Goal: Task Accomplishment & Management: Use online tool/utility

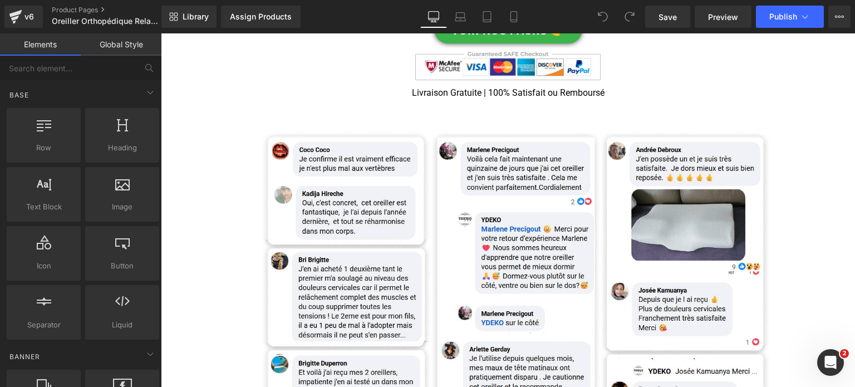
scroll to position [1559, 0]
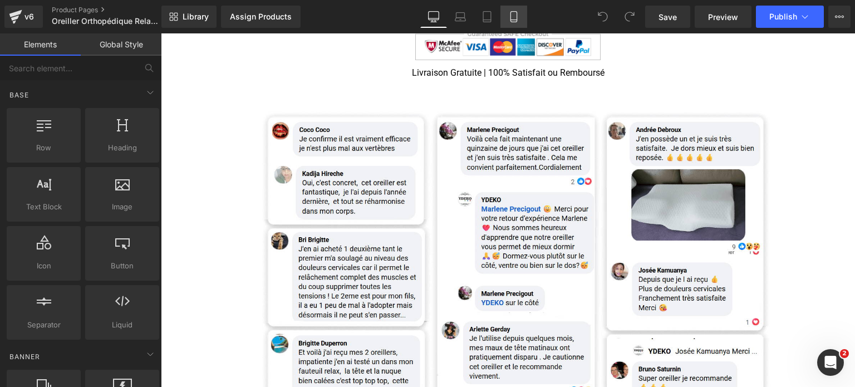
click at [511, 13] on icon at bounding box center [514, 17] width 6 height 11
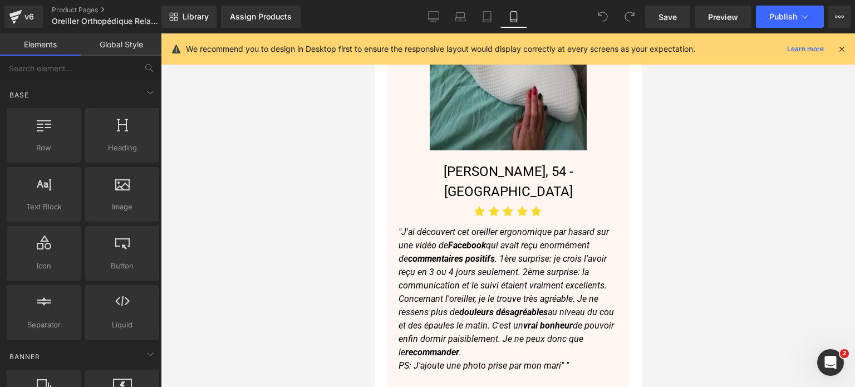
scroll to position [5622, 0]
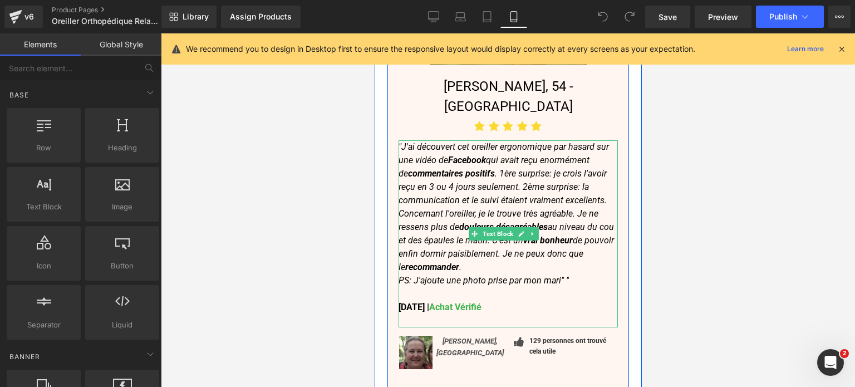
drag, startPoint x: 522, startPoint y: 235, endPoint x: 511, endPoint y: 231, distance: 12.0
click at [522, 235] on p ""J'ai découvert cet oreiller ergonomique par hasard sur une vidéo de Facebook q…" at bounding box center [507, 227] width 219 height 174
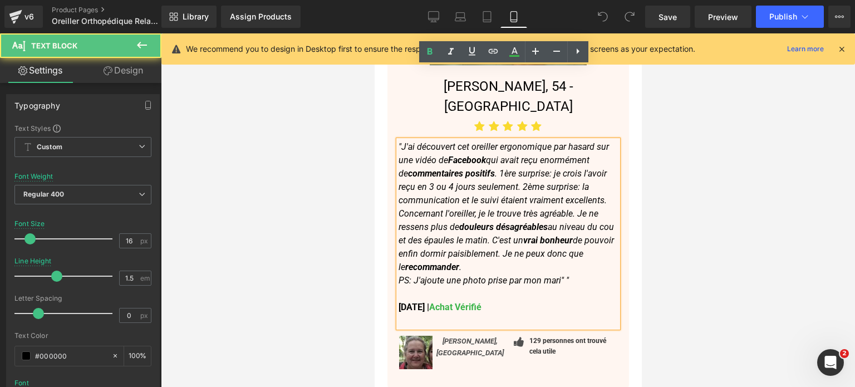
click at [481, 302] on font "Achat Vérifié" at bounding box center [455, 307] width 52 height 11
click at [418, 302] on strong "[DATE] | Achat Vérifié" at bounding box center [439, 307] width 83 height 11
click at [406, 302] on strong "[DATE] | Achat Vérifié" at bounding box center [439, 307] width 83 height 11
click at [413, 302] on strong "[DATE] | Achat Vérifié" at bounding box center [439, 307] width 83 height 11
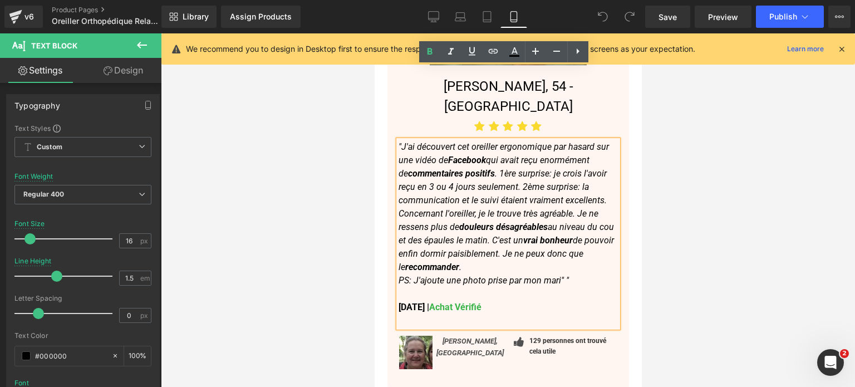
drag, startPoint x: 413, startPoint y: 233, endPoint x: 428, endPoint y: 231, distance: 15.1
click at [428, 302] on strong "[DATE] | Achat Vérifié" at bounding box center [439, 307] width 83 height 11
drag, startPoint x: 428, startPoint y: 231, endPoint x: 412, endPoint y: 232, distance: 15.6
click at [412, 302] on strong "[DATE] | Achat Vérifié" at bounding box center [439, 307] width 83 height 11
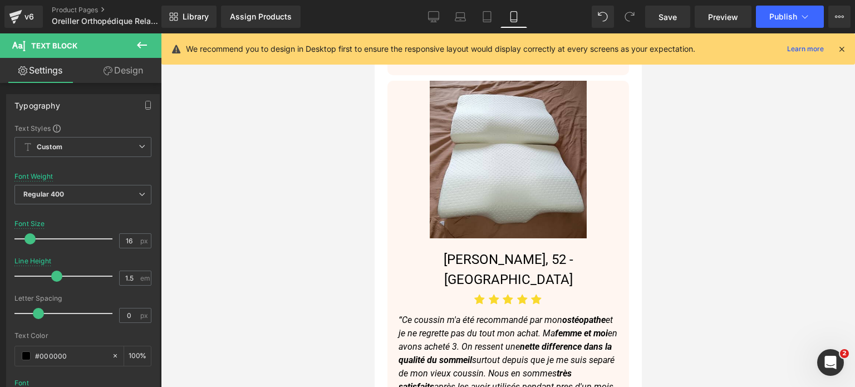
scroll to position [6458, 0]
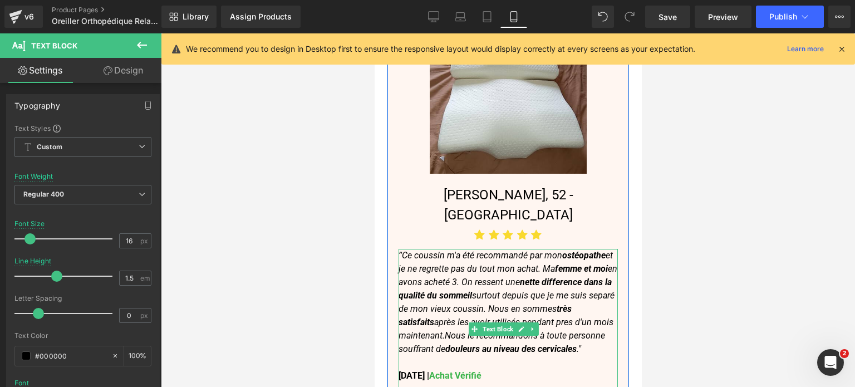
click at [424, 370] on strong "[DATE] | Achat Vérifié" at bounding box center [439, 375] width 83 height 11
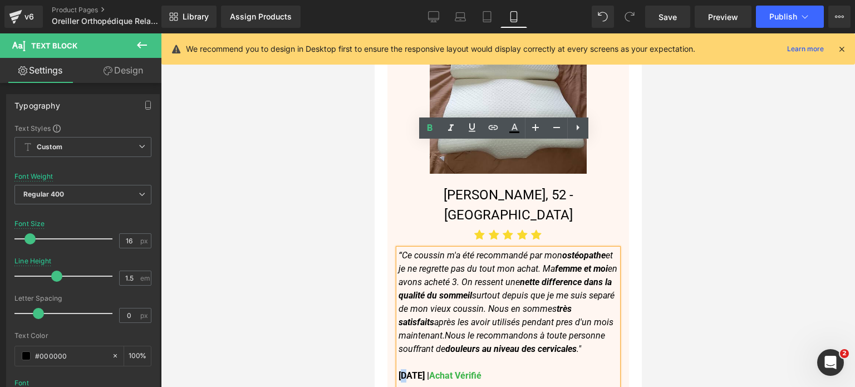
click at [406, 370] on strong "[DATE] | Achat Vérifié" at bounding box center [439, 375] width 83 height 11
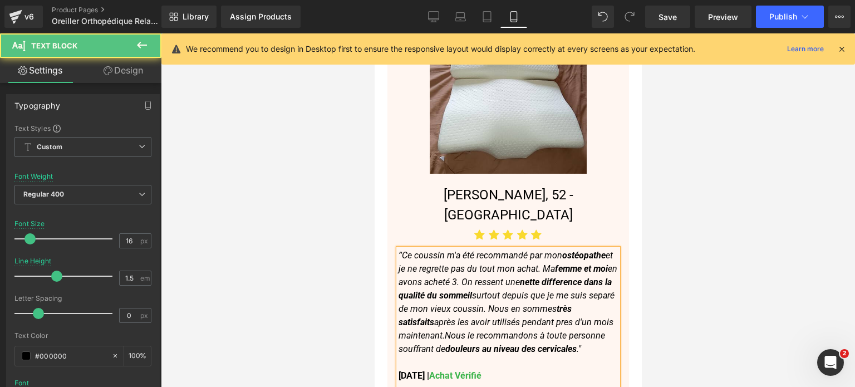
click at [404, 370] on strong "[DATE] | Achat Vérifié" at bounding box center [439, 375] width 83 height 11
drag, startPoint x: 408, startPoint y: 282, endPoint x: 423, endPoint y: 282, distance: 15.0
click at [423, 370] on strong "[DATE] | Achat Vérifié" at bounding box center [439, 375] width 83 height 11
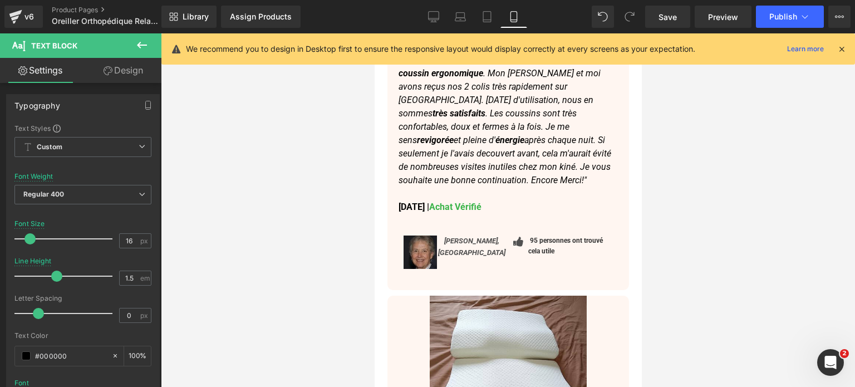
scroll to position [6179, 0]
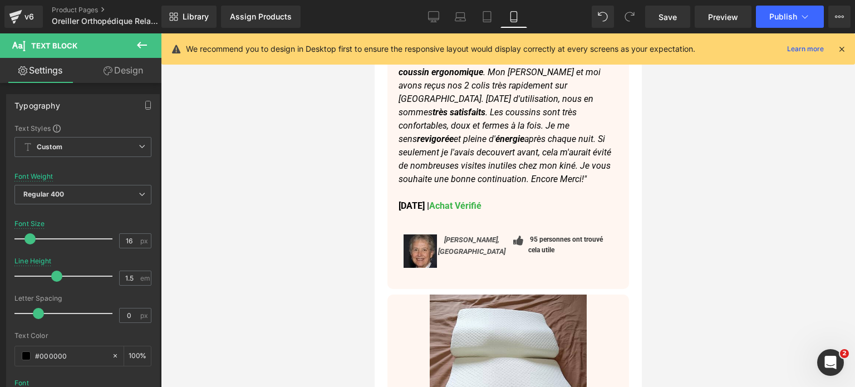
click at [414, 200] on strong "[DATE] | Achat Vérifié" at bounding box center [439, 205] width 83 height 11
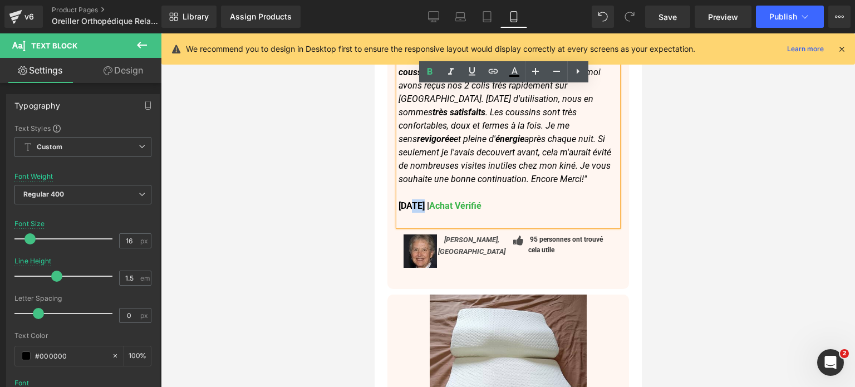
drag, startPoint x: 410, startPoint y: 126, endPoint x: 422, endPoint y: 126, distance: 11.7
click at [422, 200] on strong "[DATE] | Achat Vérifié" at bounding box center [439, 205] width 83 height 11
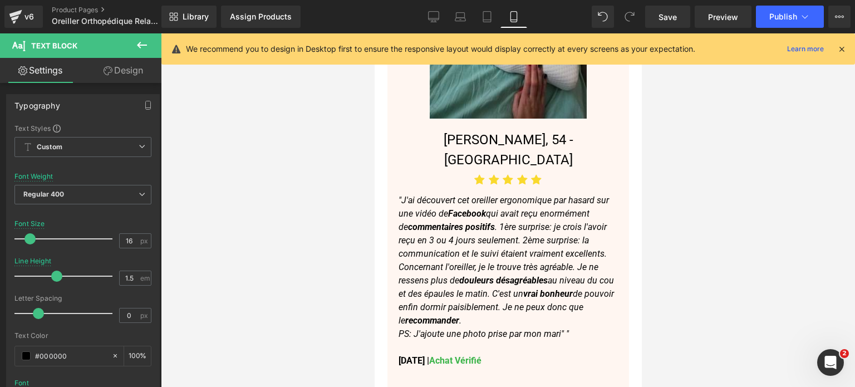
scroll to position [5567, 0]
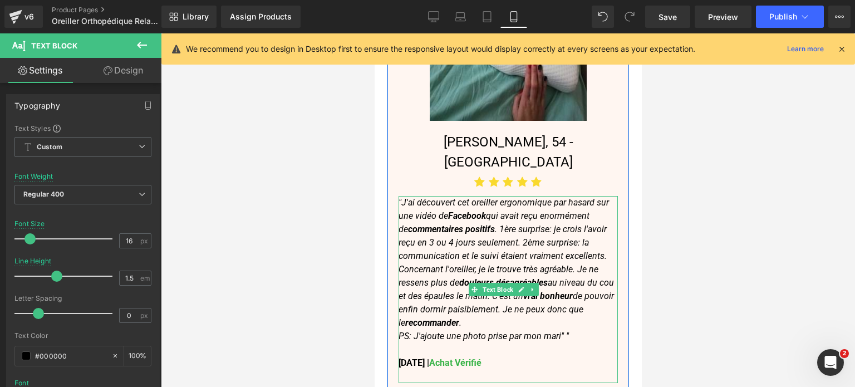
click at [448, 358] on strong "[DATE] | Achat Vérifié" at bounding box center [439, 363] width 83 height 11
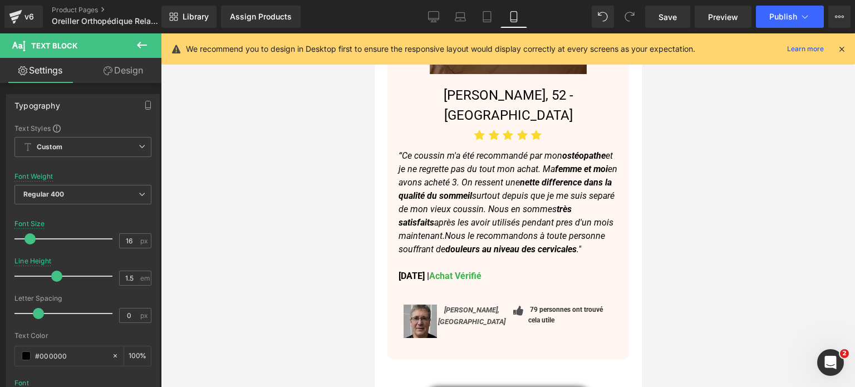
scroll to position [6569, 0]
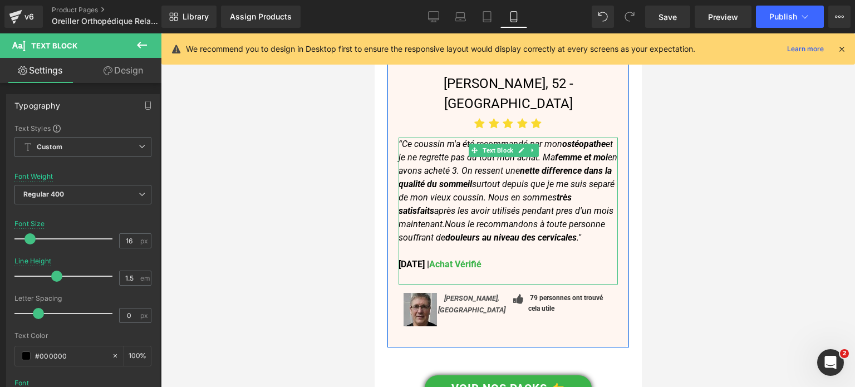
click at [446, 259] on strong "[DATE] | Achat Vérifié" at bounding box center [439, 264] width 83 height 11
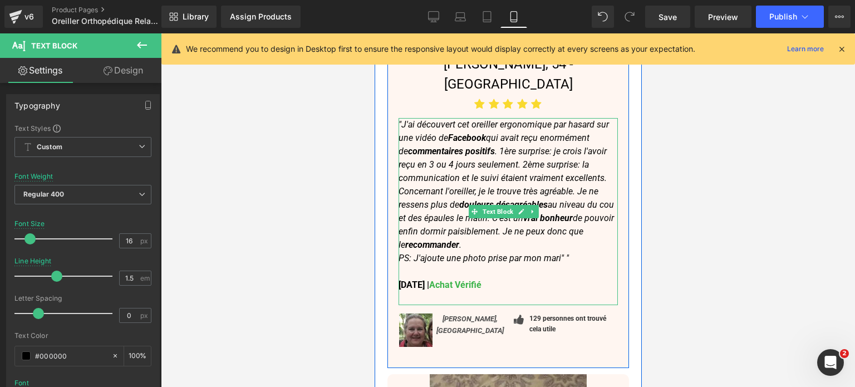
scroll to position [5678, 0]
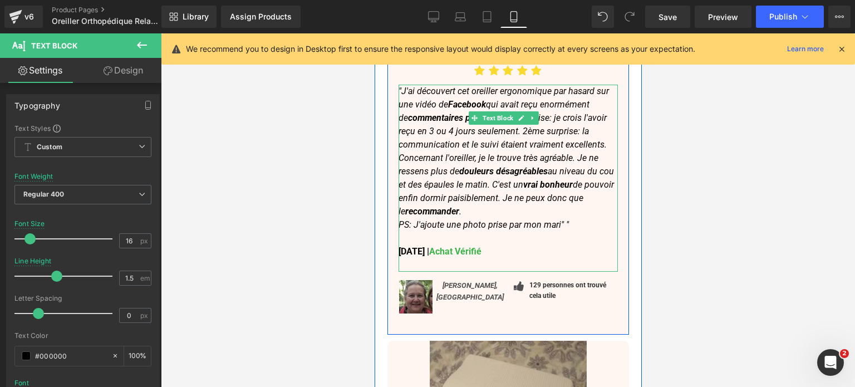
click at [576, 152] on p ""J'ai découvert cet oreiller ergonomique par hasard sur une vidéo de Facebook q…" at bounding box center [507, 172] width 219 height 174
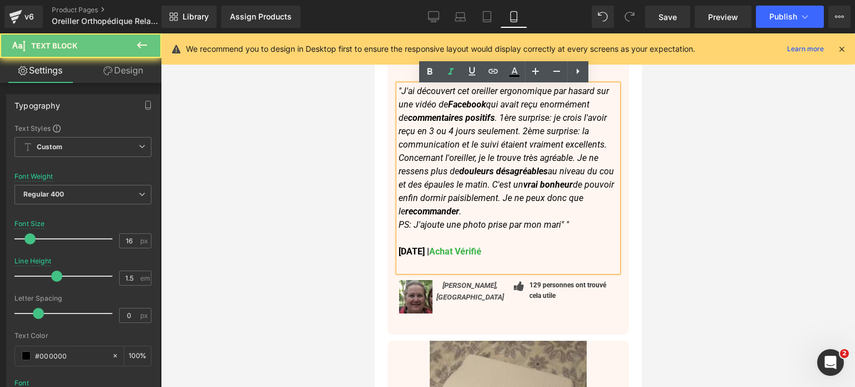
click at [571, 150] on p ""J'ai découvert cet oreiller ergonomique par hasard sur une vidéo de Facebook q…" at bounding box center [507, 172] width 219 height 174
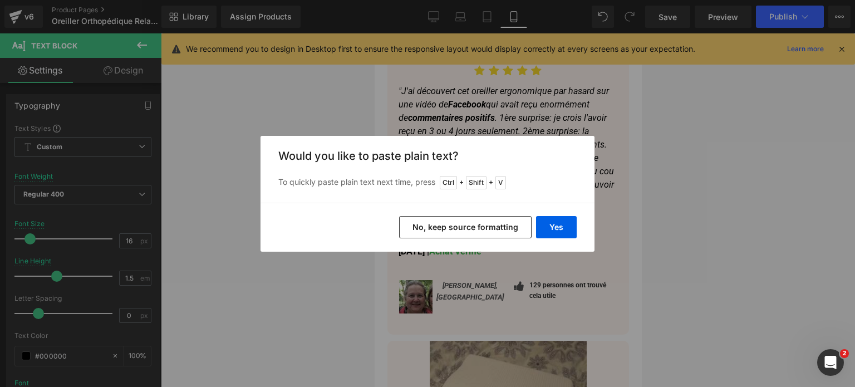
click at [500, 227] on button "No, keep source formatting" at bounding box center [465, 227] width 133 height 22
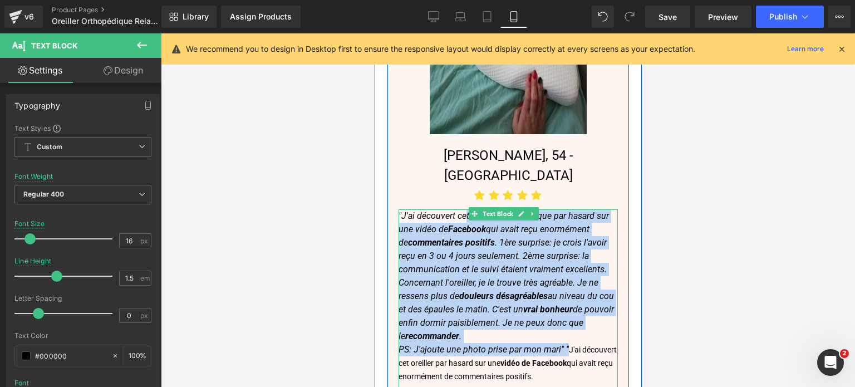
scroll to position [5537, 0]
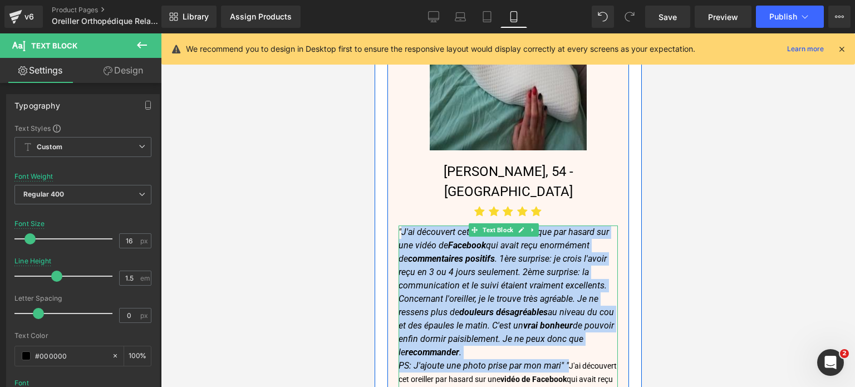
drag, startPoint x: 567, startPoint y: 176, endPoint x: 402, endPoint y: 164, distance: 166.4
click at [402, 226] on p ""J'ai découvert cet oreiller ergonomique par hasard sur une vidéo de Facebook q…" at bounding box center [507, 313] width 219 height 174
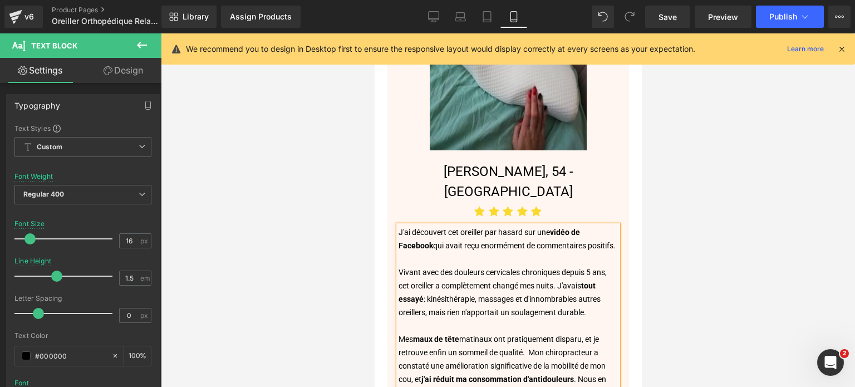
click at [461, 252] on p at bounding box center [507, 258] width 219 height 13
click at [416, 271] on span "Vivant avec des douleurs cervicales chroniques depuis 5 ans, cet oreiller a com…" at bounding box center [502, 292] width 208 height 49
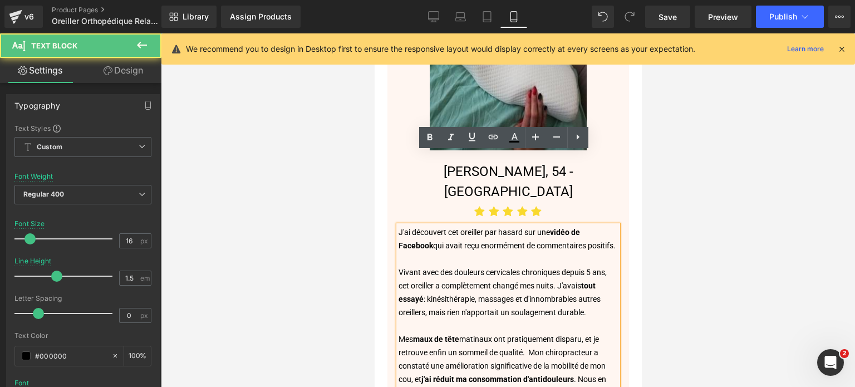
click at [417, 319] on p at bounding box center [507, 325] width 219 height 13
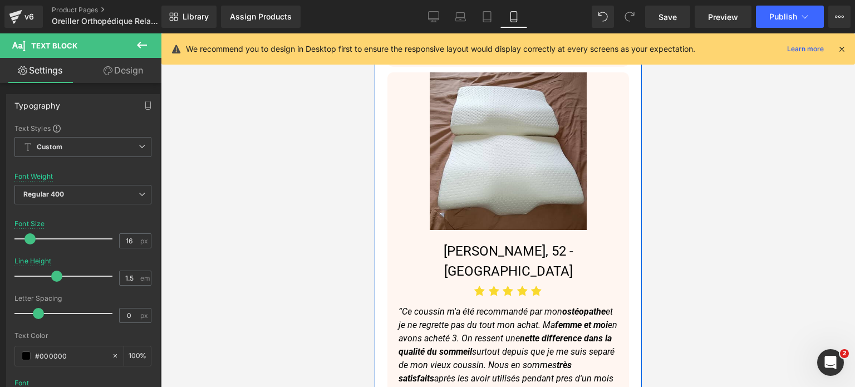
scroll to position [6651, 0]
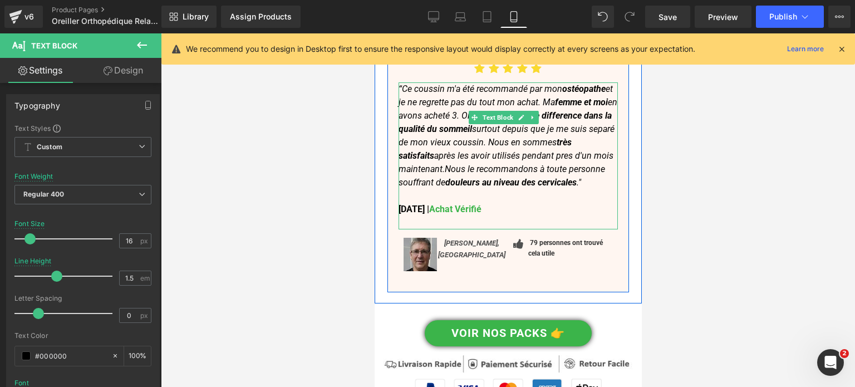
click at [451, 125] on p "“Ce coussin m'a été recommandé par mon ostéopathe et je ne regrette pas du tout…" at bounding box center [507, 135] width 219 height 107
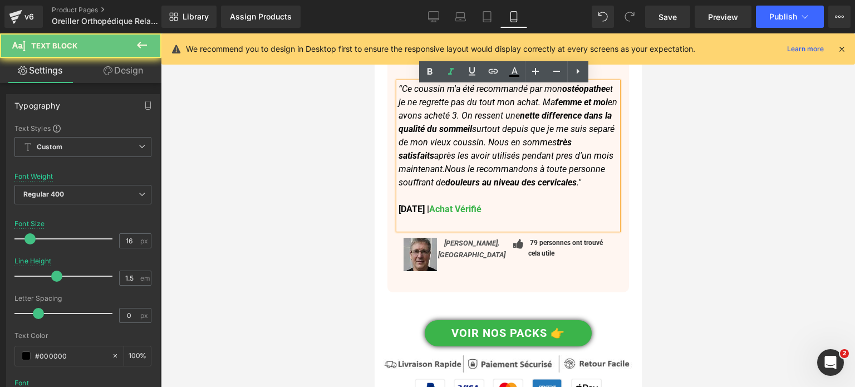
click at [451, 118] on p "“Ce coussin m'a été recommandé par mon ostéopathe et je ne regrette pas du tout…" at bounding box center [507, 135] width 219 height 107
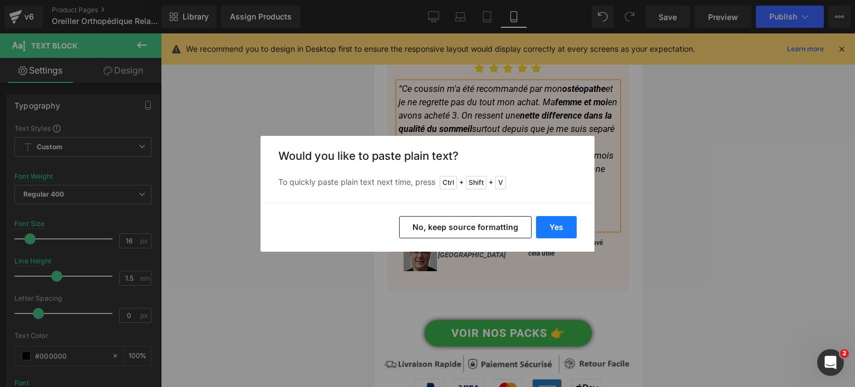
click at [552, 221] on button "Yes" at bounding box center [556, 227] width 41 height 22
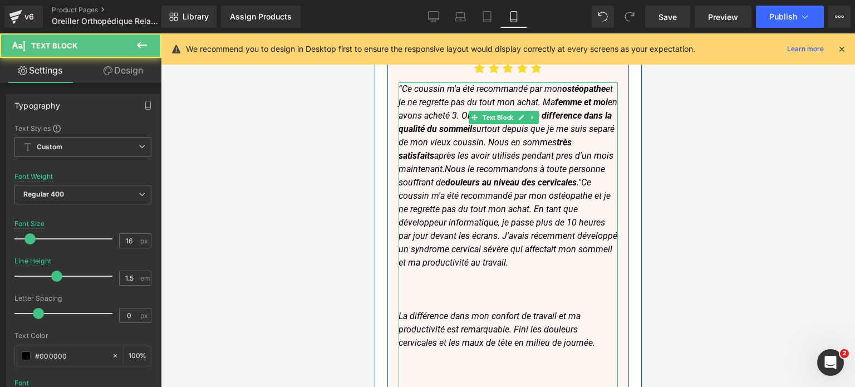
click at [439, 122] on icon "“Ce coussin m'a été recommandé par mon ostéopathe et je ne regrette pas du tout…" at bounding box center [507, 176] width 219 height 184
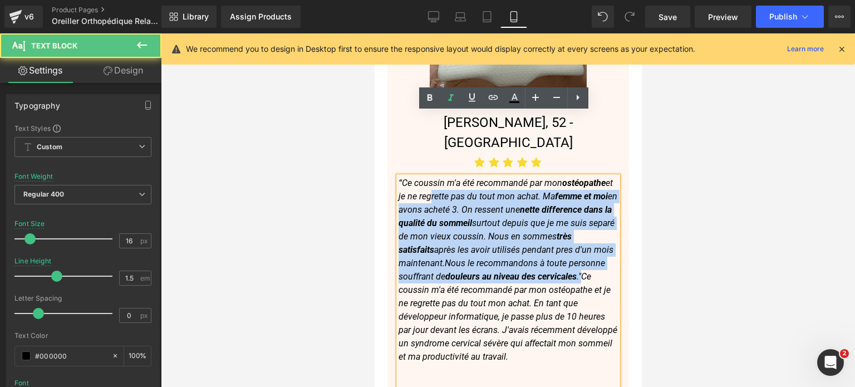
scroll to position [6539, 0]
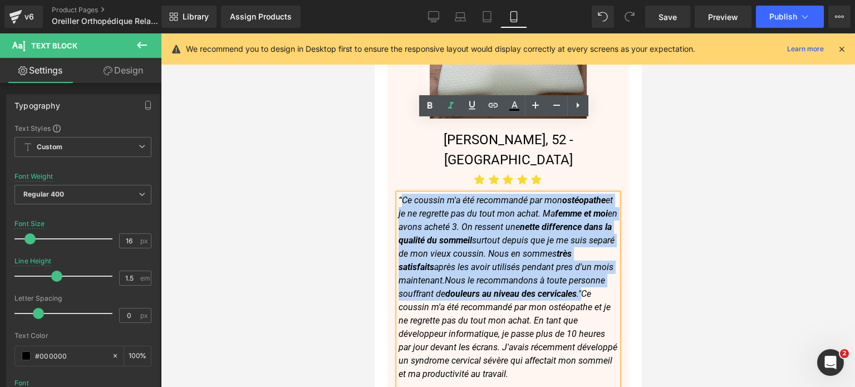
drag, startPoint x: 443, startPoint y: 121, endPoint x: 401, endPoint y: 129, distance: 42.6
click at [401, 195] on icon "“Ce coussin m'a été recommandé par mon ostéopathe et je ne regrette pas du tout…" at bounding box center [507, 287] width 219 height 184
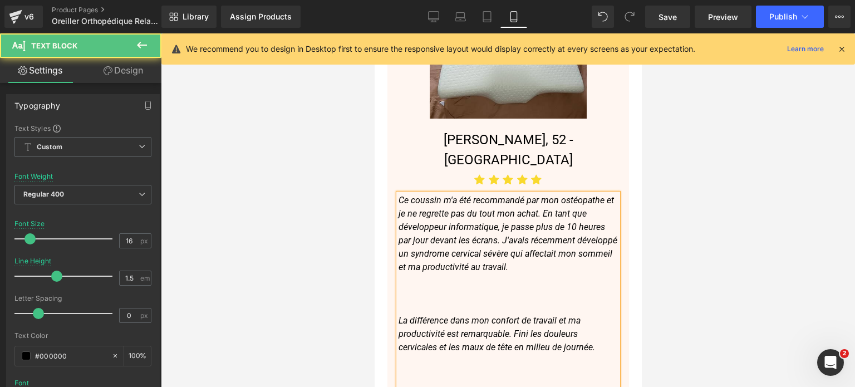
click at [423, 287] on p at bounding box center [507, 293] width 219 height 13
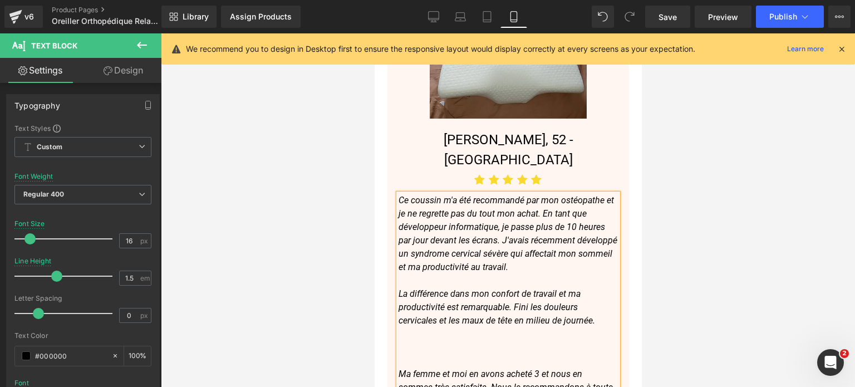
click at [409, 354] on p at bounding box center [507, 360] width 219 height 13
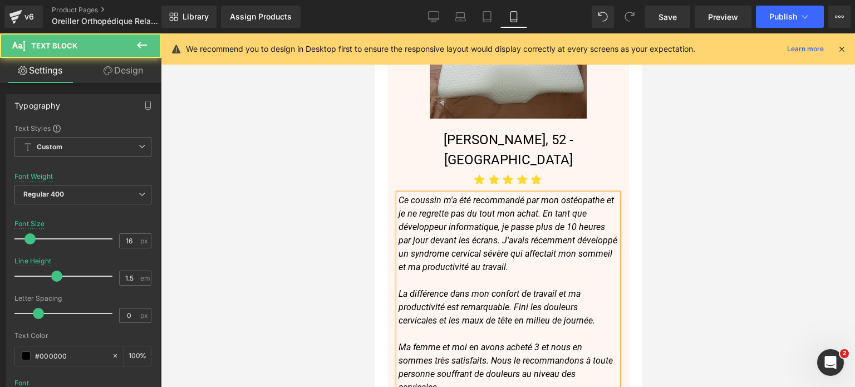
click at [445, 341] on p "Ma femme et moi en avons acheté 3 et nous en sommes très satisfaits. Nous le re…" at bounding box center [507, 367] width 219 height 53
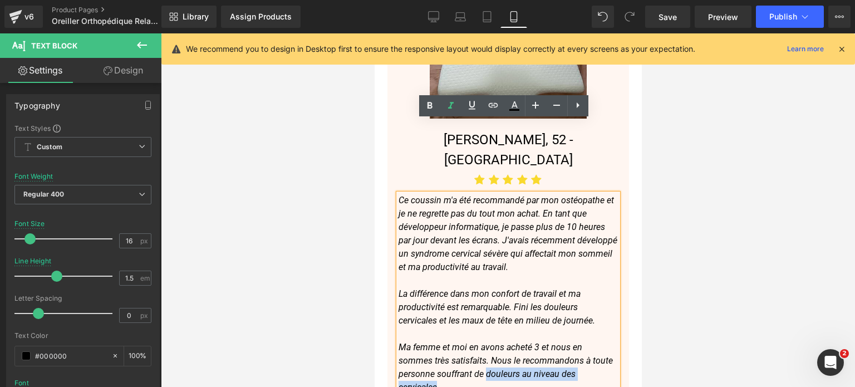
drag, startPoint x: 508, startPoint y: 301, endPoint x: 436, endPoint y: 313, distance: 73.3
click at [436, 342] on icon "Ma femme et moi en avons acheté 3 et nous en sommes très satisfaits. Nous le re…" at bounding box center [505, 367] width 214 height 51
click at [427, 101] on icon at bounding box center [429, 105] width 13 height 13
click at [482, 274] on p at bounding box center [507, 280] width 219 height 13
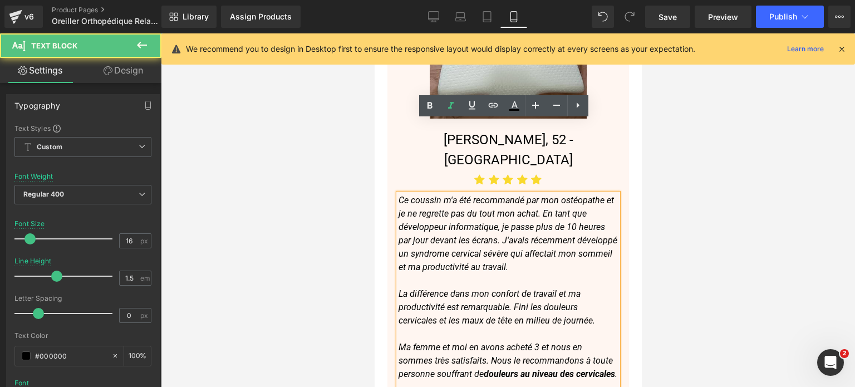
click at [506, 195] on icon "Ce coussin m'a été recommandé par mon ostéopathe et je ne regrette pas du tout …" at bounding box center [507, 233] width 219 height 77
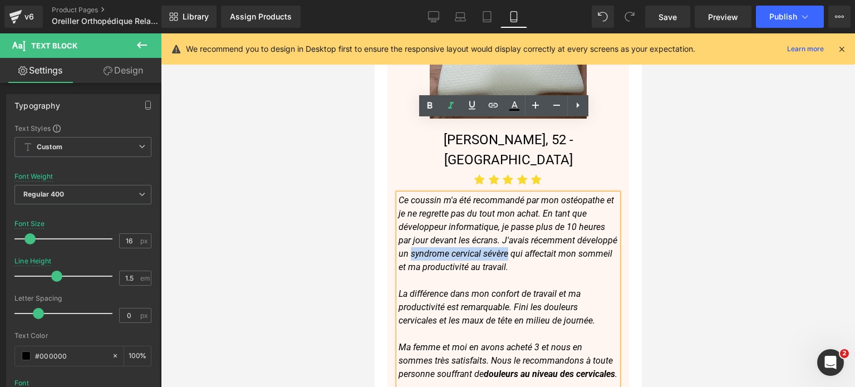
drag, startPoint x: 452, startPoint y: 179, endPoint x: 549, endPoint y: 177, distance: 96.4
click at [549, 195] on icon "Ce coussin m'a été recommandé par mon ostéopathe et je ne regrette pas du tout …" at bounding box center [507, 233] width 219 height 77
click at [433, 102] on icon at bounding box center [429, 105] width 13 height 13
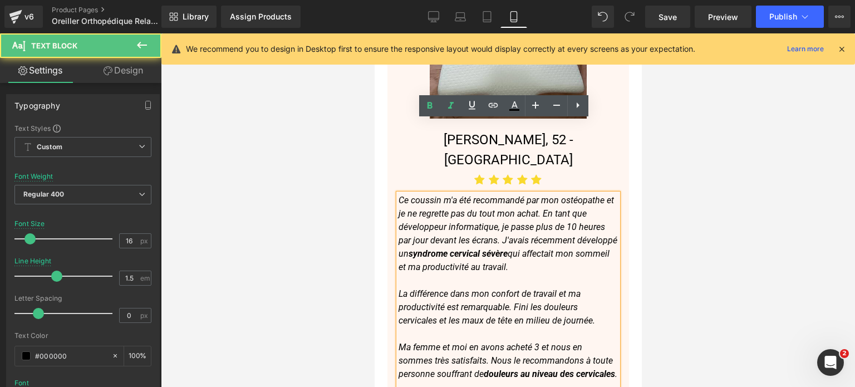
click at [476, 274] on p at bounding box center [507, 280] width 219 height 13
click at [473, 287] on p "La différence dans mon confort de travail et ma productivité est remarquable. F…" at bounding box center [507, 307] width 219 height 40
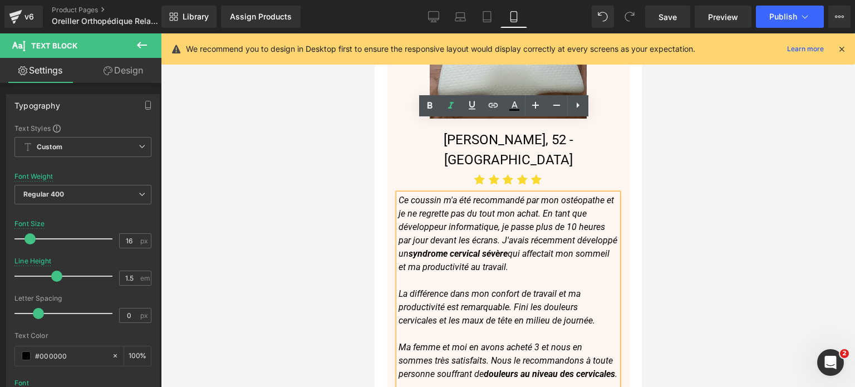
click at [459, 288] on icon "La différence dans mon confort de travail et ma productivité est remarquable. F…" at bounding box center [496, 306] width 197 height 37
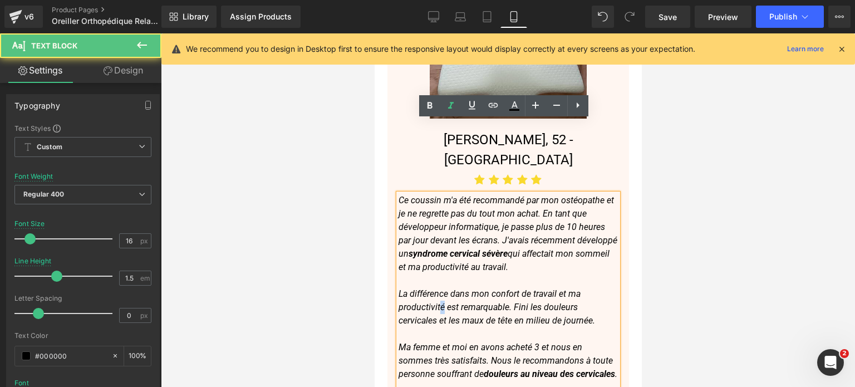
click at [440, 288] on icon "La différence dans mon confort de travail et ma productivité est remarquable. F…" at bounding box center [496, 306] width 197 height 37
click at [442, 288] on icon "La différence dans mon confort de travail et ma productivité est remarquable. F…" at bounding box center [496, 306] width 197 height 37
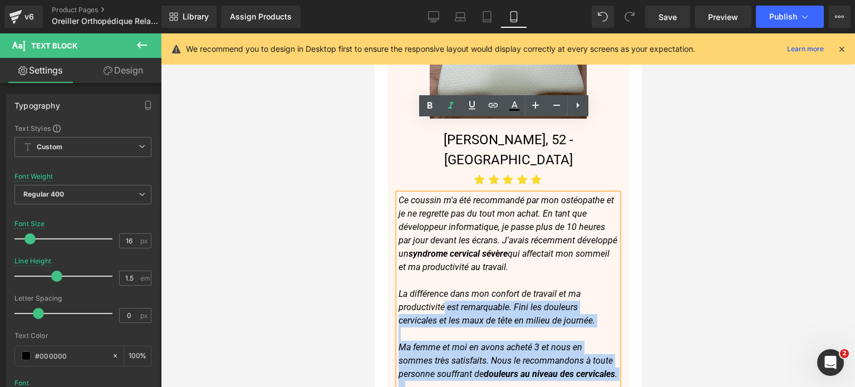
drag, startPoint x: 442, startPoint y: 233, endPoint x: 397, endPoint y: 235, distance: 44.6
click at [398, 235] on div "Ce coussin m'a été recommandé par mon ostéopathe et je ne regrette pas du tout …" at bounding box center [507, 307] width 219 height 227
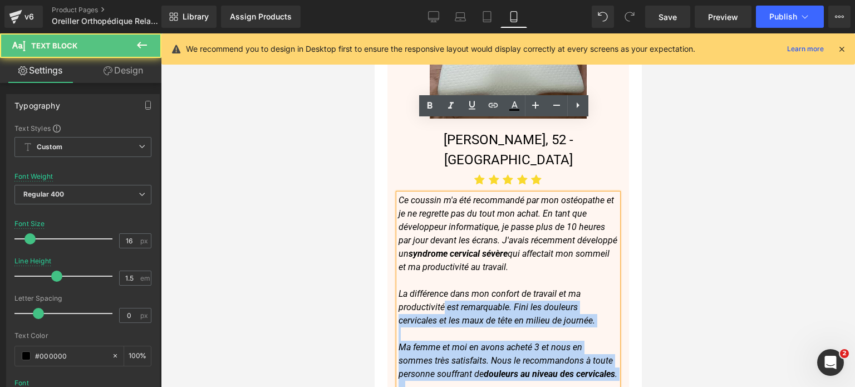
click at [398, 235] on div "Ce coussin m'a été recommandé par mon ostéopathe et je ne regrette pas du tout …" at bounding box center [507, 307] width 219 height 227
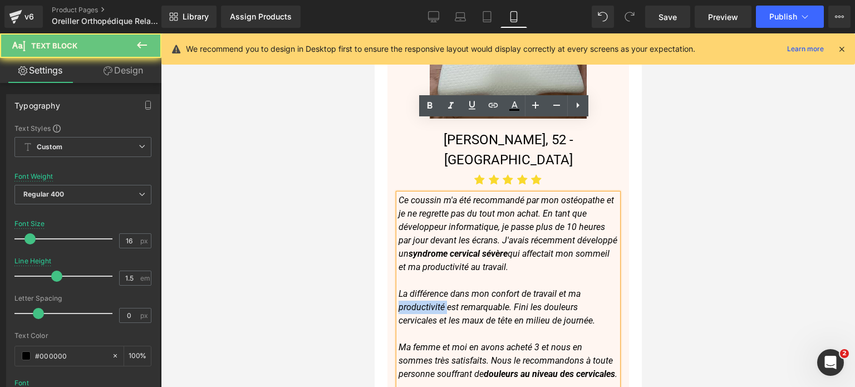
click at [398, 288] on icon "La différence dans mon confort de travail et ma productivité est remarquable. F…" at bounding box center [496, 306] width 197 height 37
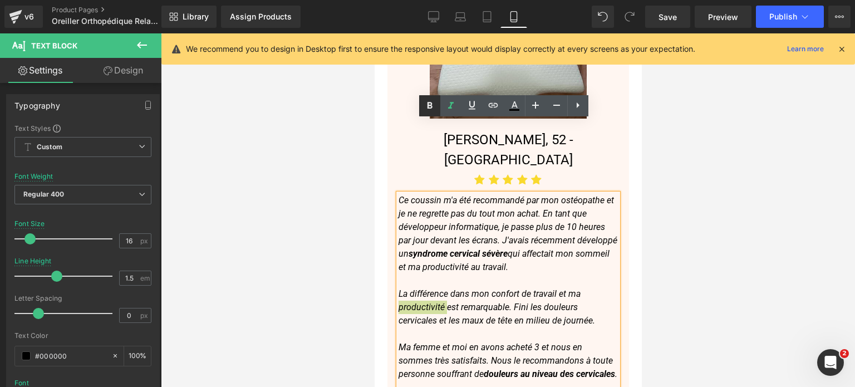
click at [430, 103] on icon at bounding box center [429, 105] width 13 height 13
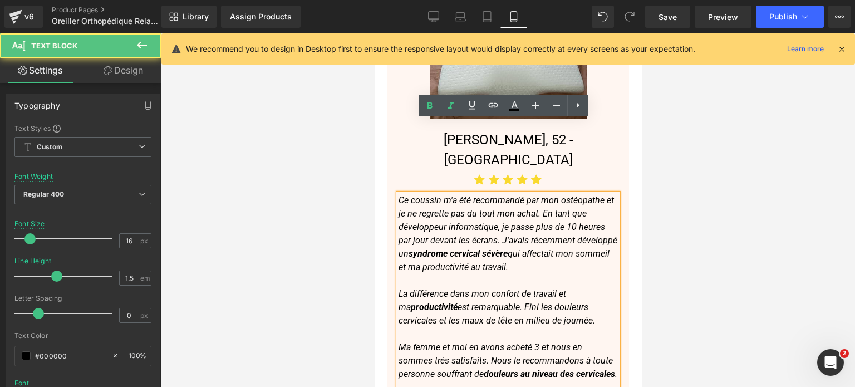
click at [526, 274] on p at bounding box center [507, 280] width 219 height 13
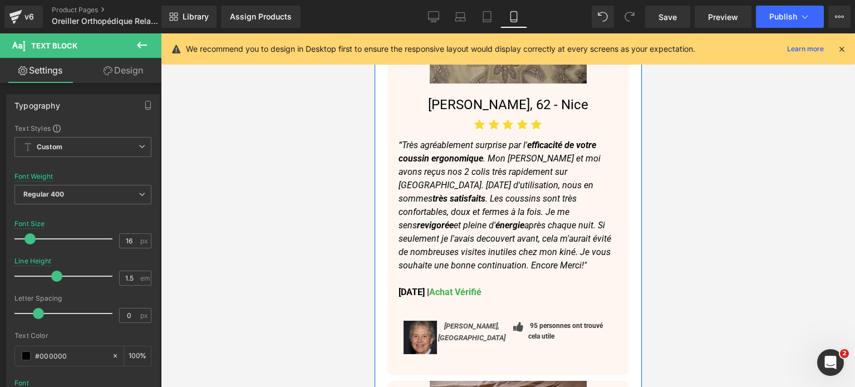
scroll to position [5983, 0]
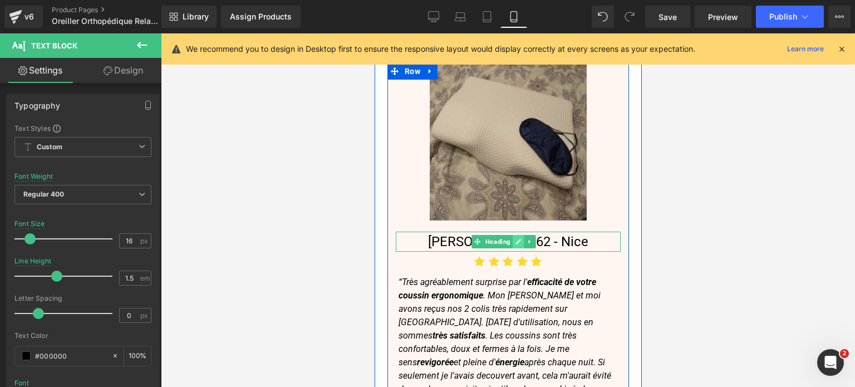
click at [518, 235] on link at bounding box center [518, 241] width 12 height 13
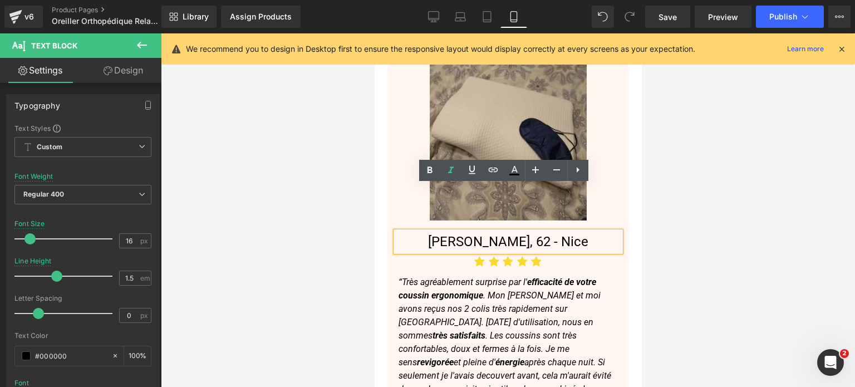
click at [513, 232] on h3 "[PERSON_NAME], 62 - Nice" at bounding box center [507, 242] width 225 height 20
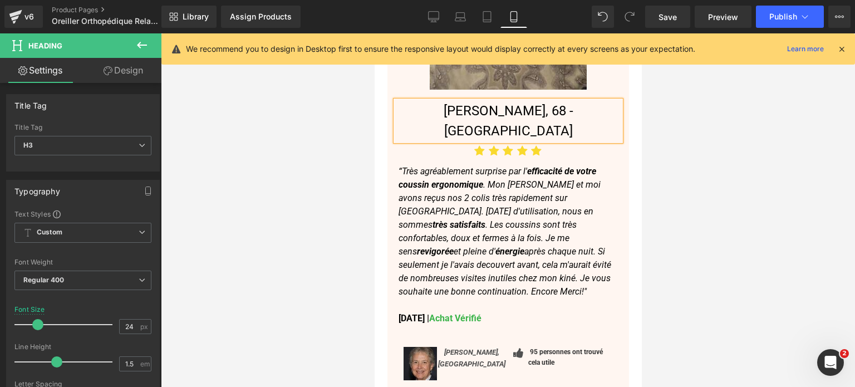
scroll to position [6150, 0]
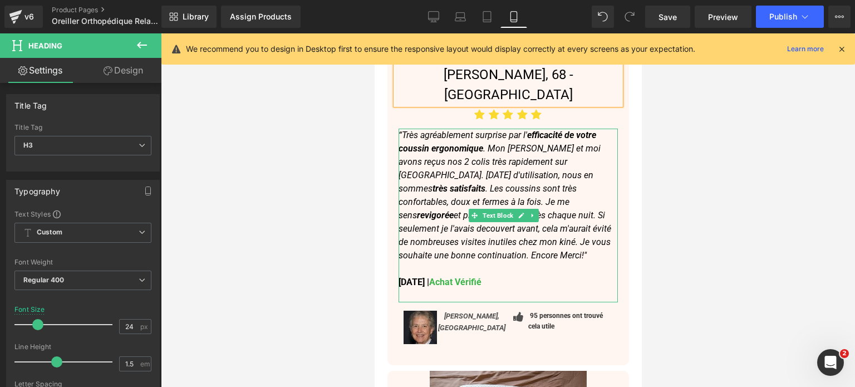
drag, startPoint x: 537, startPoint y: 187, endPoint x: 528, endPoint y: 196, distance: 13.0
click at [537, 186] on p "“ T rès agréablement surprise par l' efficacité de votre coussin ergonomique . …" at bounding box center [507, 196] width 219 height 134
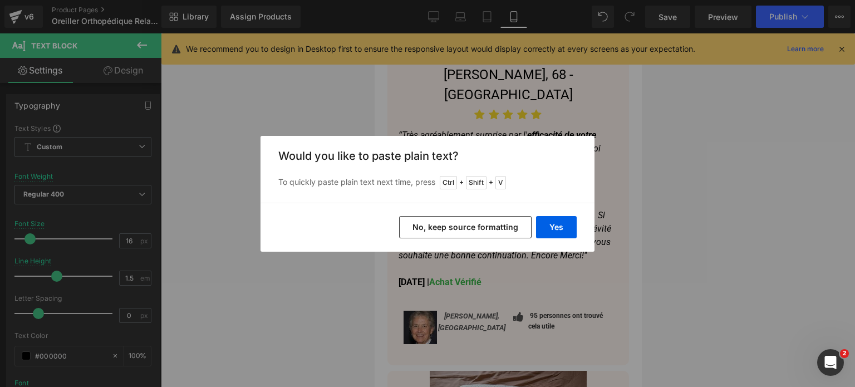
click at [496, 228] on button "No, keep source formatting" at bounding box center [465, 227] width 133 height 22
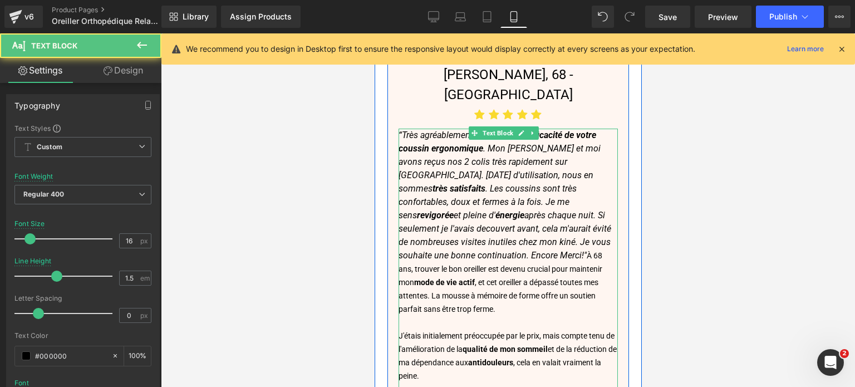
click at [535, 251] on span "À 68 ans, trouver le bon oreiller est devenu crucial pour maintenir mon" at bounding box center [500, 269] width 204 height 36
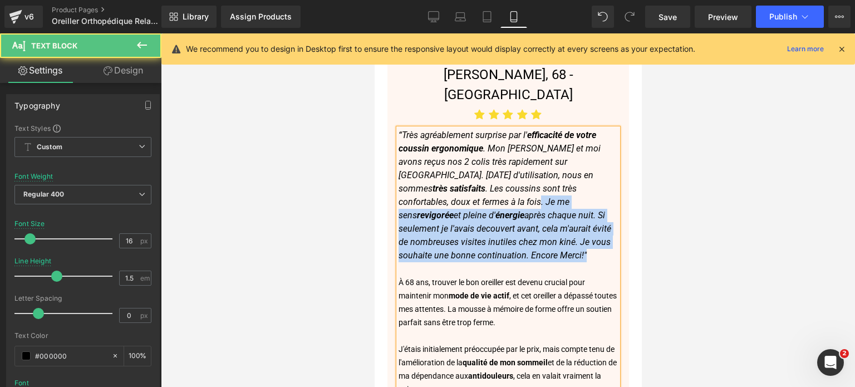
drag, startPoint x: 541, startPoint y: 190, endPoint x: 457, endPoint y: 140, distance: 98.2
click at [457, 140] on p "“ T rès agréablement surprise par l' efficacité de votre coussin ergonomique . …" at bounding box center [507, 196] width 219 height 134
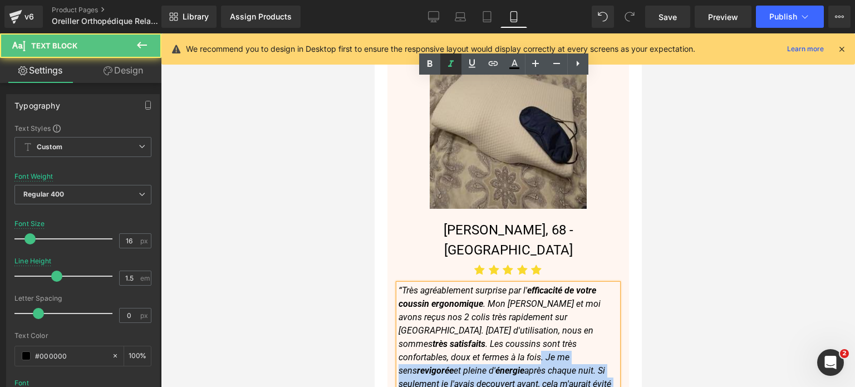
scroll to position [5983, 0]
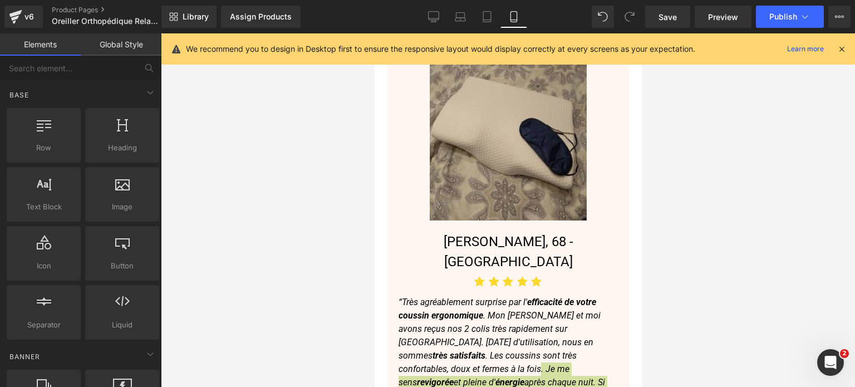
drag, startPoint x: 265, startPoint y: 214, endPoint x: 17, endPoint y: 180, distance: 250.1
click at [265, 214] on div at bounding box center [508, 210] width 694 height 354
click at [482, 297] on icon "rès agréablement surprise par l' efficacité de votre coussin ergonomique . Mon …" at bounding box center [504, 362] width 213 height 131
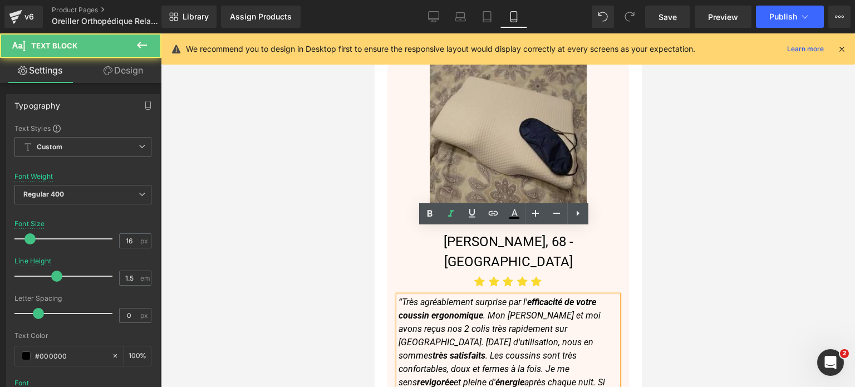
click at [530, 347] on icon "rès agréablement surprise par l' efficacité de votre coussin ergonomique . Mon …" at bounding box center [504, 362] width 213 height 131
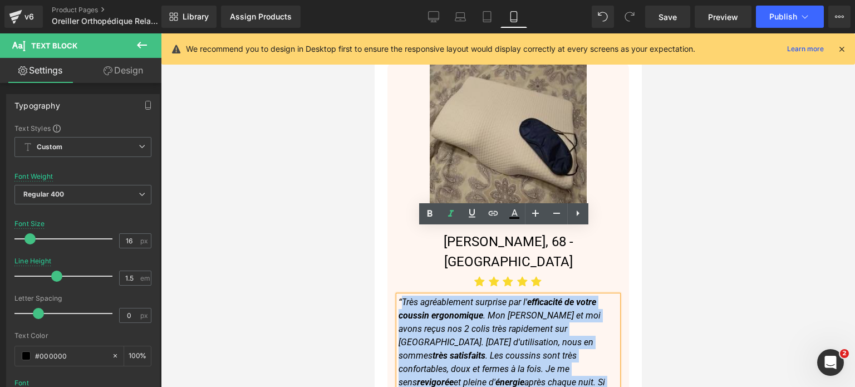
drag, startPoint x: 540, startPoint y: 360, endPoint x: 399, endPoint y: 238, distance: 186.3
click at [399, 296] on p "“ T rès agréablement surprise par l' efficacité de votre coussin ergonomique . …" at bounding box center [507, 363] width 219 height 134
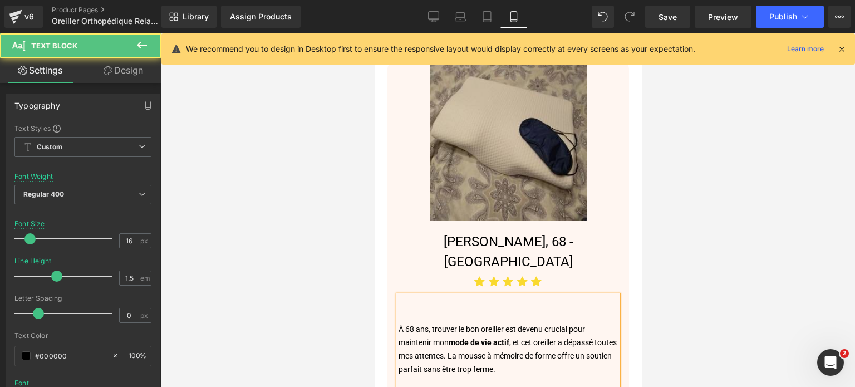
click at [408, 309] on p at bounding box center [507, 315] width 219 height 13
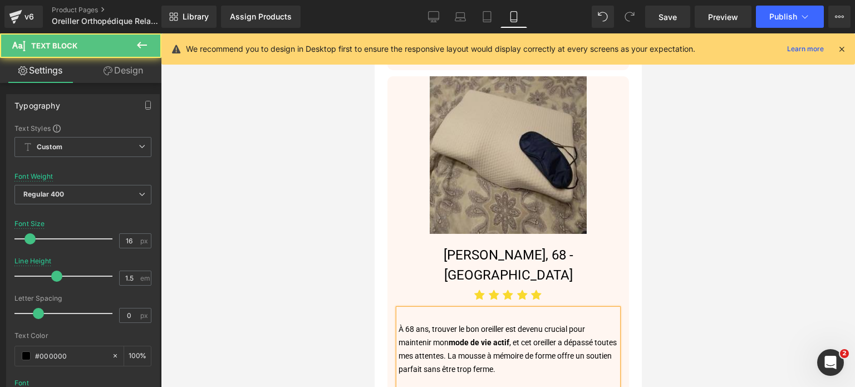
click at [399, 325] on span "À 68 ans, trouver le bon oreiller est devenu crucial pour maintenir mon" at bounding box center [491, 336] width 187 height 22
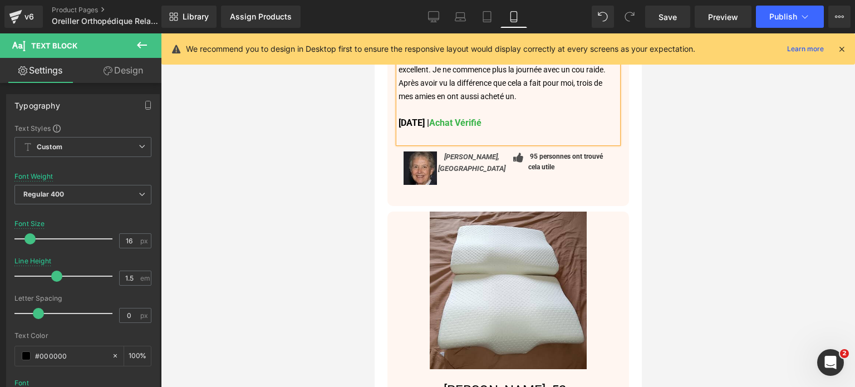
scroll to position [6401, 0]
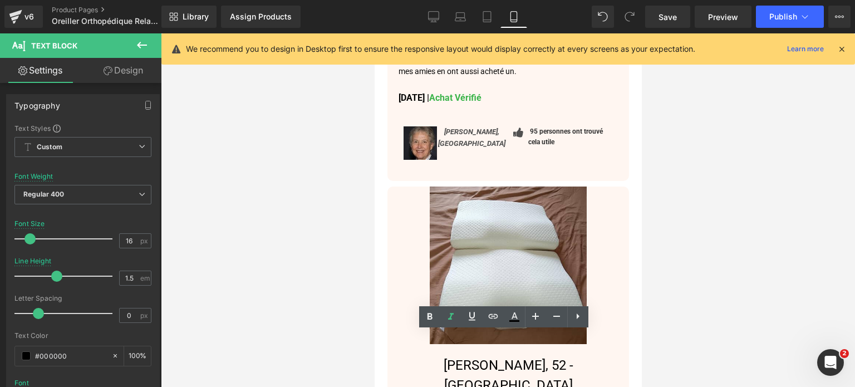
drag, startPoint x: 479, startPoint y: 358, endPoint x: 453, endPoint y: 354, distance: 26.4
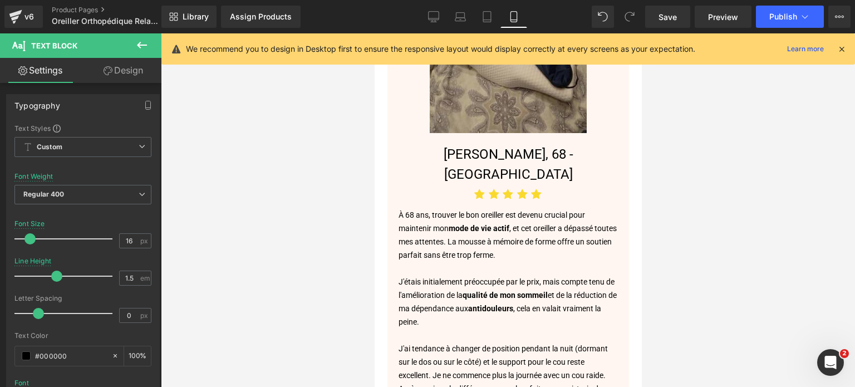
scroll to position [6067, 0]
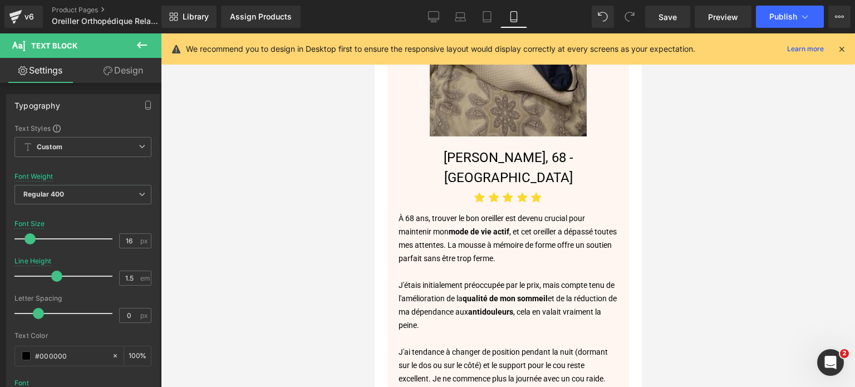
click at [424, 278] on p "J'étais initialement préoccupée par le prix, mais compte tenu de l'amélioration…" at bounding box center [507, 304] width 219 height 53
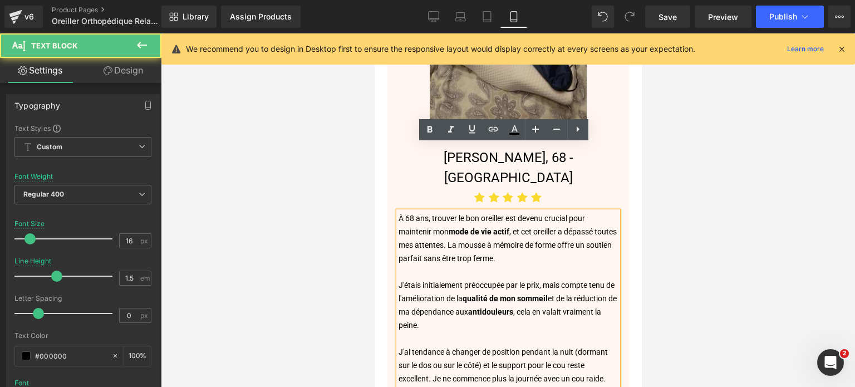
click at [503, 345] on p "J'ai tendance à changer de position pendant la nuit (dormant sur le dos ou sur …" at bounding box center [507, 378] width 219 height 67
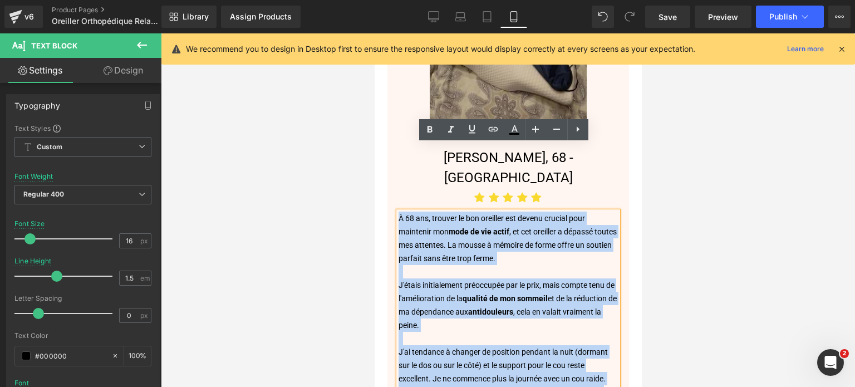
drag, startPoint x: 550, startPoint y: 342, endPoint x: 399, endPoint y: 151, distance: 243.4
click at [399, 212] on div "À 68 ans, trouver le bon oreiller est devenu crucial pour maintenir mon mode de…" at bounding box center [507, 332] width 219 height 241
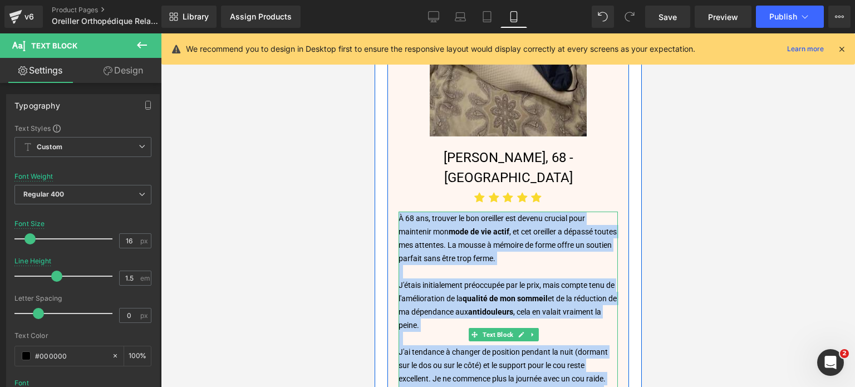
click at [448, 227] on span ", et cet oreiller a dépassé toutes mes attentes. La mousse à mémoire de forme o…" at bounding box center [507, 245] width 218 height 36
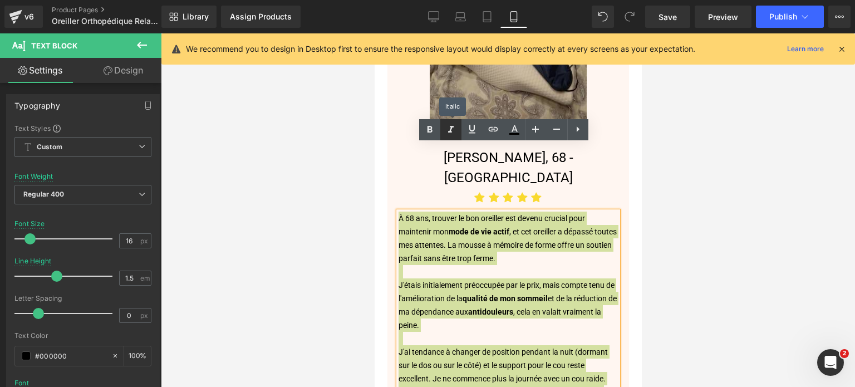
click at [447, 130] on icon at bounding box center [450, 129] width 13 height 13
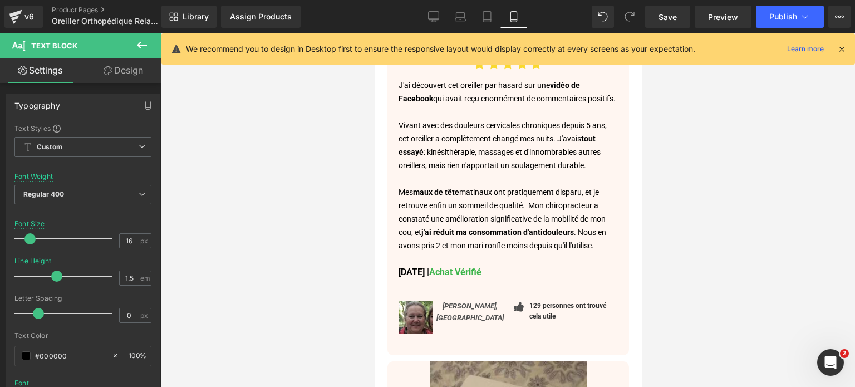
scroll to position [5621, 0]
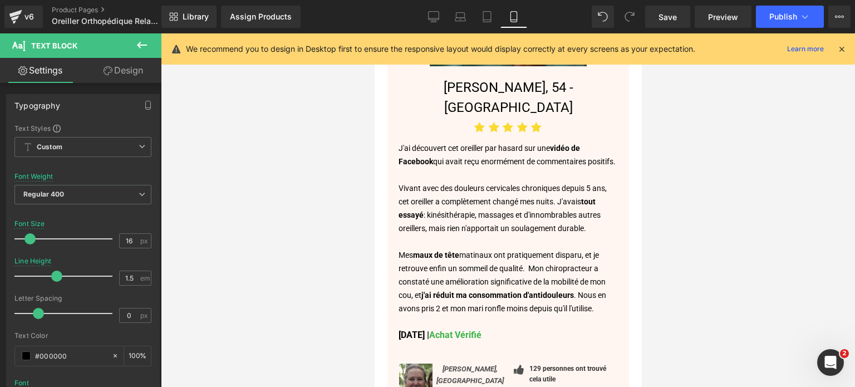
click at [476, 248] on p "Mes maux de tête matinaux ont pratiquement disparu, et je retrouve enfin un som…" at bounding box center [507, 281] width 219 height 67
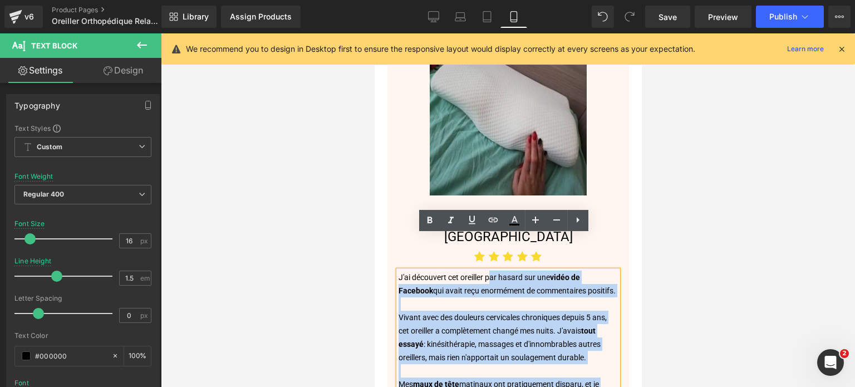
scroll to position [5454, 0]
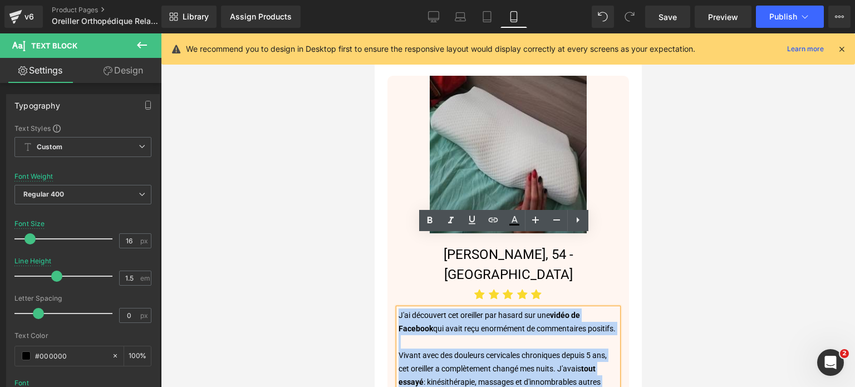
drag, startPoint x: 600, startPoint y: 269, endPoint x: 399, endPoint y: 240, distance: 203.1
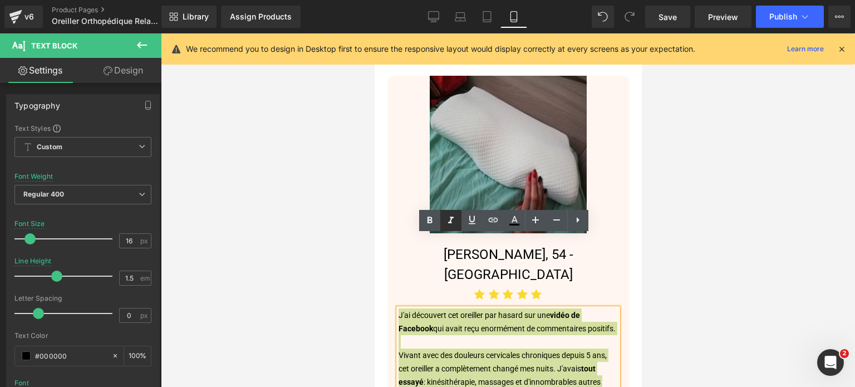
click at [454, 223] on icon at bounding box center [450, 220] width 13 height 13
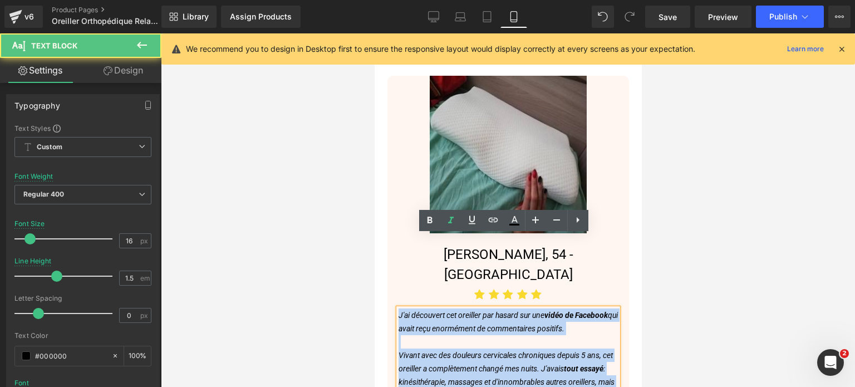
click at [478, 309] on p "J'ai découvert cet oreiller par hasard sur une vidéo de Facebook qui avait reçu…" at bounding box center [507, 322] width 219 height 27
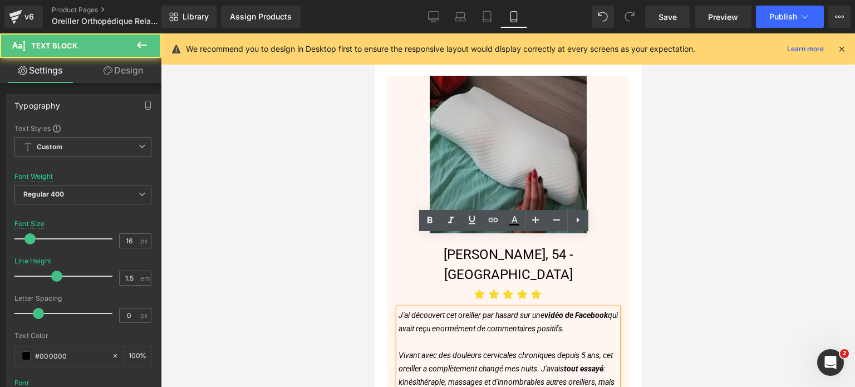
click at [456, 335] on p at bounding box center [507, 341] width 219 height 13
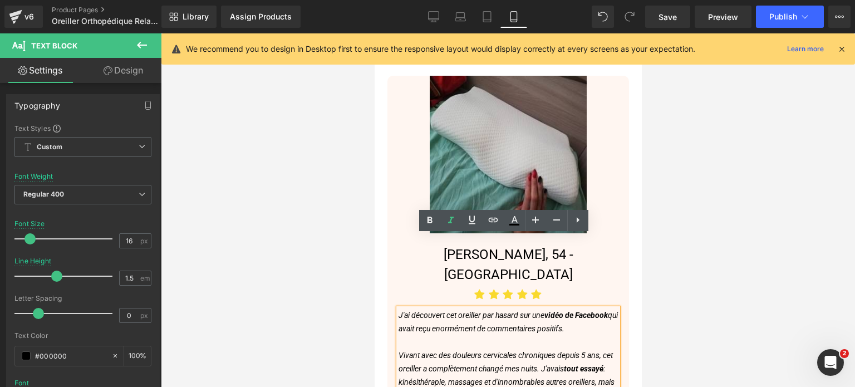
click at [414, 335] on p at bounding box center [507, 341] width 219 height 13
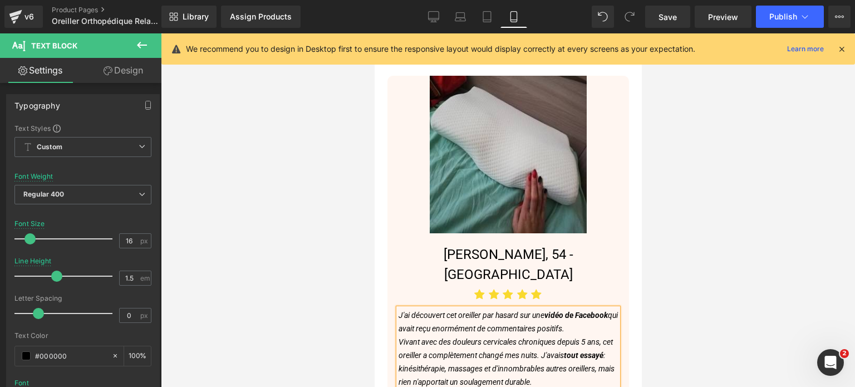
click at [413, 338] on div "Rendering Content" at bounding box center [428, 343] width 68 height 12
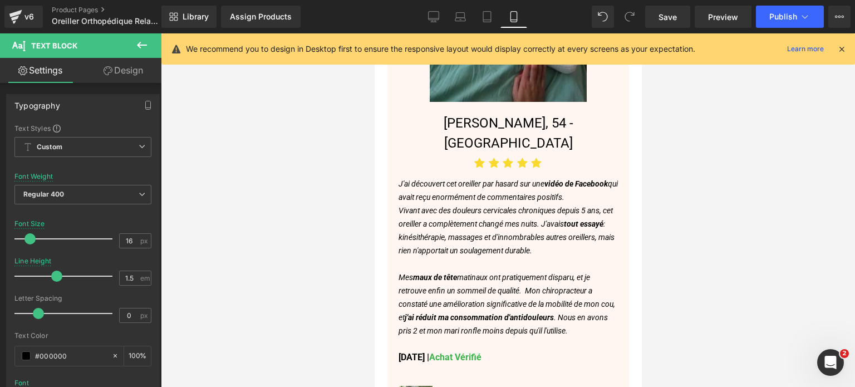
scroll to position [5621, 0]
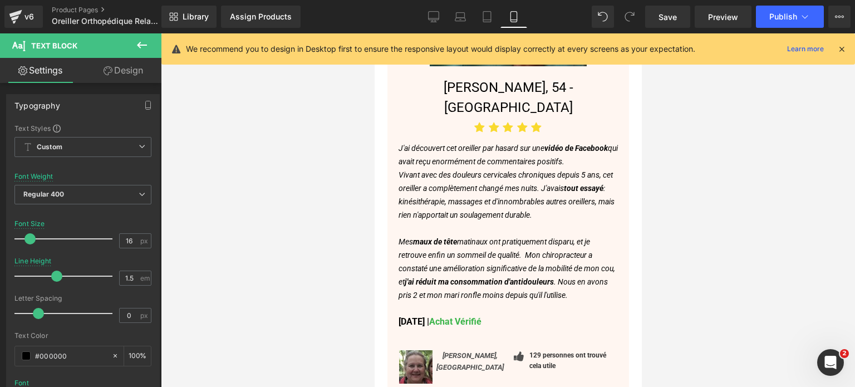
drag, startPoint x: 404, startPoint y: 185, endPoint x: 402, endPoint y: 177, distance: 8.1
click at [404, 237] on icon "Mes maux de tête matinaux ont pratiquement disparu, et je retrouve enfin un som…" at bounding box center [506, 268] width 217 height 62
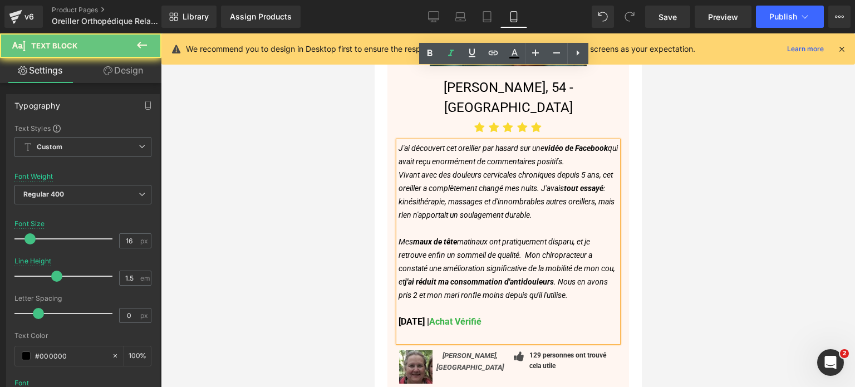
click at [402, 222] on p at bounding box center [507, 228] width 219 height 13
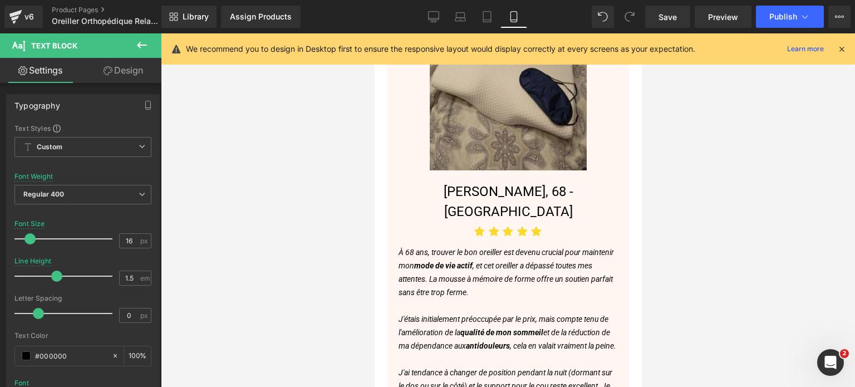
scroll to position [6011, 0]
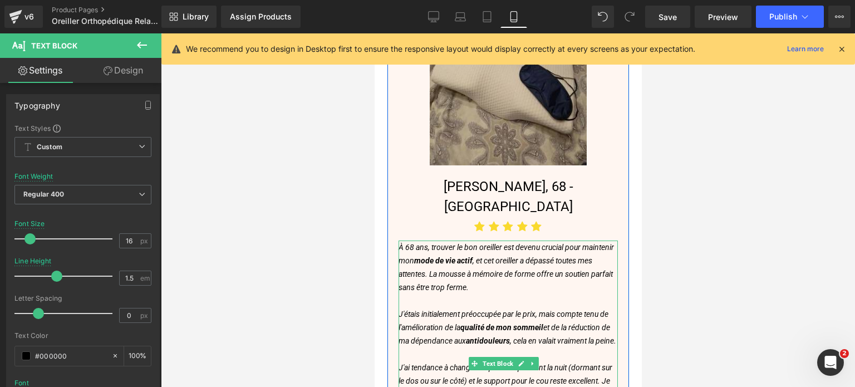
click at [427, 347] on p at bounding box center [507, 353] width 219 height 13
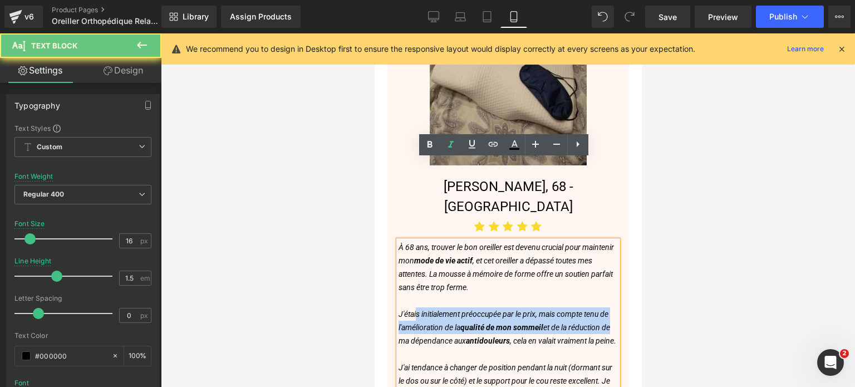
drag, startPoint x: 417, startPoint y: 241, endPoint x: 437, endPoint y: 262, distance: 29.1
click at [437, 307] on p "J'étais initialement préoccupée par le prix, mais compte tenu de l'amélioration…" at bounding box center [507, 327] width 219 height 40
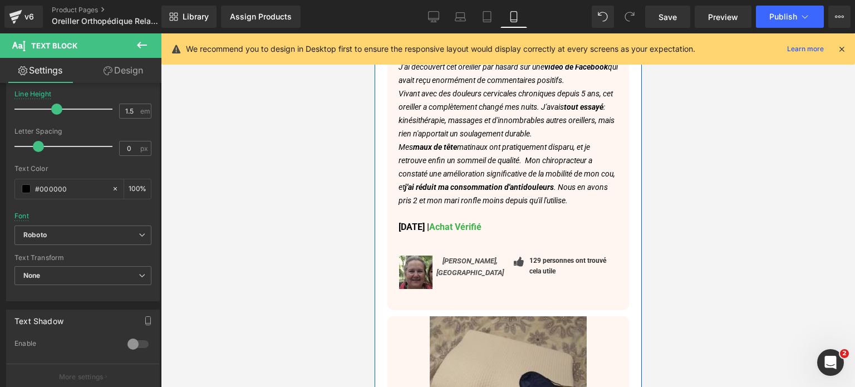
scroll to position [5565, 0]
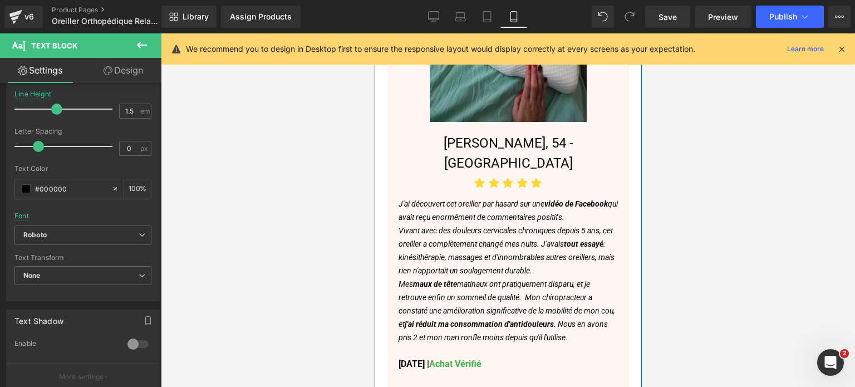
click at [491, 277] on p "Mes maux de tête matinaux ont pratiquement disparu, et je retrouve enfin un som…" at bounding box center [507, 310] width 219 height 67
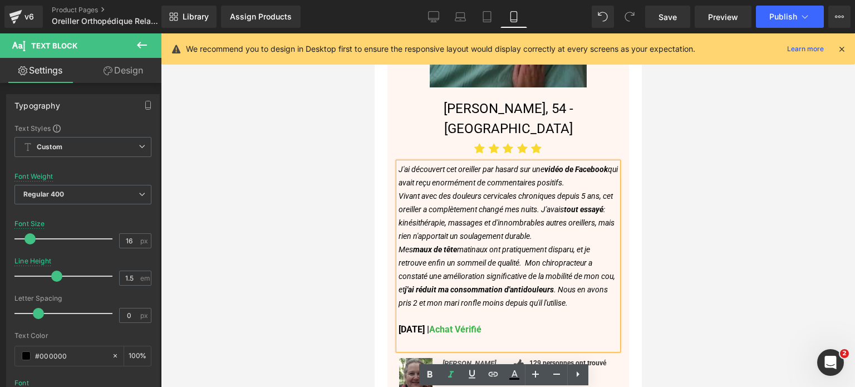
scroll to position [5621, 0]
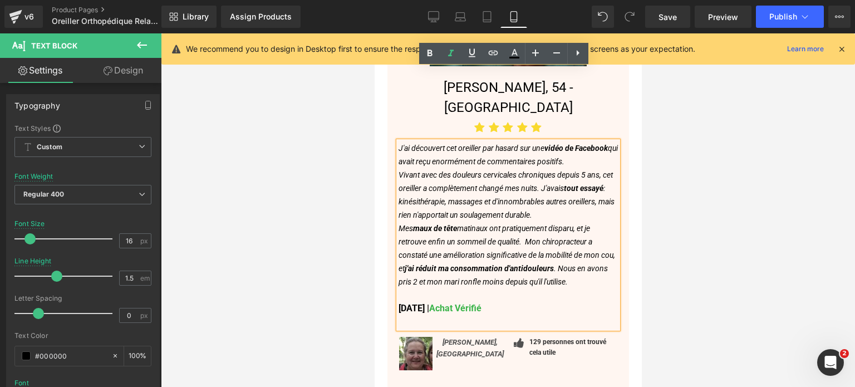
click at [502, 264] on strong "j'ai réduit ma consommation d'antidouleurs" at bounding box center [478, 268] width 149 height 9
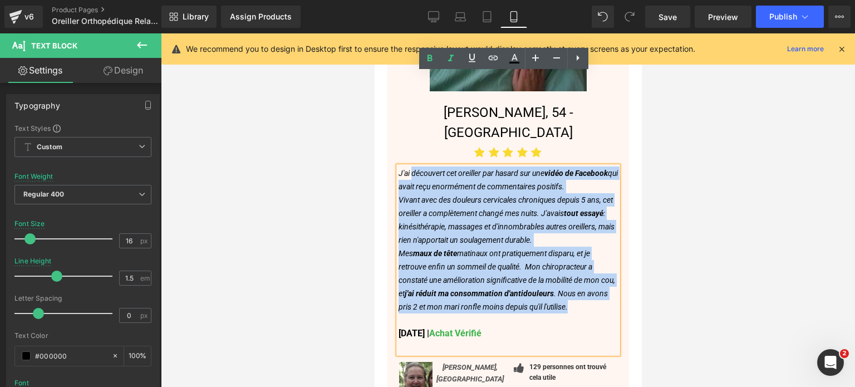
scroll to position [5565, 0]
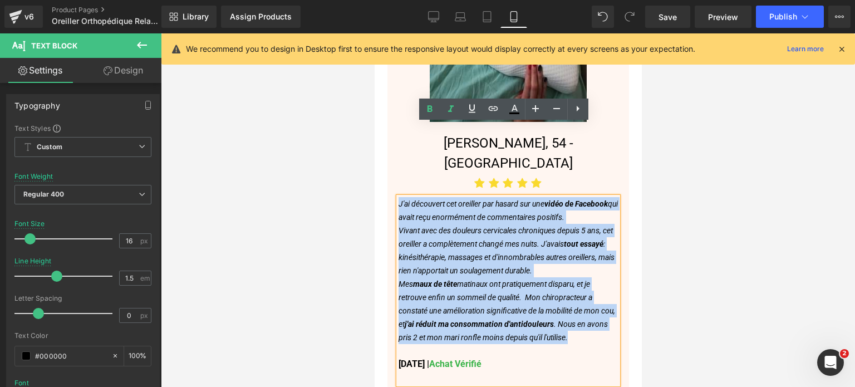
drag, startPoint x: 596, startPoint y: 229, endPoint x: 399, endPoint y: 129, distance: 221.2
click at [399, 197] on div "J'ai découvert cet oreiller par hasard sur une vidéo de Facebook qui avait reçu…" at bounding box center [507, 290] width 219 height 187
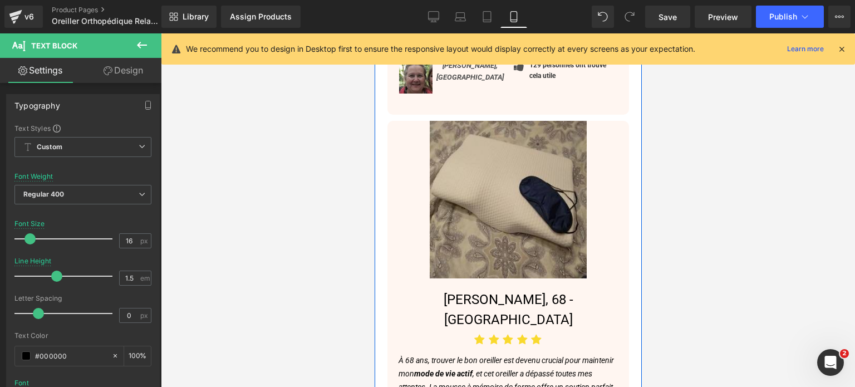
scroll to position [6067, 0]
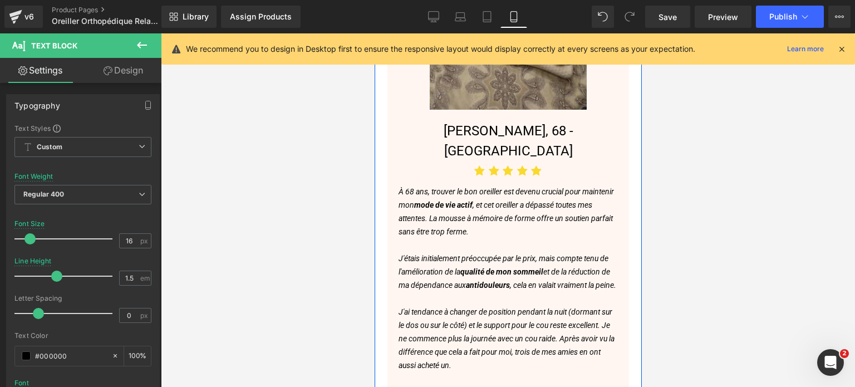
click at [451, 307] on icon "J'ai tendance à changer de position pendant la nuit (dormant sur le dos ou sur …" at bounding box center [506, 338] width 216 height 62
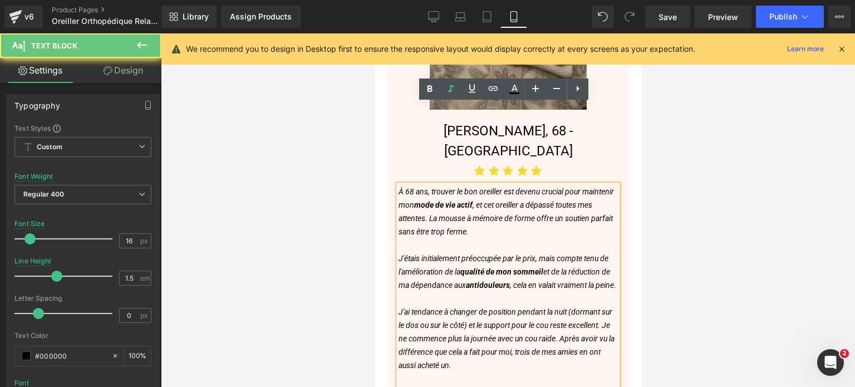
click at [448, 307] on icon "J'ai tendance à changer de position pendant la nuit (dormant sur le dos ou sur …" at bounding box center [506, 338] width 216 height 62
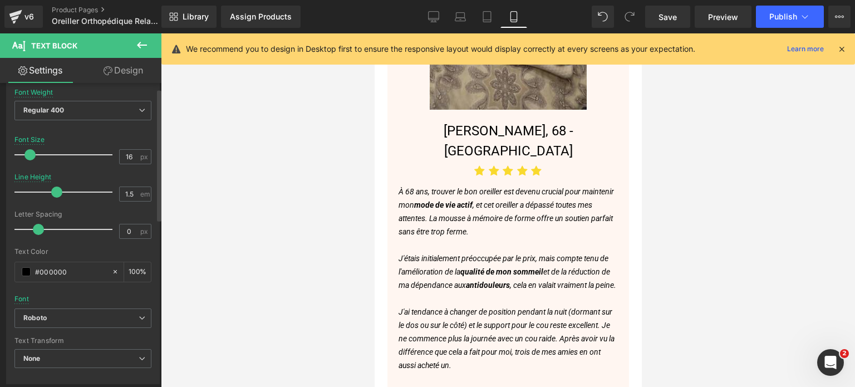
scroll to position [278, 0]
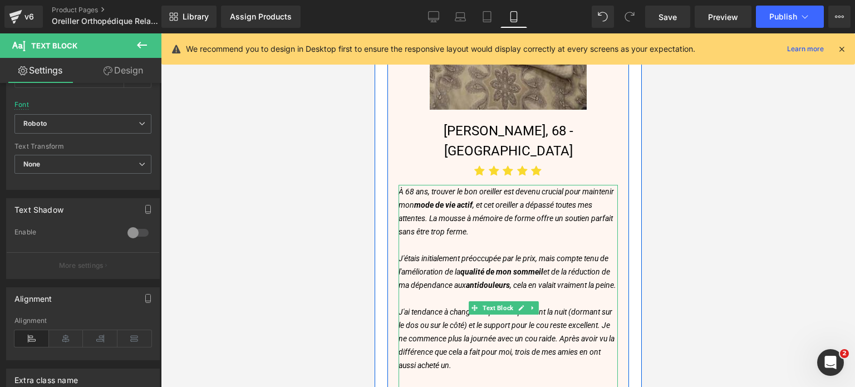
click at [452, 254] on icon "J'étais initialement préoccupée par le prix, mais compte tenu de l'amélioration…" at bounding box center [507, 272] width 218 height 36
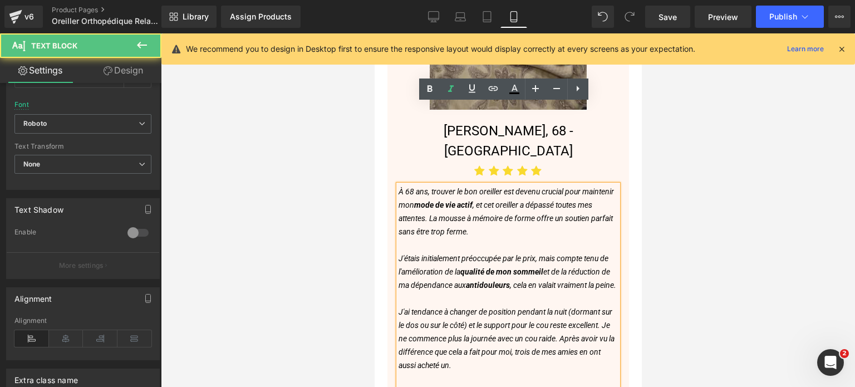
click at [419, 292] on p at bounding box center [507, 298] width 219 height 13
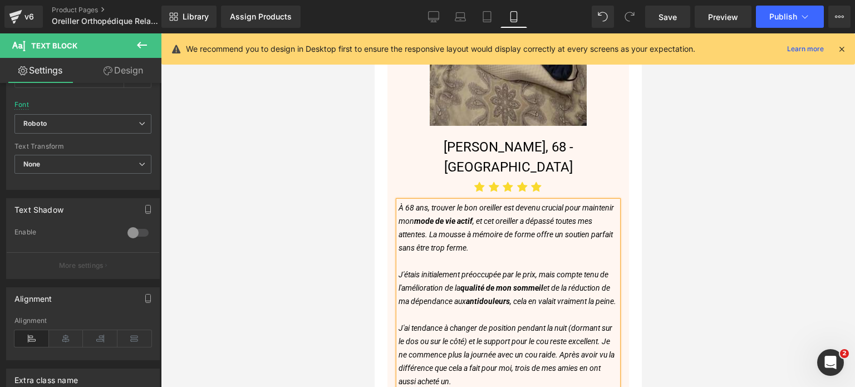
scroll to position [6067, 0]
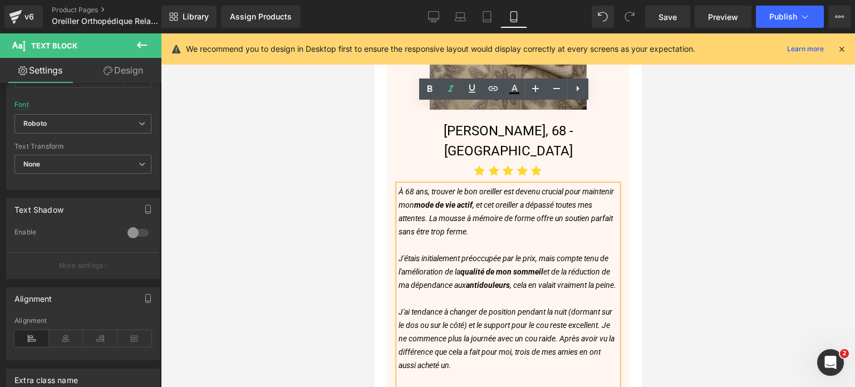
click at [422, 292] on p at bounding box center [507, 298] width 219 height 13
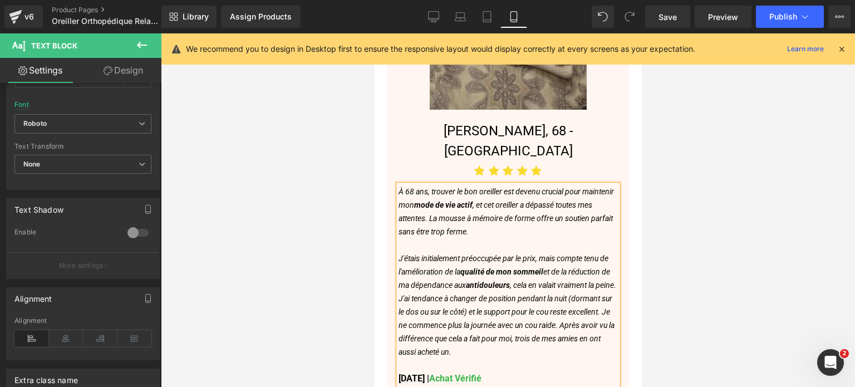
click at [408, 238] on p at bounding box center [507, 244] width 219 height 13
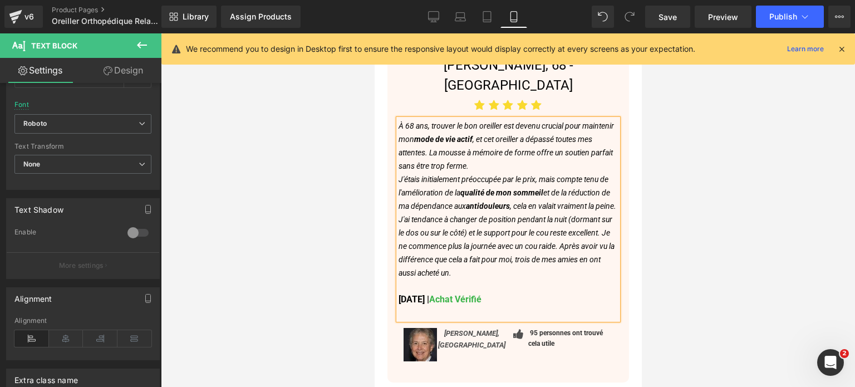
scroll to position [6122, 0]
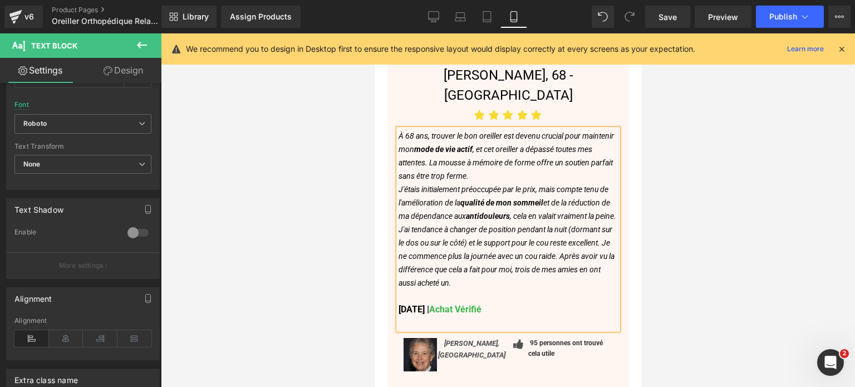
click at [434, 304] on strong "[DATE] | Achat Vérifié" at bounding box center [439, 309] width 83 height 11
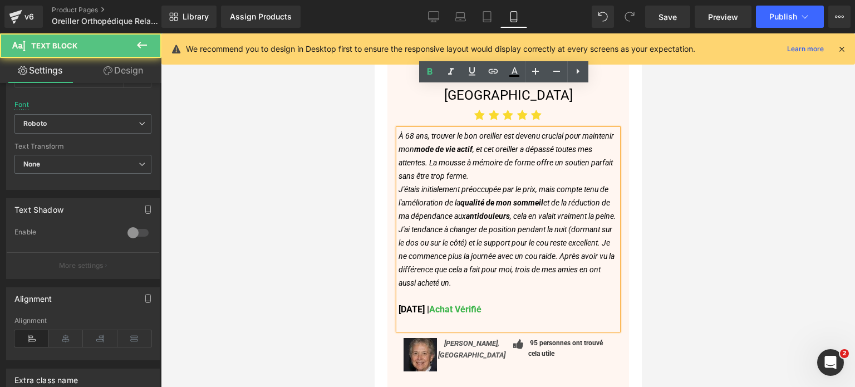
click at [434, 304] on strong "[DATE] | Achat Vérifié" at bounding box center [439, 309] width 83 height 11
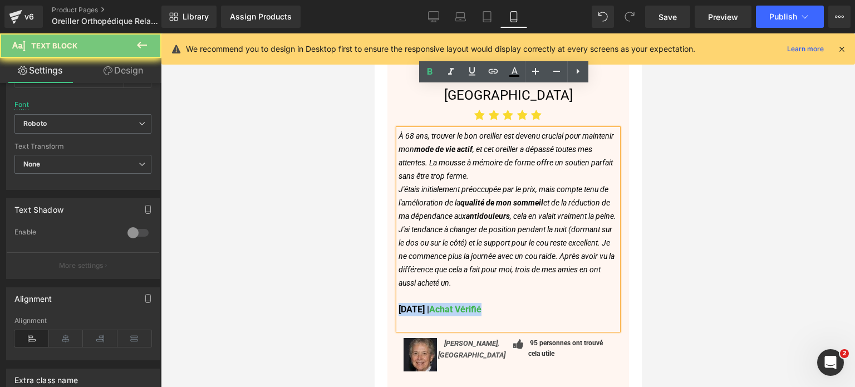
click at [434, 304] on strong "[DATE] | Achat Vérifié" at bounding box center [439, 309] width 83 height 11
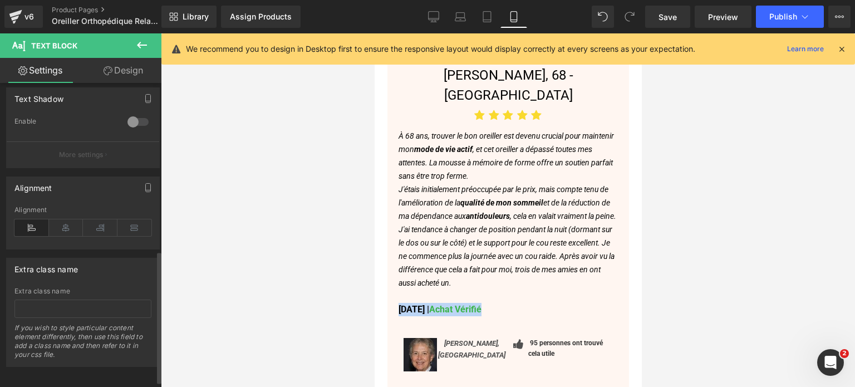
scroll to position [390, 0]
click at [207, 226] on div at bounding box center [508, 210] width 694 height 354
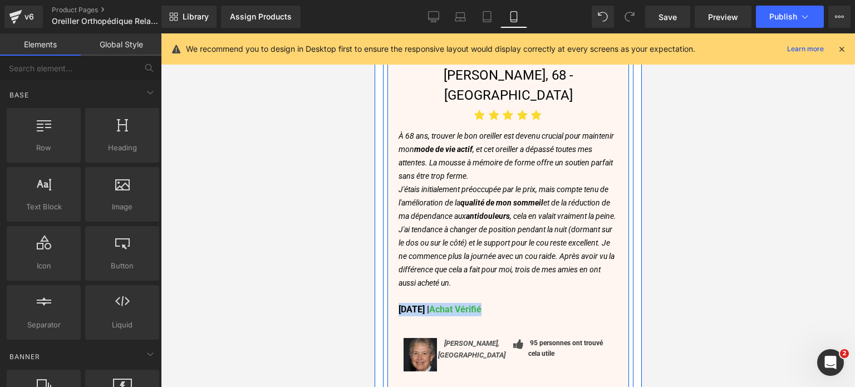
click at [418, 304] on strong "[DATE] | Achat Vérifié" at bounding box center [439, 309] width 83 height 11
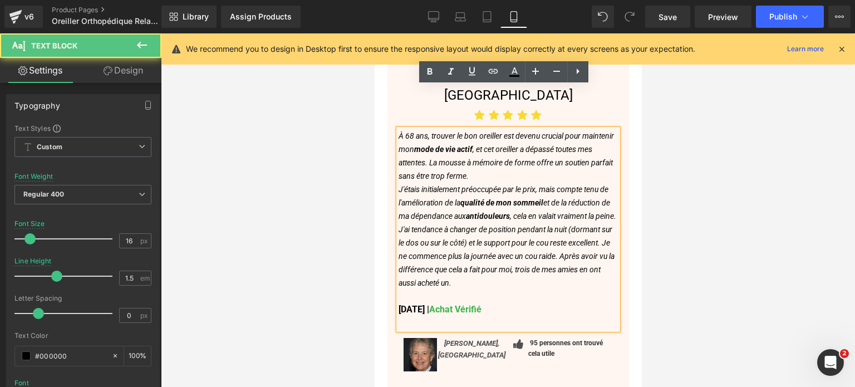
click at [454, 225] on icon "J'ai tendance à changer de position pendant la nuit (dormant sur le dos ou sur …" at bounding box center [506, 256] width 216 height 62
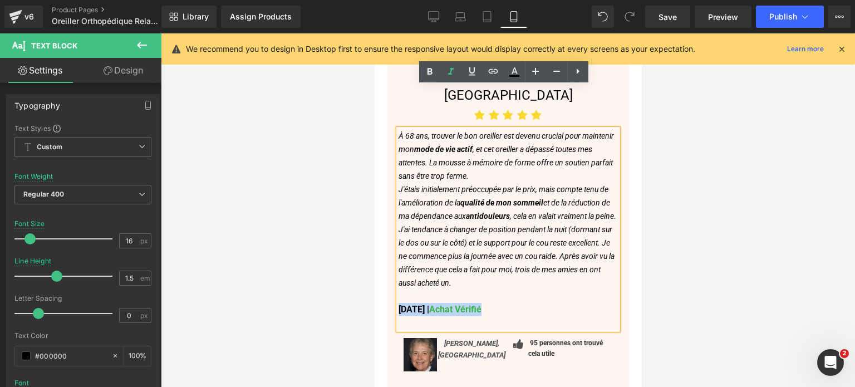
drag, startPoint x: 542, startPoint y: 249, endPoint x: 398, endPoint y: 248, distance: 143.7
click at [398, 303] on p "[DATE] | Achat Vérifié" at bounding box center [507, 309] width 219 height 13
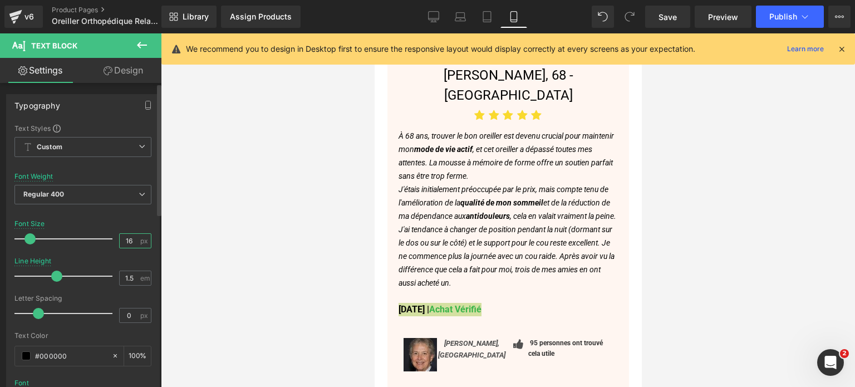
click at [130, 240] on input "16" at bounding box center [129, 241] width 19 height 14
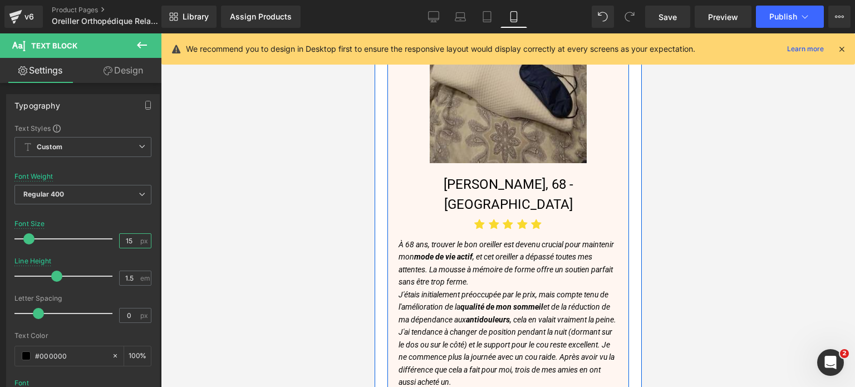
scroll to position [6011, 0]
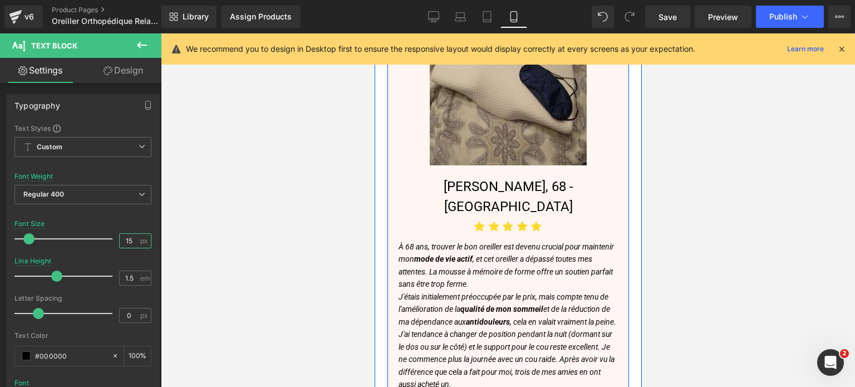
type input "16"
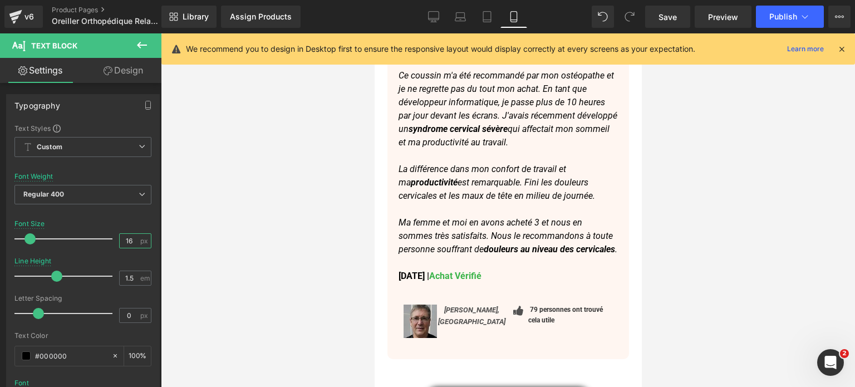
scroll to position [6735, 0]
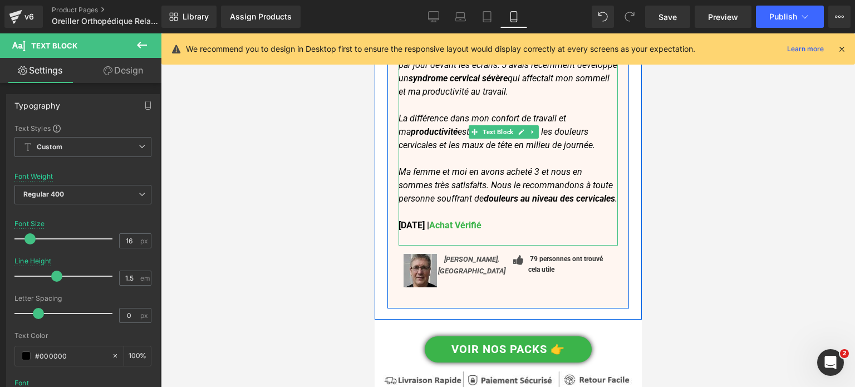
click at [443, 220] on strong "[DATE] | Achat Vérifié" at bounding box center [439, 225] width 83 height 11
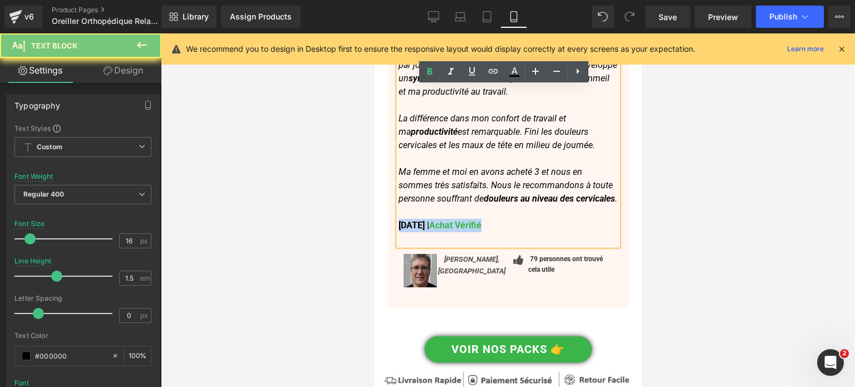
click at [443, 220] on strong "[DATE] | Achat Vérifié" at bounding box center [439, 225] width 83 height 11
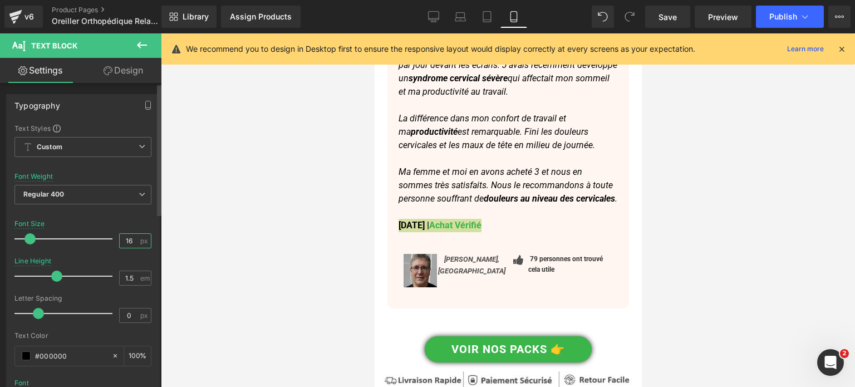
click at [127, 237] on input "16" at bounding box center [129, 241] width 19 height 14
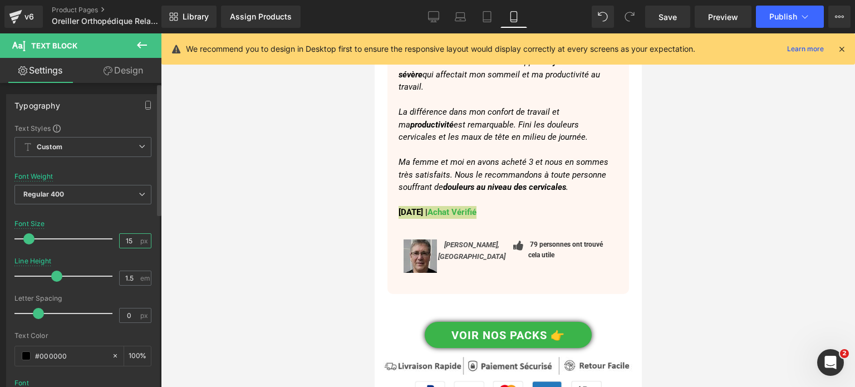
scroll to position [6729, 0]
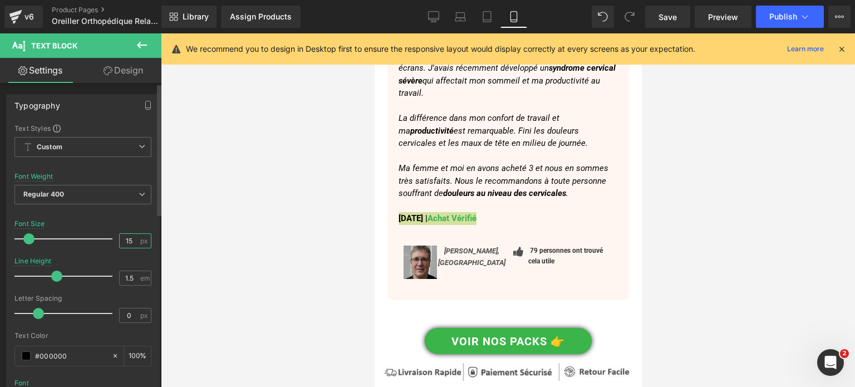
type input "16"
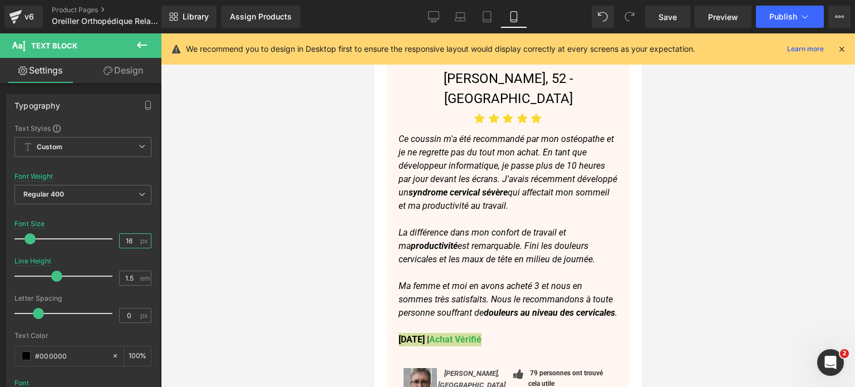
scroll to position [6568, 0]
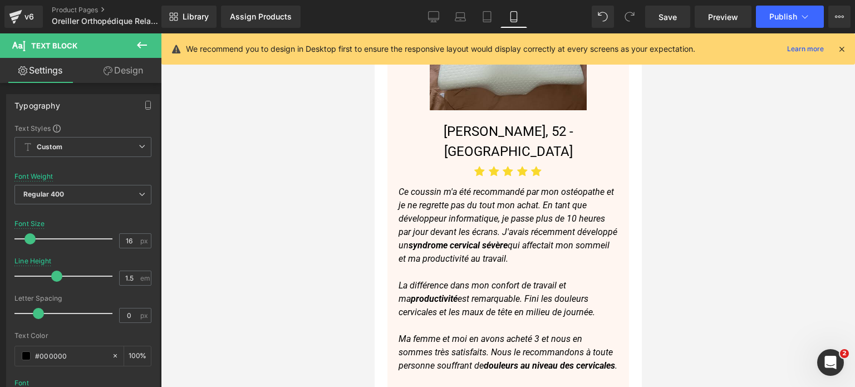
click at [493, 280] on icon "La différence dans mon confort de travail et ma productivité est remarquable. F…" at bounding box center [496, 298] width 197 height 37
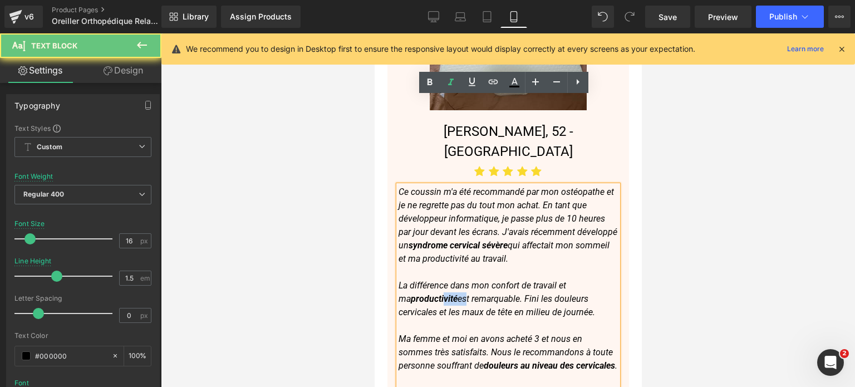
drag, startPoint x: 456, startPoint y: 208, endPoint x: 428, endPoint y: 207, distance: 27.3
click at [428, 280] on icon "La différence dans mon confort de travail et ma productivité est remarquable. F…" at bounding box center [496, 298] width 197 height 37
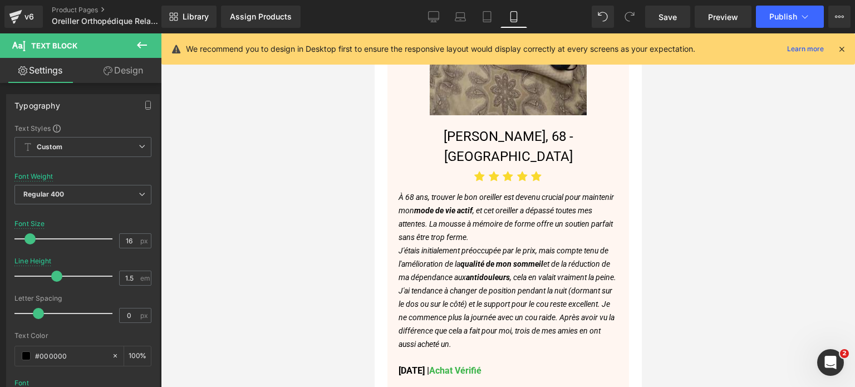
scroll to position [6011, 0]
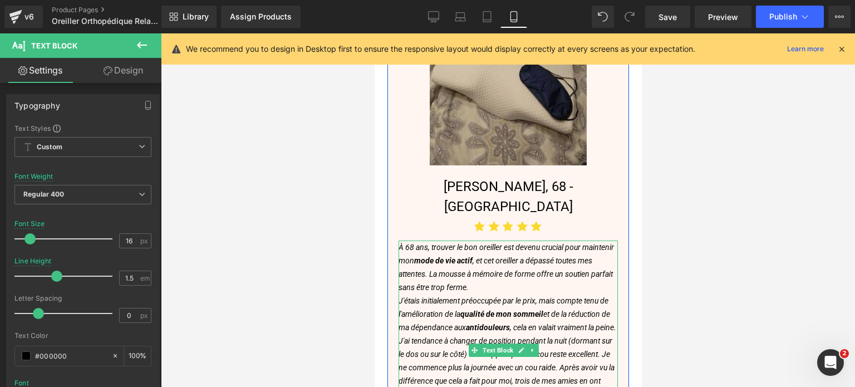
click at [469, 344] on span at bounding box center [475, 350] width 12 height 13
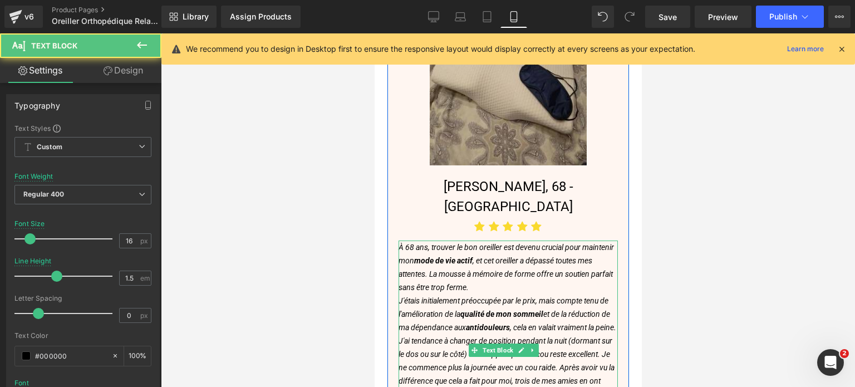
click at [446, 296] on icon "J'étais initialement préoccupée par le prix, mais compte tenu de l'amélioration…" at bounding box center [507, 314] width 218 height 36
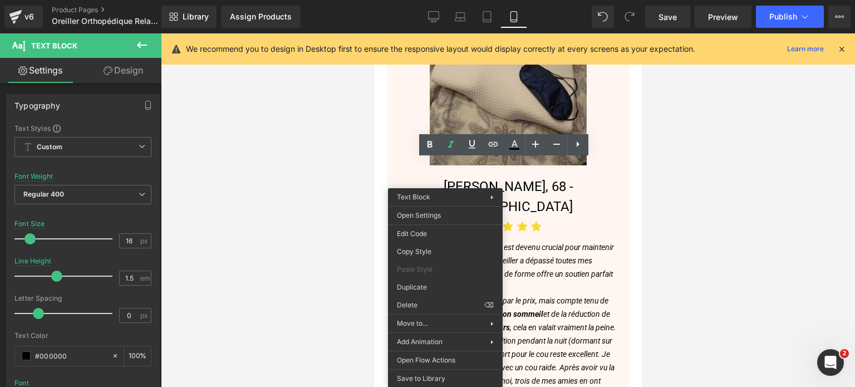
click at [321, 169] on div at bounding box center [508, 210] width 694 height 354
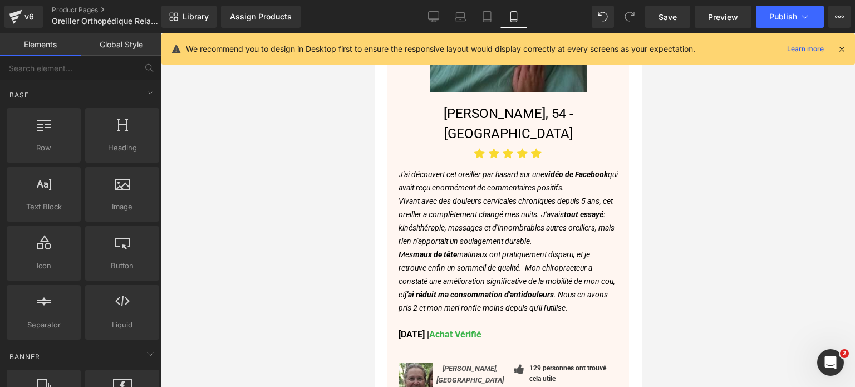
scroll to position [5565, 0]
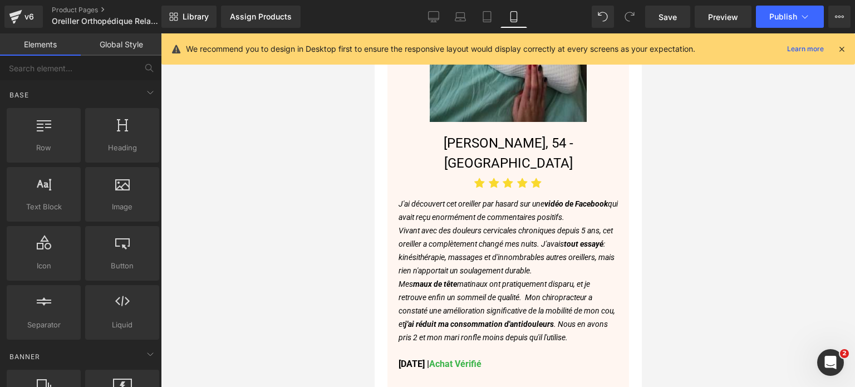
click at [475, 226] on icon "Vivant avec des douleurs cervicales chroniques depuis 5 ans, cet oreiller a com…" at bounding box center [506, 250] width 216 height 49
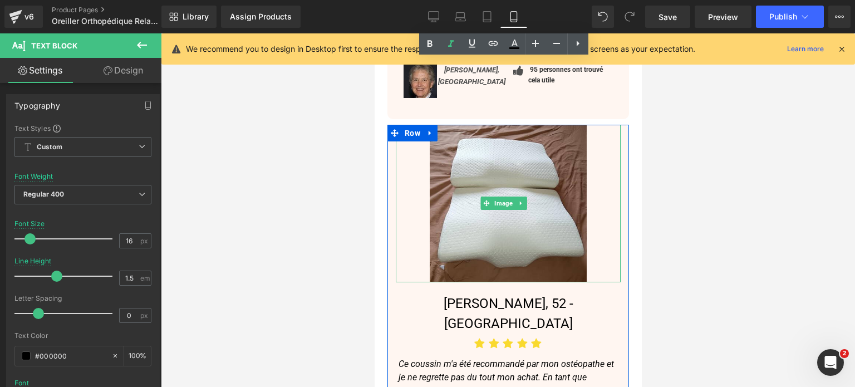
scroll to position [6401, 0]
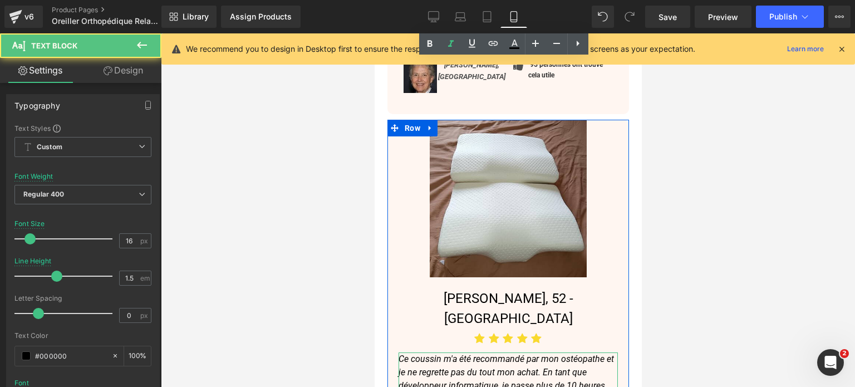
click at [435, 353] on p "Ce coussin m'a été recommandé par mon ostéopathe et je ne regrette pas du tout …" at bounding box center [507, 393] width 219 height 80
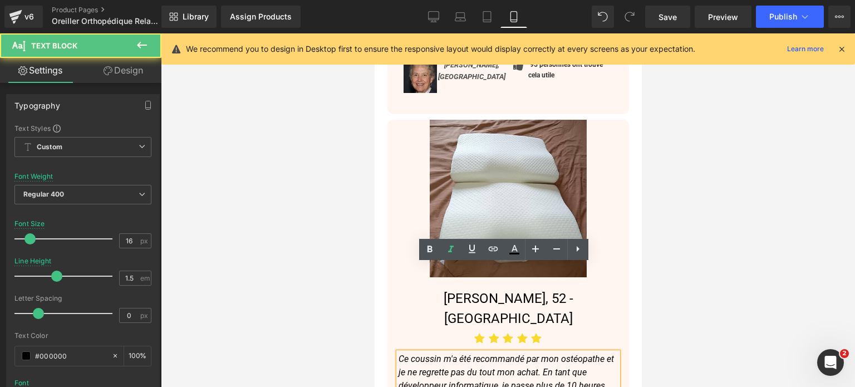
click at [435, 353] on p "Ce coussin m'a été recommandé par mon ostéopathe et je ne regrette pas du tout …" at bounding box center [507, 393] width 219 height 80
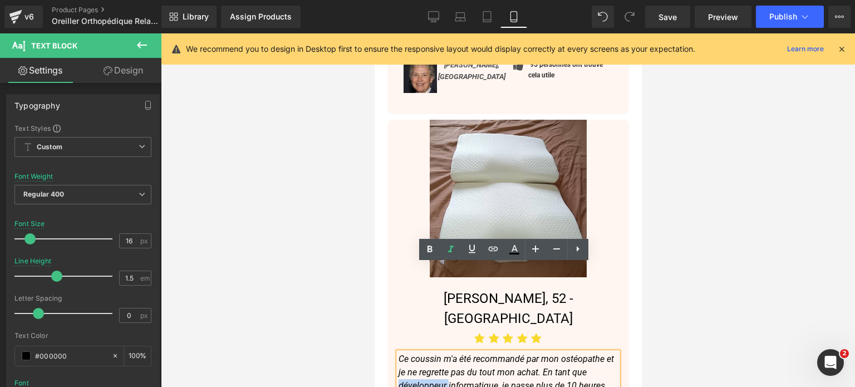
click at [435, 353] on p "Ce coussin m'a été recommandé par mon ostéopathe et je ne regrette pas du tout …" at bounding box center [507, 393] width 219 height 80
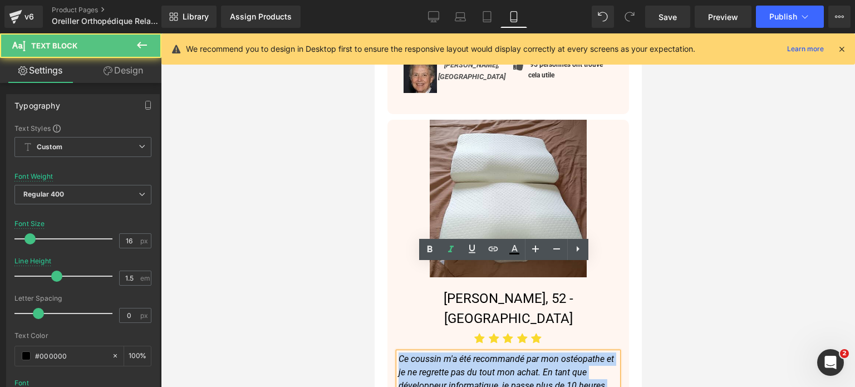
click at [435, 353] on p "Ce coussin m'a été recommandé par mon ostéopathe et je ne regrette pas du tout …" at bounding box center [507, 393] width 219 height 80
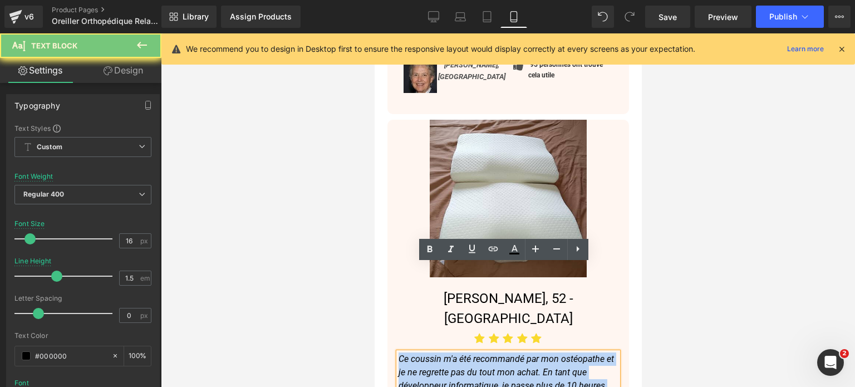
click at [435, 353] on p "Ce coussin m'a été recommandé par mon ostéopathe et je ne regrette pas du tout …" at bounding box center [507, 393] width 219 height 80
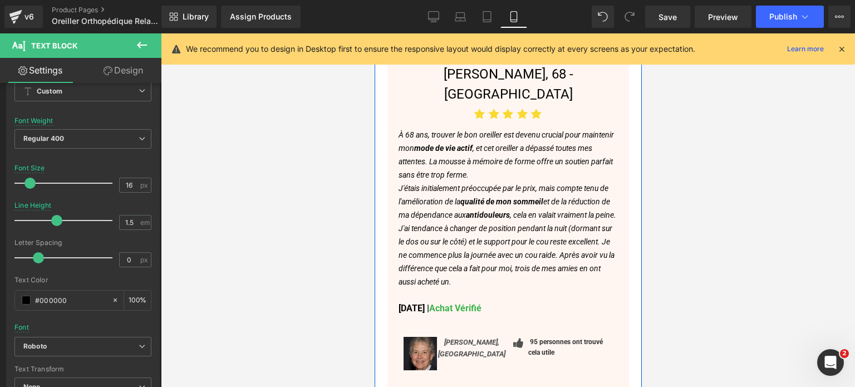
scroll to position [6122, 0]
click at [453, 225] on icon "J'ai tendance à changer de position pendant la nuit (dormant sur le dos ou sur …" at bounding box center [506, 256] width 216 height 62
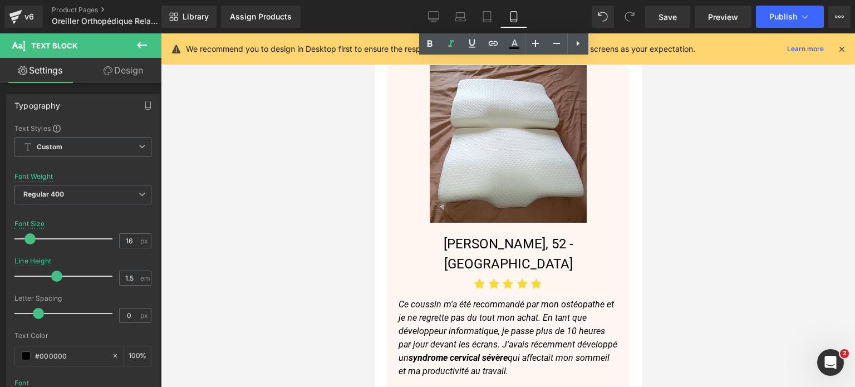
scroll to position [6456, 0]
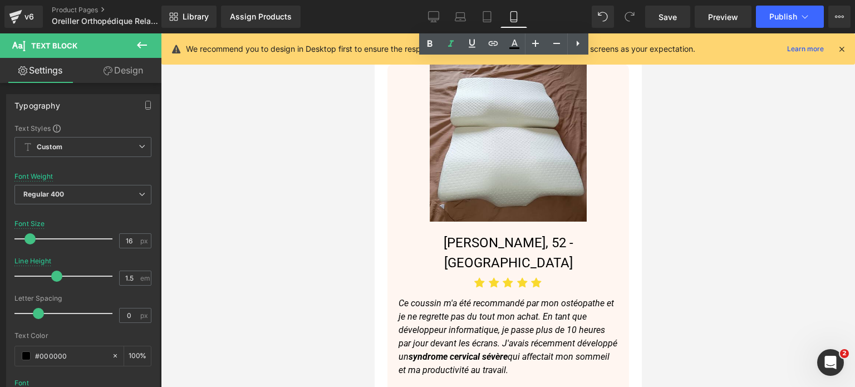
click at [456, 298] on icon "Ce coussin m'a été recommandé par mon ostéopathe et je ne regrette pas du tout …" at bounding box center [507, 336] width 219 height 77
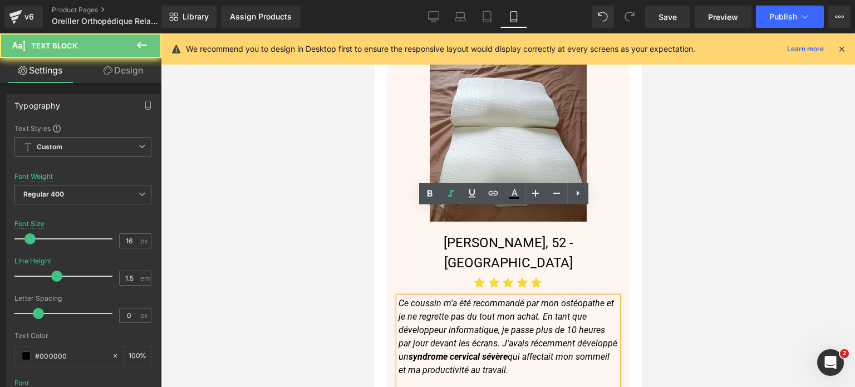
click at [456, 297] on p "Ce coussin m'a été recommandé par mon ostéopathe et je ne regrette pas du tout …" at bounding box center [507, 337] width 219 height 80
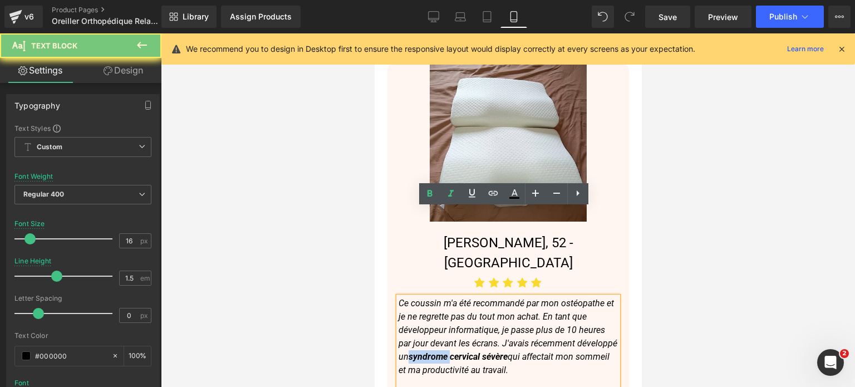
click at [456, 297] on p "Ce coussin m'a été recommandé par mon ostéopathe et je ne regrette pas du tout …" at bounding box center [507, 337] width 219 height 80
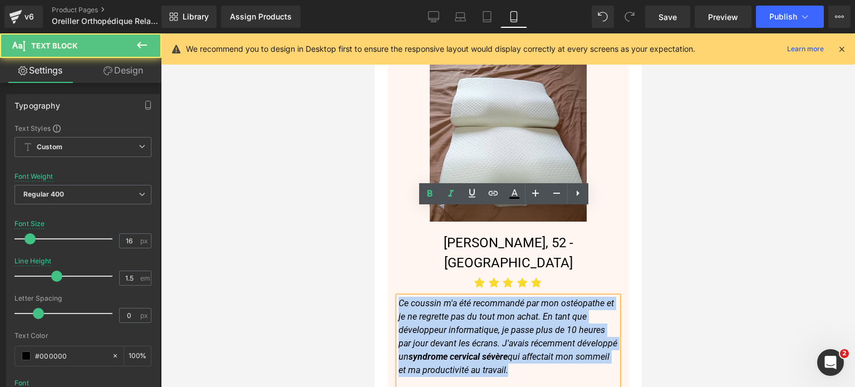
click at [456, 297] on p "Ce coussin m'a été recommandé par mon ostéopathe et je ne regrette pas du tout …" at bounding box center [507, 337] width 219 height 80
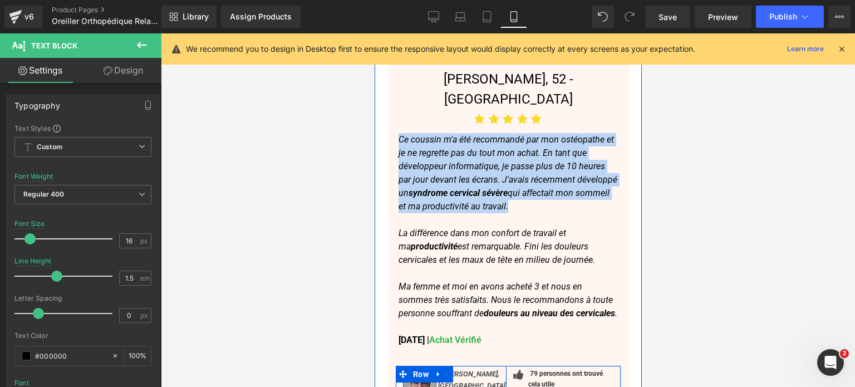
scroll to position [6568, 0]
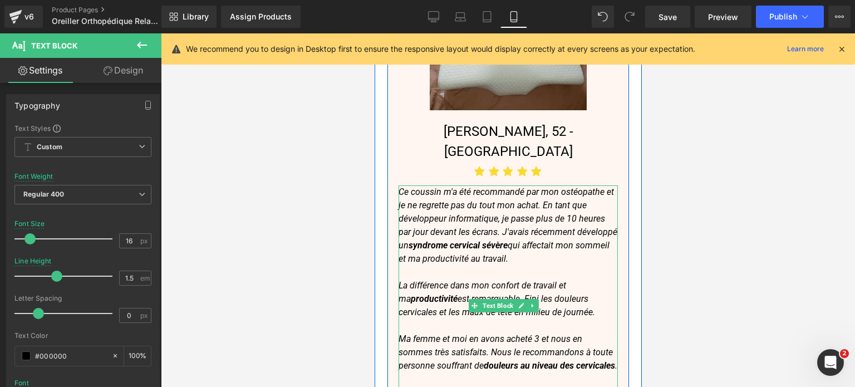
click at [446, 279] on p "La différence dans mon confort de travail et ma productivité est remarquable. F…" at bounding box center [507, 299] width 219 height 40
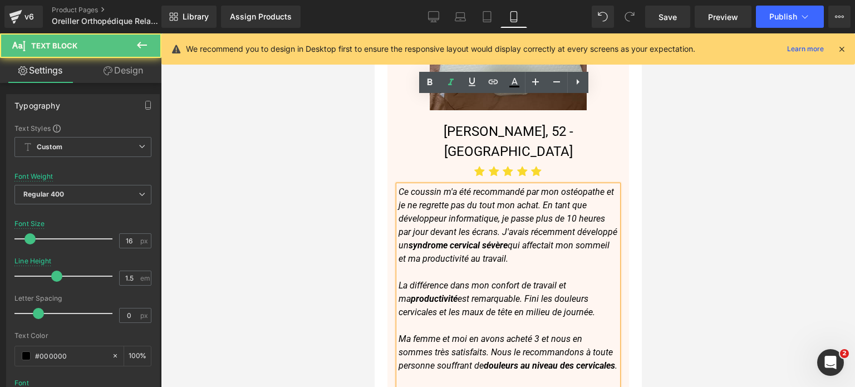
click at [433, 280] on icon "La différence dans mon confort de travail et ma productivité est remarquable. F…" at bounding box center [496, 298] width 197 height 37
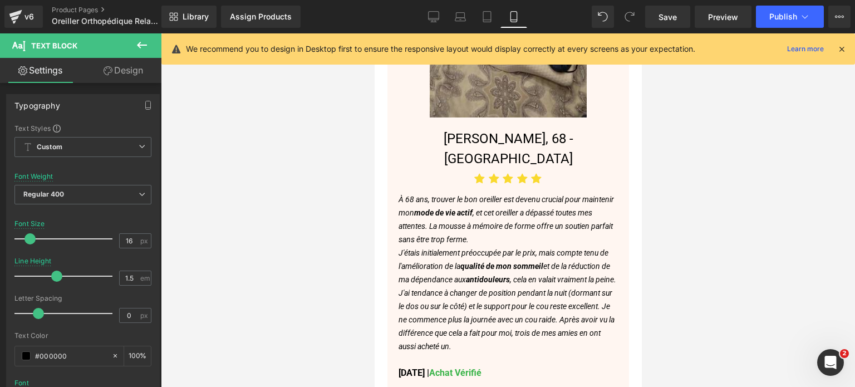
scroll to position [6178, 0]
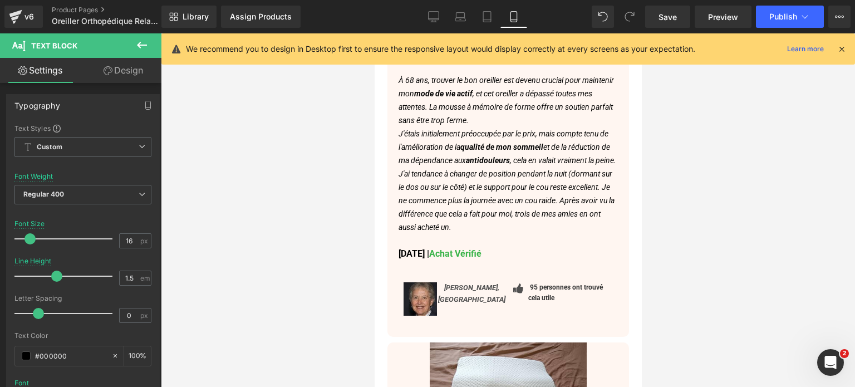
click at [481, 248] on font "Achat Vérifié" at bounding box center [455, 253] width 52 height 11
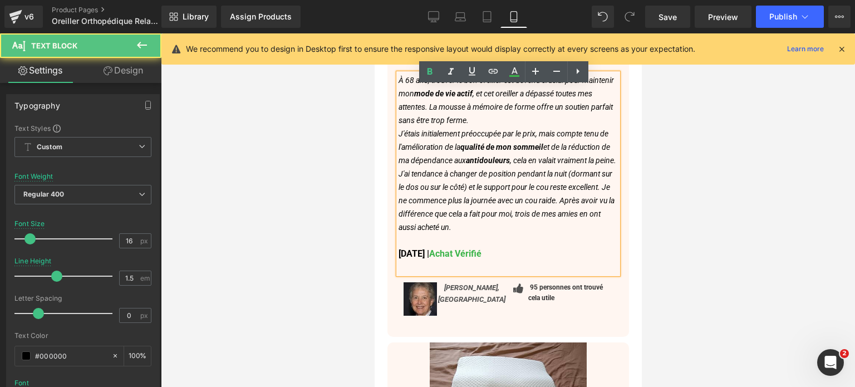
click at [521, 167] on p "J'ai tendance à changer de position pendant la nuit (dormant sur le dos ou sur …" at bounding box center [507, 200] width 219 height 67
click at [549, 247] on p "[DATE] | Achat Vérifié" at bounding box center [507, 253] width 219 height 13
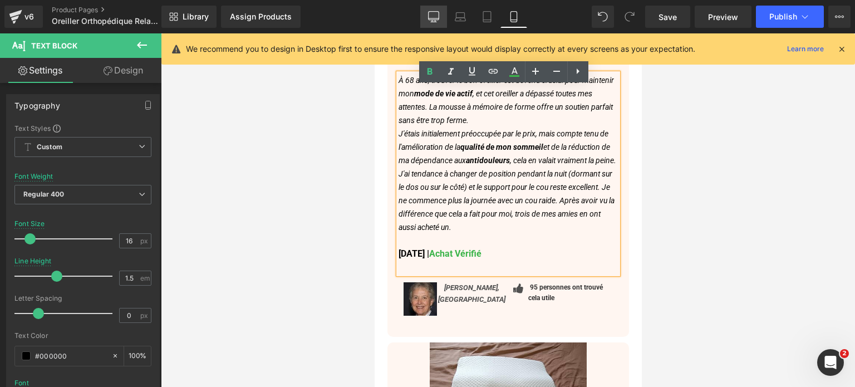
click at [432, 18] on icon at bounding box center [434, 18] width 11 height 0
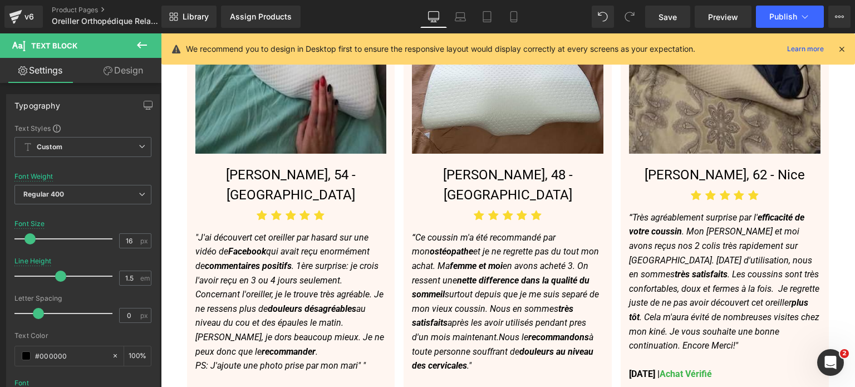
scroll to position [3787, 0]
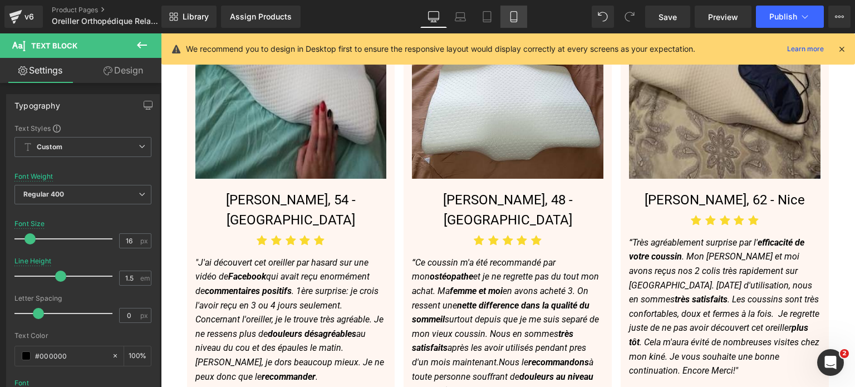
click at [513, 15] on icon at bounding box center [513, 16] width 11 height 11
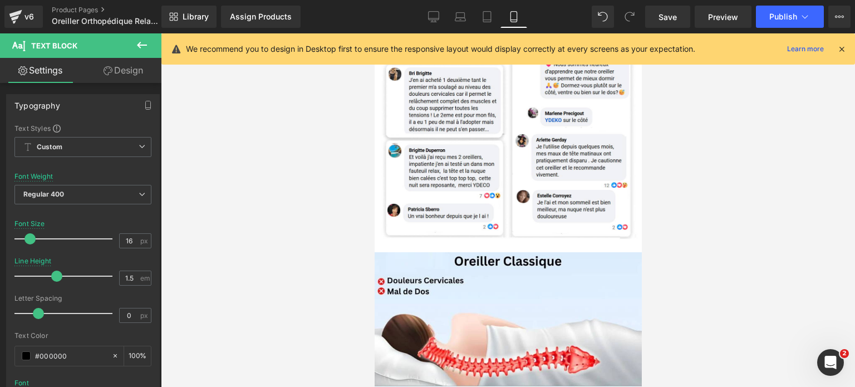
scroll to position [6018, 0]
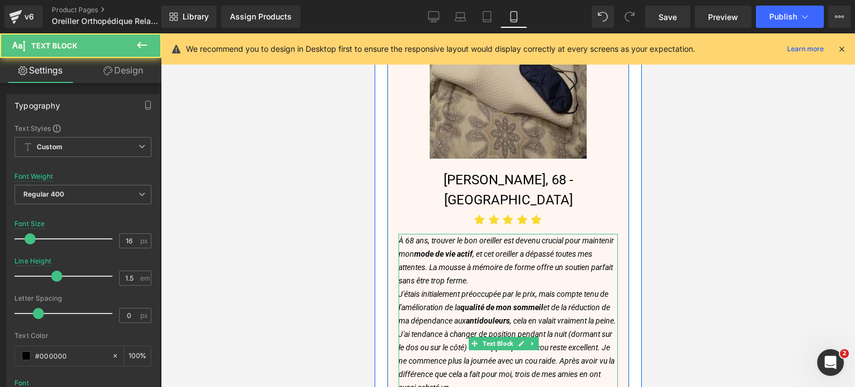
click at [440, 234] on p "À 68 ans, trouver le bon oreiller est devenu crucial pour maintenir mon mode de…" at bounding box center [507, 260] width 219 height 53
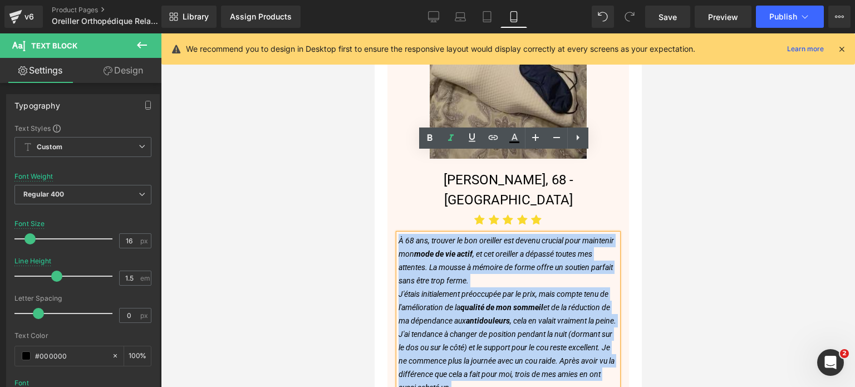
drag, startPoint x: 398, startPoint y: 160, endPoint x: 553, endPoint y: 327, distance: 227.4
click at [553, 327] on div "À 68 ans, trouver le bon oreiller est devenu crucial pour maintenir mon mode de…" at bounding box center [507, 334] width 219 height 200
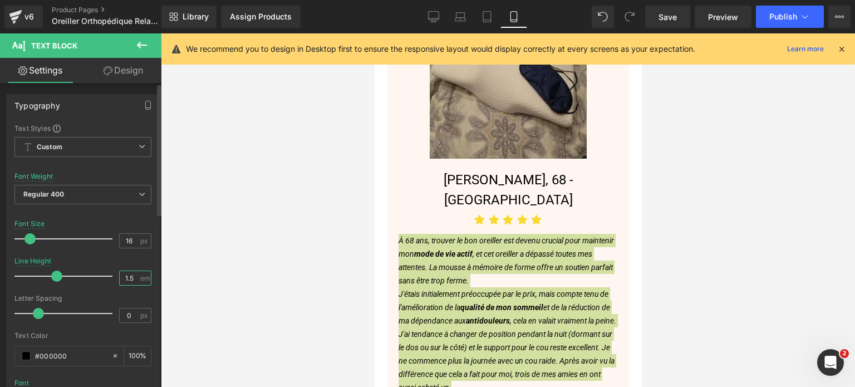
click at [133, 279] on input "1.5" at bounding box center [129, 278] width 19 height 14
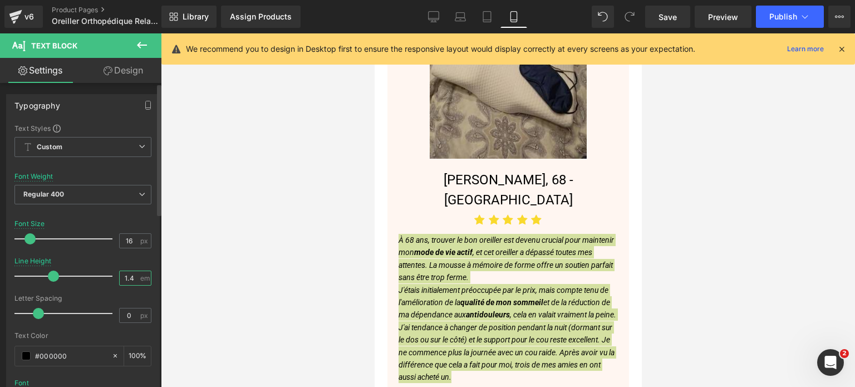
type input "1.5"
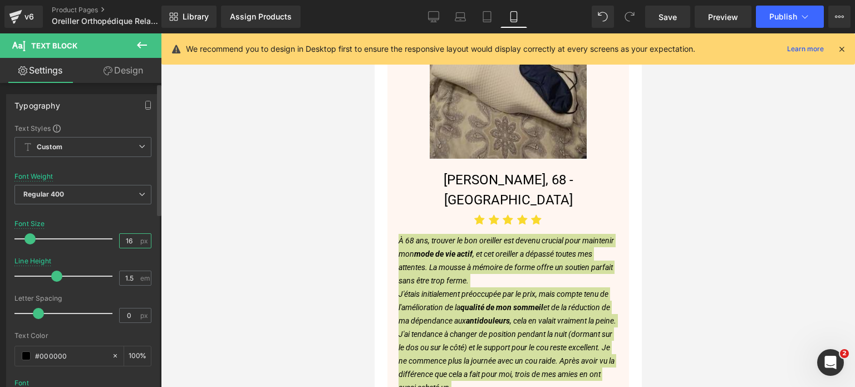
click at [125, 238] on input "16" at bounding box center [129, 241] width 19 height 14
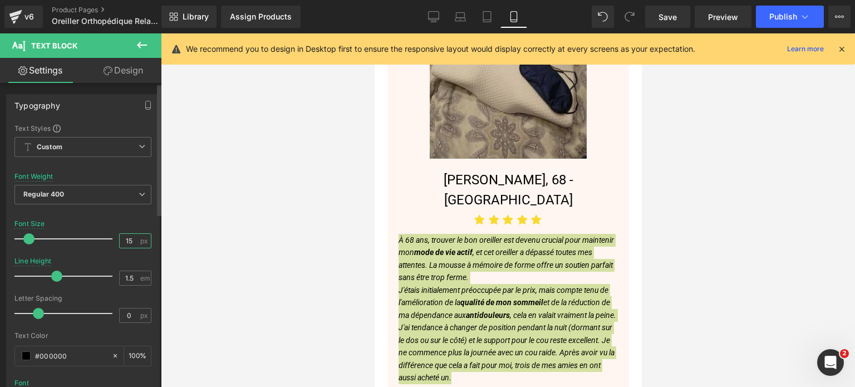
type input "16"
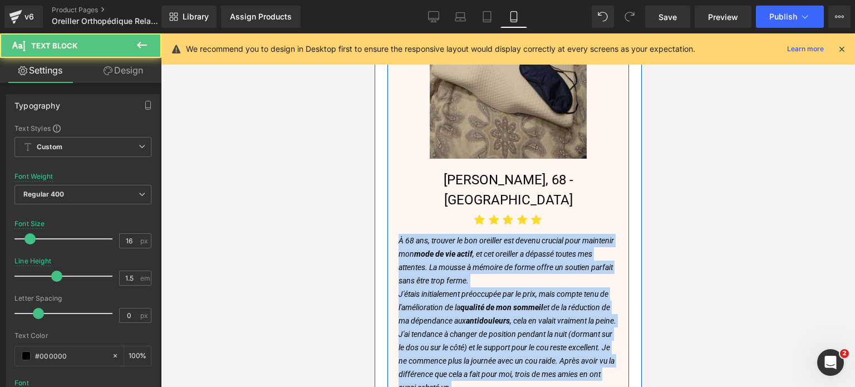
click at [461, 249] on strong "mode de vie actif" at bounding box center [443, 253] width 58 height 9
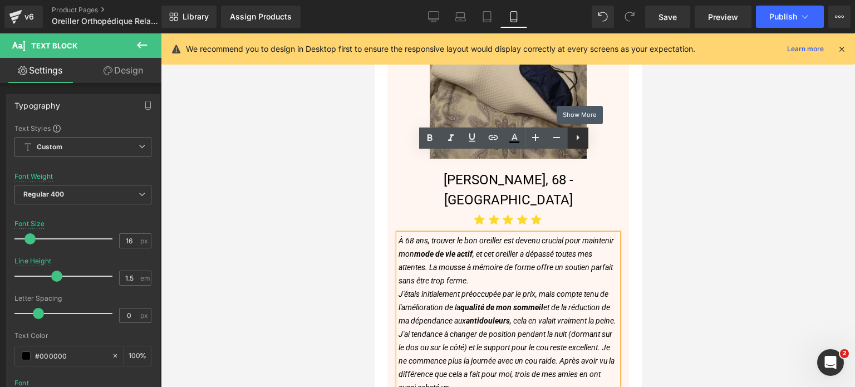
click at [585, 139] on link at bounding box center [577, 138] width 21 height 21
click at [458, 287] on p "J'étais initialement préoccupée par le prix, mais compte tenu de l'amélioration…" at bounding box center [507, 307] width 219 height 40
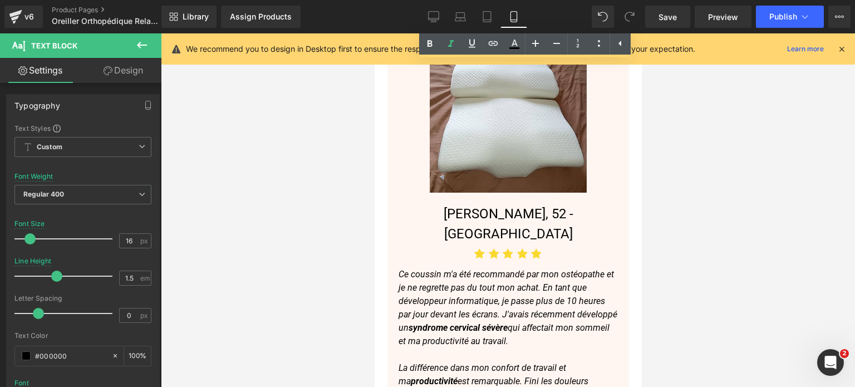
scroll to position [6574, 0]
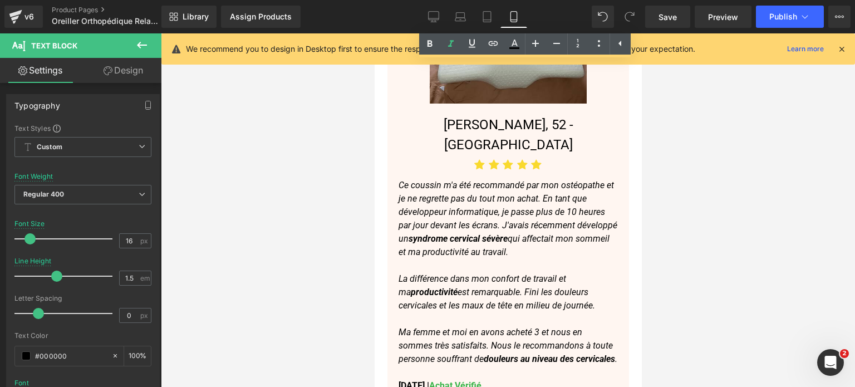
click at [459, 233] on strong "syndrome cervical sévère" at bounding box center [457, 238] width 99 height 11
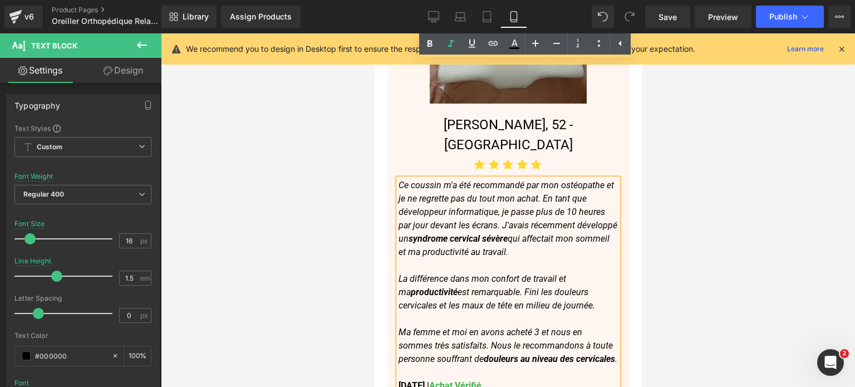
click at [459, 233] on strong "syndrome cervical sévère" at bounding box center [457, 238] width 99 height 11
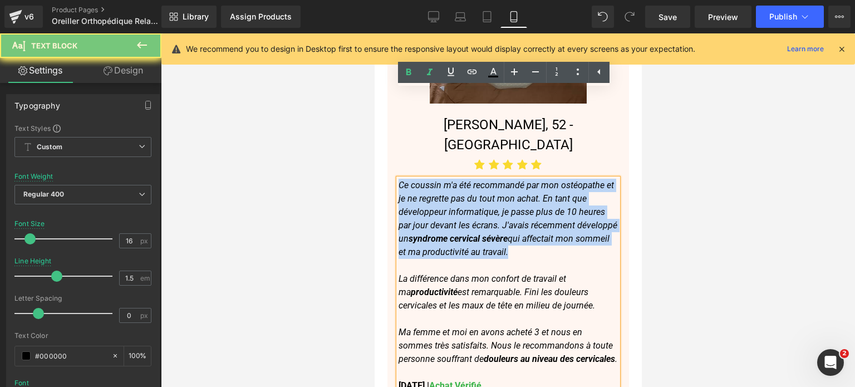
click at [459, 233] on strong "syndrome cervical sévère" at bounding box center [457, 238] width 99 height 11
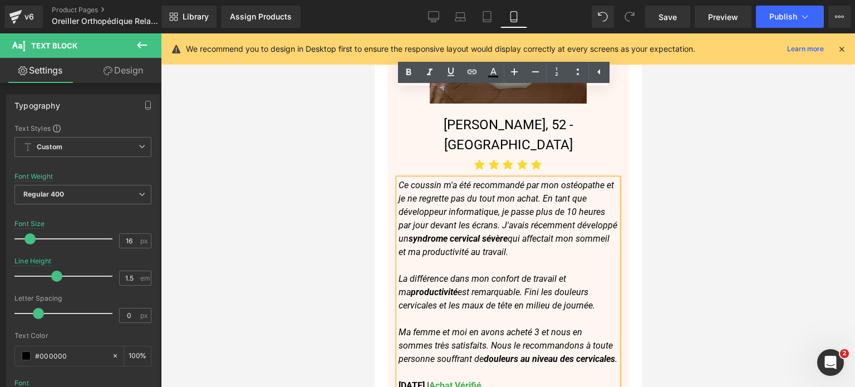
click at [439, 327] on icon "Ma femme et moi en avons acheté 3 et nous en sommes très satisfaits. Nous le re…" at bounding box center [507, 345] width 219 height 37
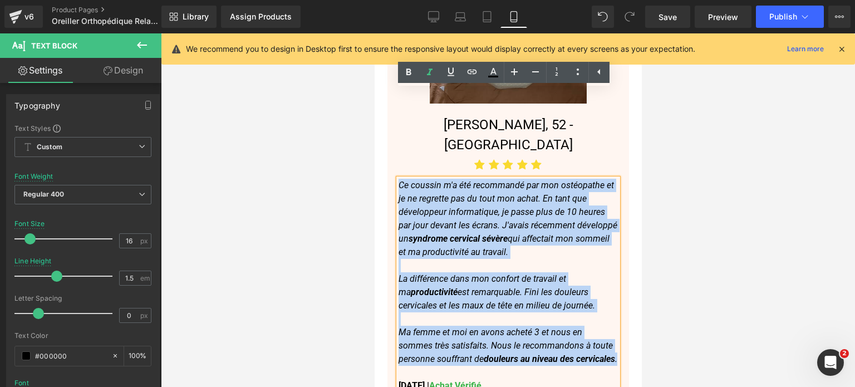
drag, startPoint x: 445, startPoint y: 282, endPoint x: 394, endPoint y: 103, distance: 186.5
click at [394, 103] on div "Image [PERSON_NAME], 52 - Bruxelles Heading Icon Icon Icon Icon Icon Icon List …" at bounding box center [508, 204] width 242 height 517
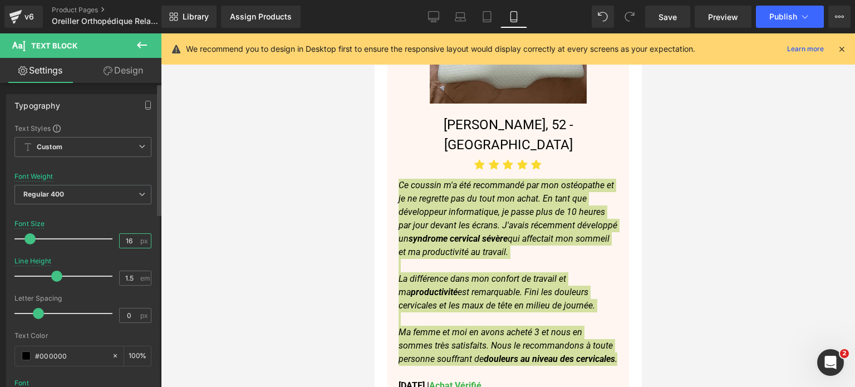
click at [127, 234] on input "16" at bounding box center [129, 241] width 19 height 14
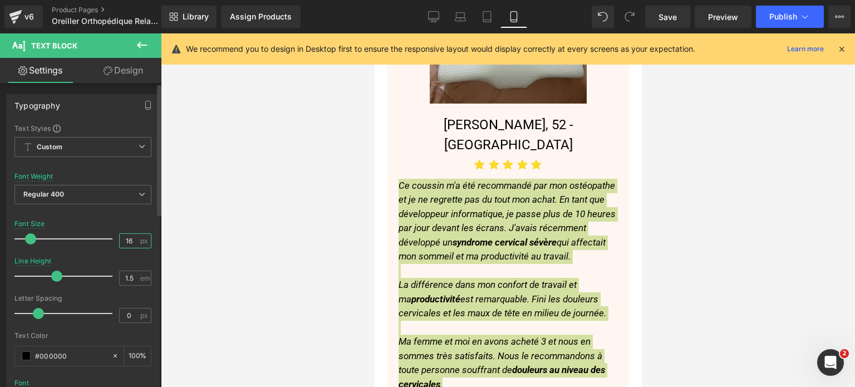
type input "15"
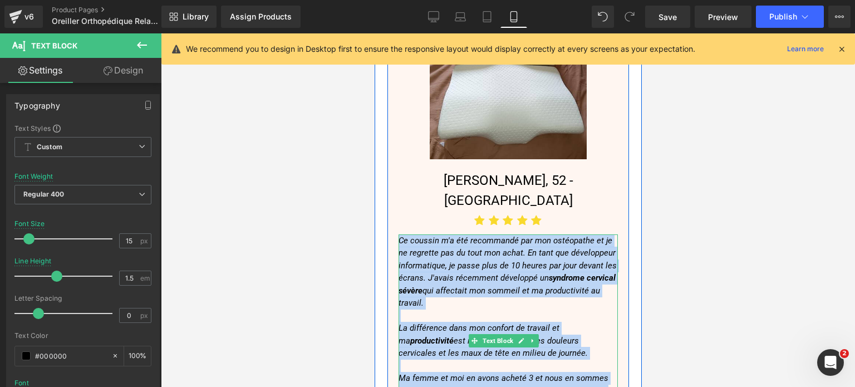
click at [522, 373] on icon "Ma femme et moi en avons acheté 3 et nous en sommes très satisfaits. Nous le re…" at bounding box center [503, 390] width 210 height 35
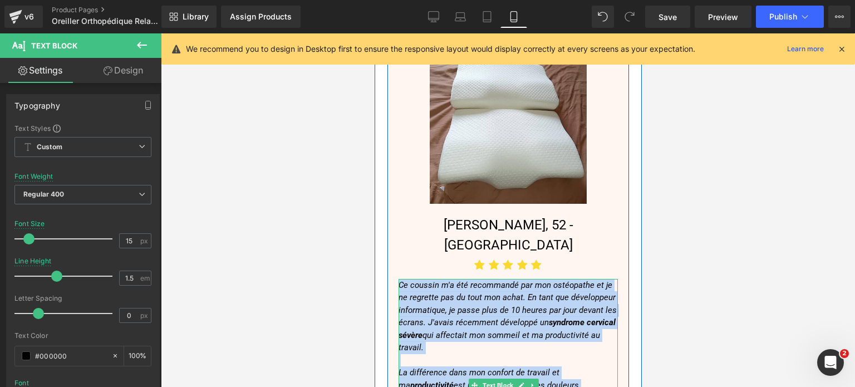
scroll to position [6463, 0]
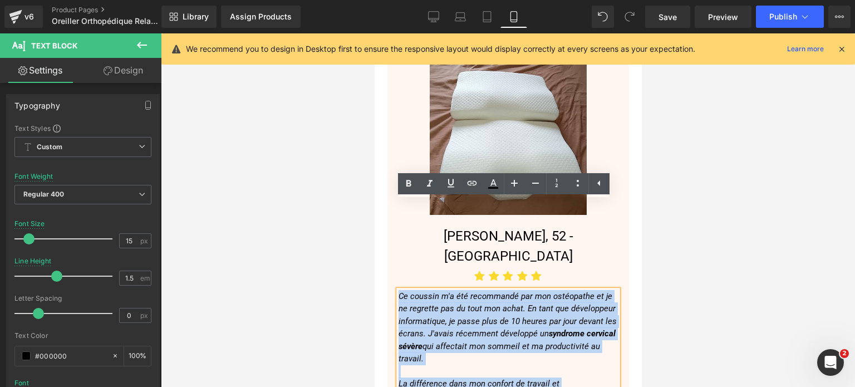
click at [390, 248] on div "Image [PERSON_NAME], 52 - Bruxelles Heading Icon Icon Icon Icon Icon Icon List …" at bounding box center [508, 308] width 242 height 503
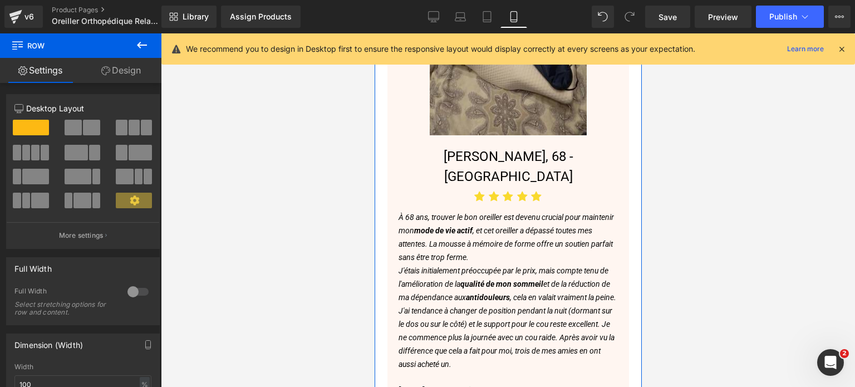
scroll to position [6018, 0]
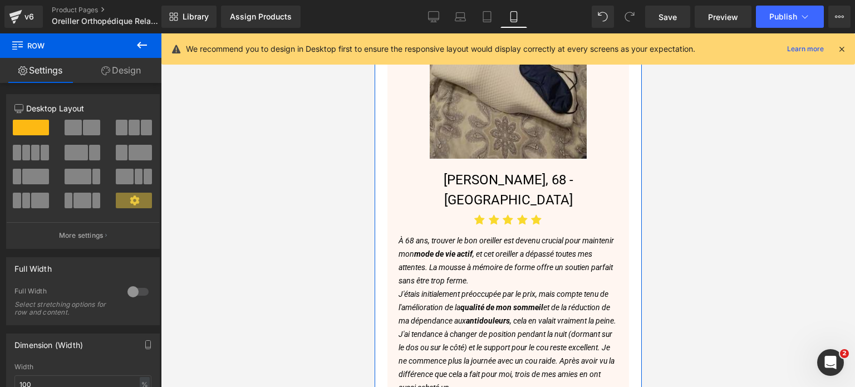
click at [435, 327] on p "J'ai tendance à changer de position pendant la nuit (dormant sur le dos ou sur …" at bounding box center [507, 360] width 219 height 67
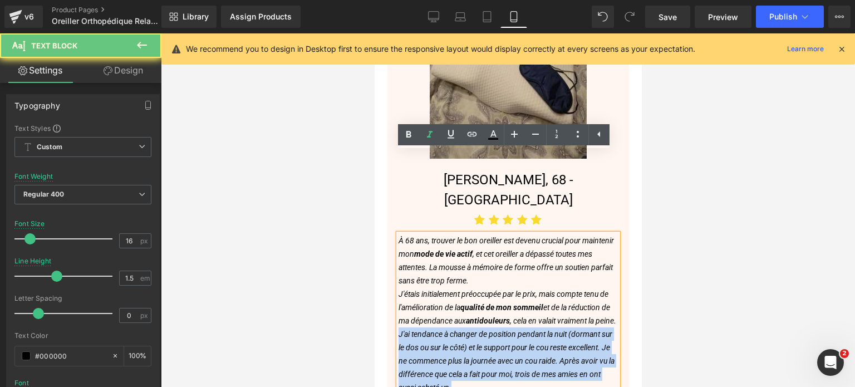
click at [435, 327] on p "J'ai tendance à changer de position pendant la nuit (dormant sur le dos ou sur …" at bounding box center [507, 360] width 219 height 67
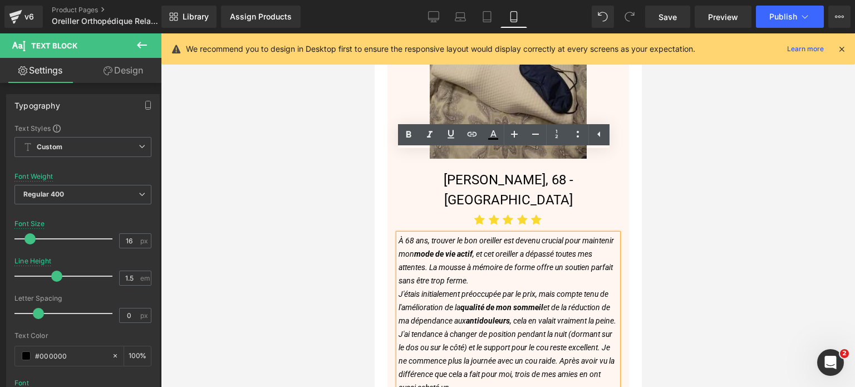
click at [463, 287] on p "J'étais initialement préoccupée par le prix, mais compte tenu de l'amélioration…" at bounding box center [507, 307] width 219 height 40
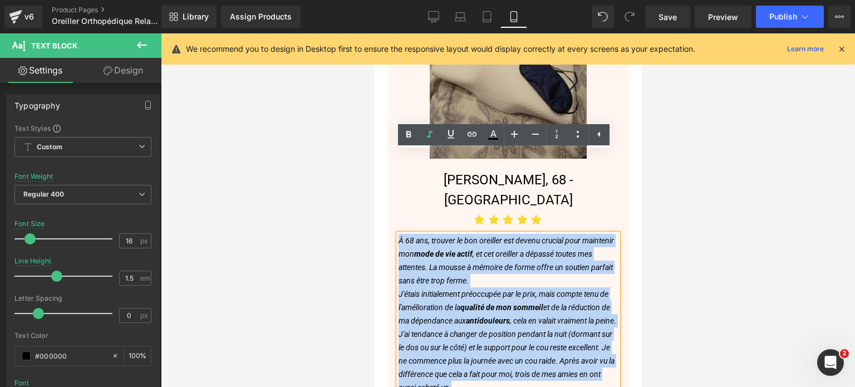
drag, startPoint x: 515, startPoint y: 325, endPoint x: 400, endPoint y: 162, distance: 199.0
click at [400, 234] on div "À 68 ans, trouver le bon oreiller est devenu crucial pour maintenir mon mode de…" at bounding box center [507, 334] width 219 height 200
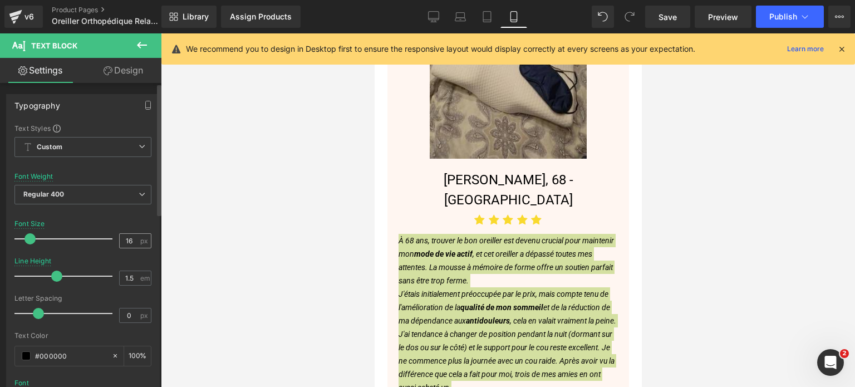
click at [140, 238] on span "px" at bounding box center [144, 240] width 9 height 7
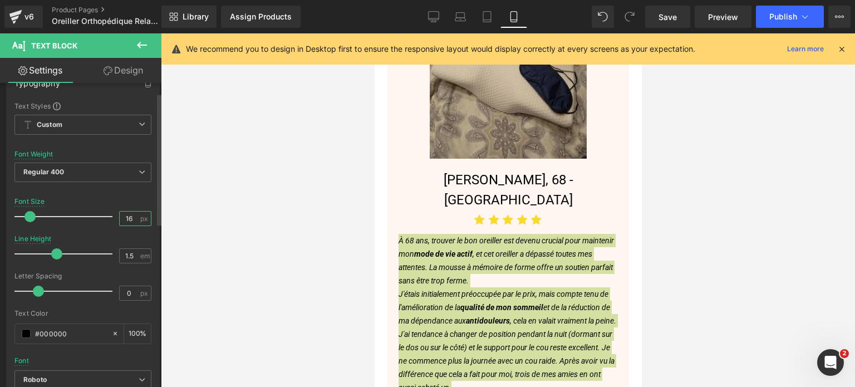
click at [130, 220] on input "16" at bounding box center [129, 219] width 19 height 14
type input "15"
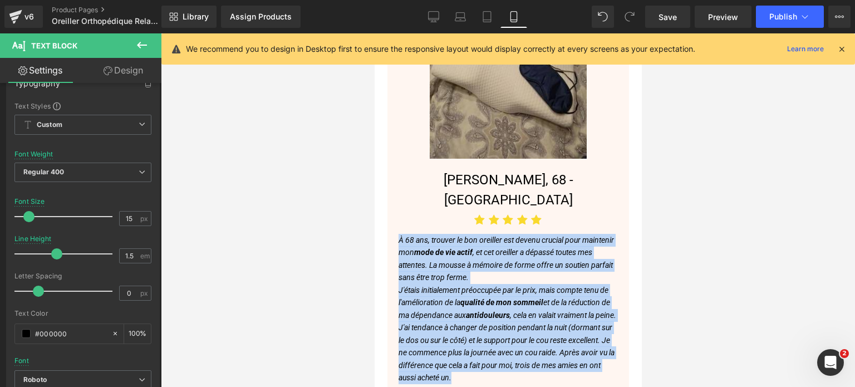
click at [397, 203] on div "Image [PERSON_NAME], 68 - Nice Heading Icon Icon Icon Icon Icon Icon List Hoz À…" at bounding box center [508, 240] width 242 height 478
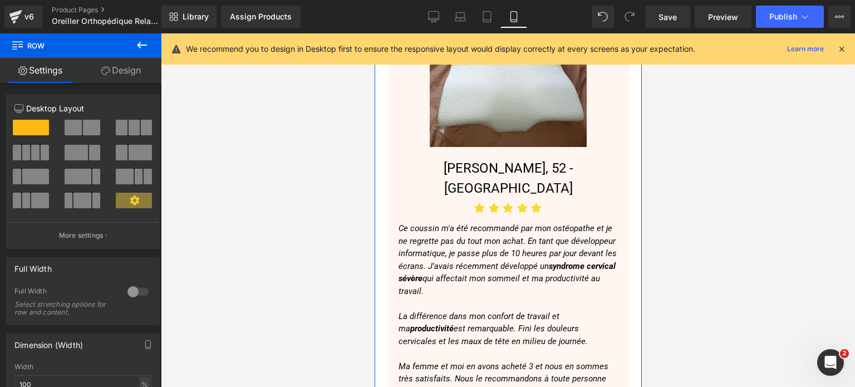
scroll to position [6519, 0]
click at [477, 297] on p at bounding box center [507, 303] width 219 height 13
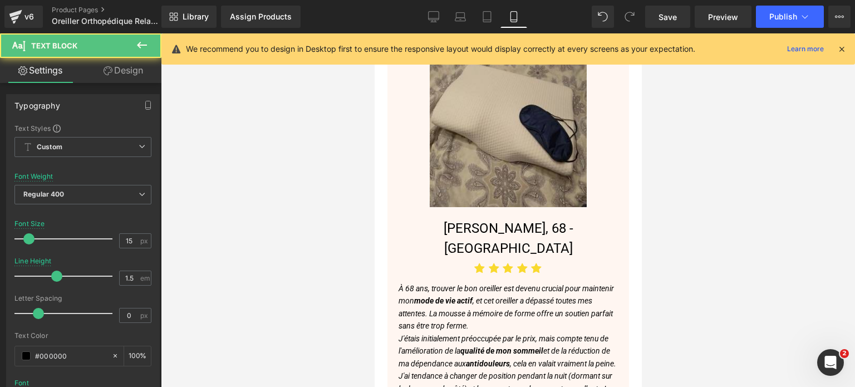
scroll to position [5962, 0]
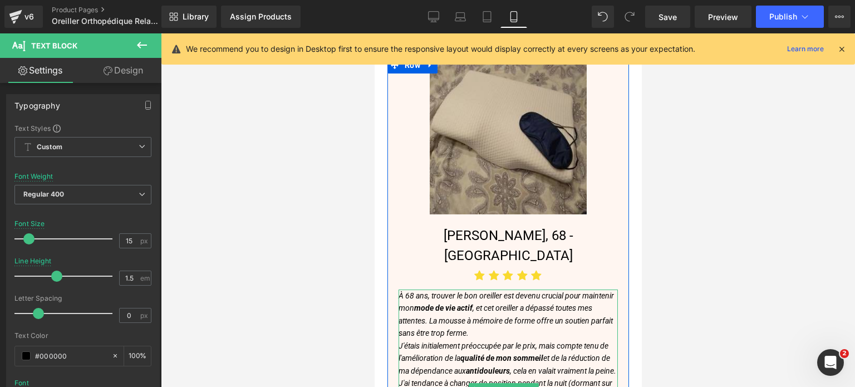
click at [526, 290] on p "À 68 ans, trouver le bon oreiller est devenu crucial pour maintenir mon mode de…" at bounding box center [507, 315] width 219 height 50
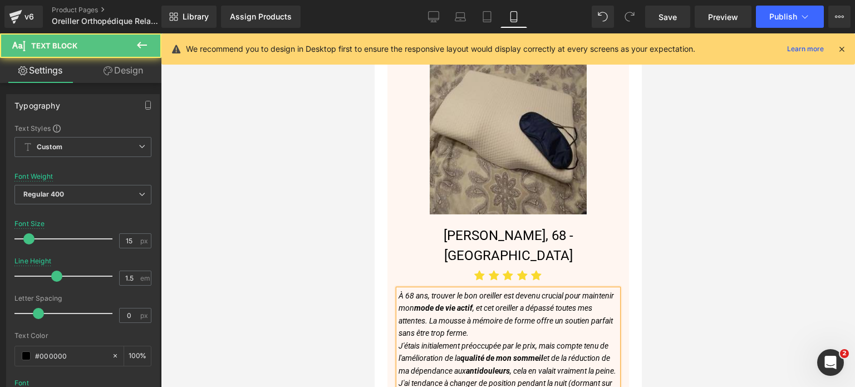
click at [519, 303] on span ", et cet oreiller a dépassé toutes mes attentes. La mousse à mémoire de forme o…" at bounding box center [505, 320] width 214 height 34
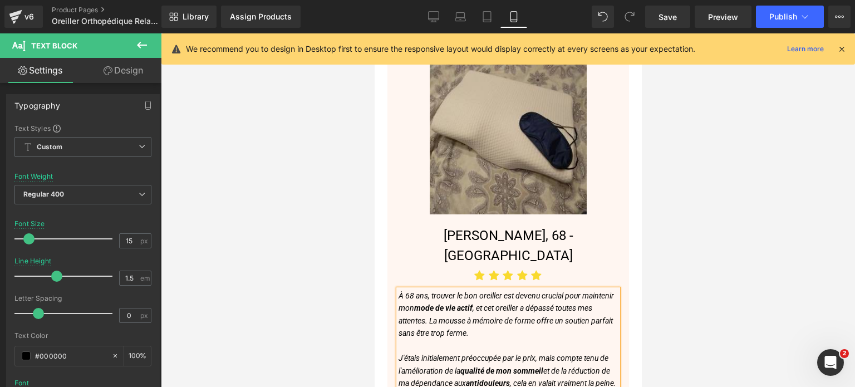
click at [459, 352] on p "J'étais initialement préoccupée par le prix, mais compte tenu de l'amélioration…" at bounding box center [507, 371] width 219 height 38
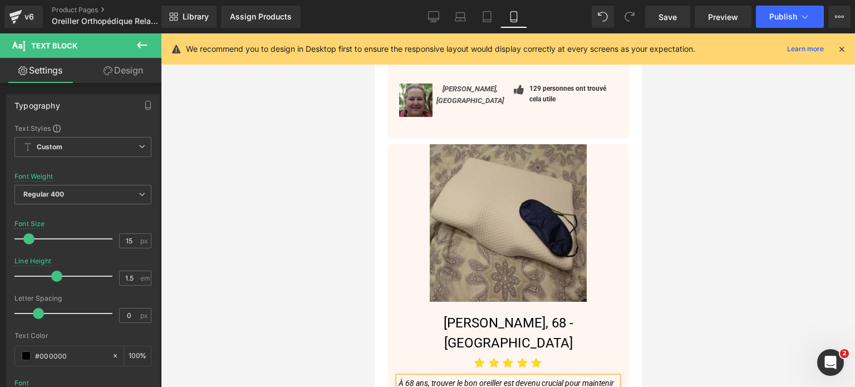
scroll to position [5628, 0]
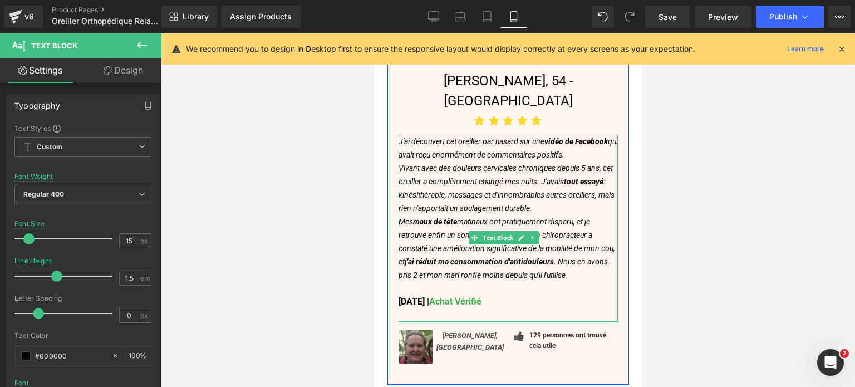
click at [479, 215] on p "Mes maux de tête matinaux ont pratiquement disparu, et je retrouve enfin un som…" at bounding box center [507, 248] width 219 height 67
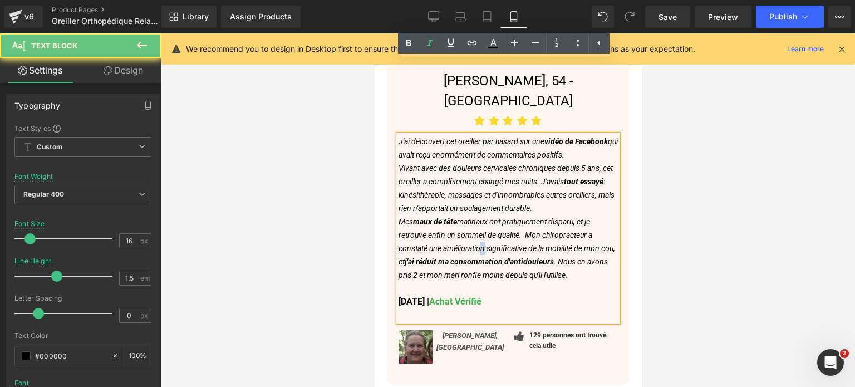
click at [479, 215] on p "Mes maux de tête matinaux ont pratiquement disparu, et je retrouve enfin un som…" at bounding box center [507, 248] width 219 height 67
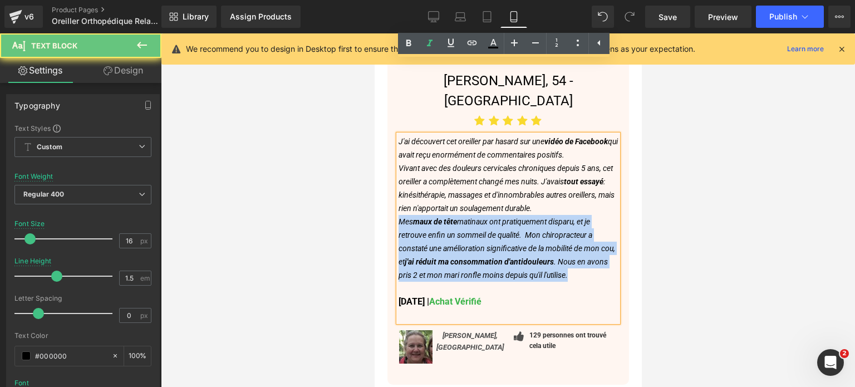
click at [479, 215] on p "Mes maux de tête matinaux ont pratiquement disparu, et je retrouve enfin un som…" at bounding box center [507, 248] width 219 height 67
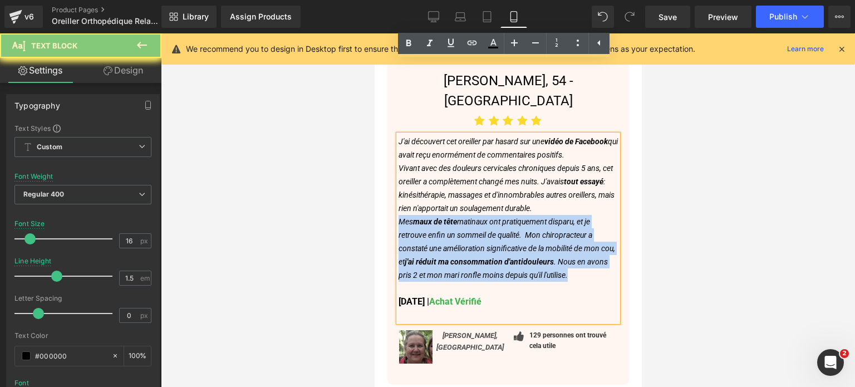
click at [479, 215] on p "Mes maux de tête matinaux ont pratiquement disparu, et je retrouve enfin un som…" at bounding box center [507, 248] width 219 height 67
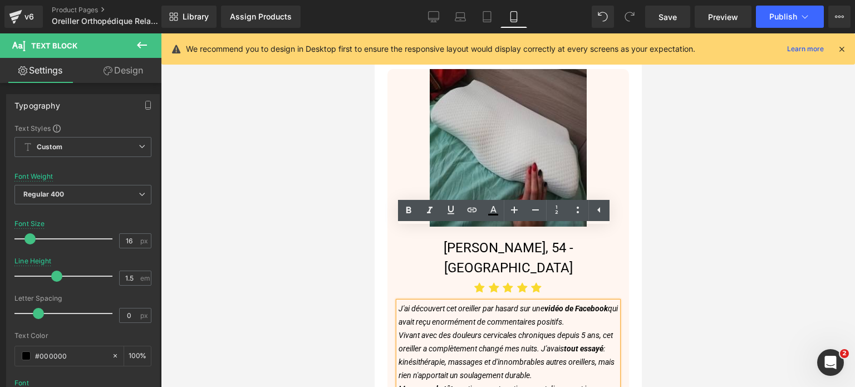
click at [540, 304] on span "qui avait reçu enormément de commentaires positifs." at bounding box center [507, 315] width 219 height 22
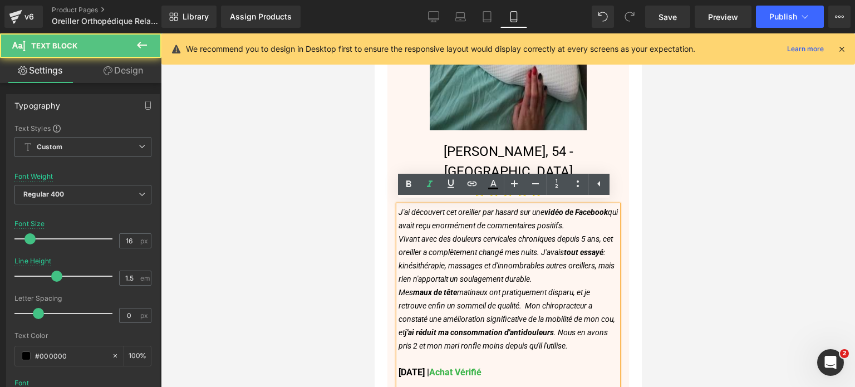
scroll to position [5572, 0]
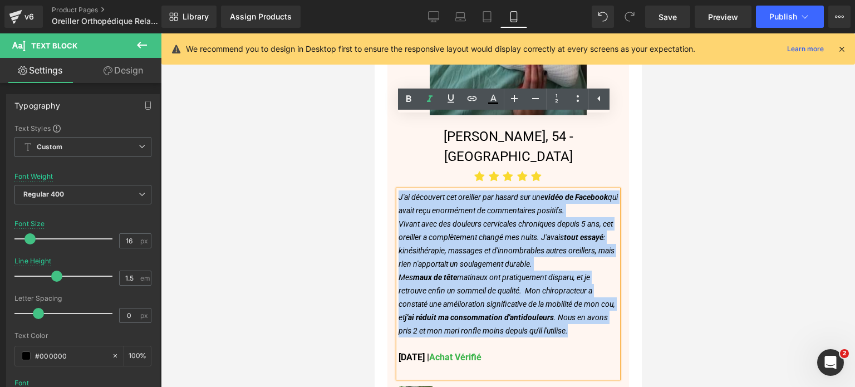
drag, startPoint x: 591, startPoint y: 276, endPoint x: 717, endPoint y: 173, distance: 161.9
click at [388, 129] on div "Image [PERSON_NAME], 54 - Versailles Heading Icon Icon Icon Icon Icon Icon List…" at bounding box center [508, 196] width 242 height 477
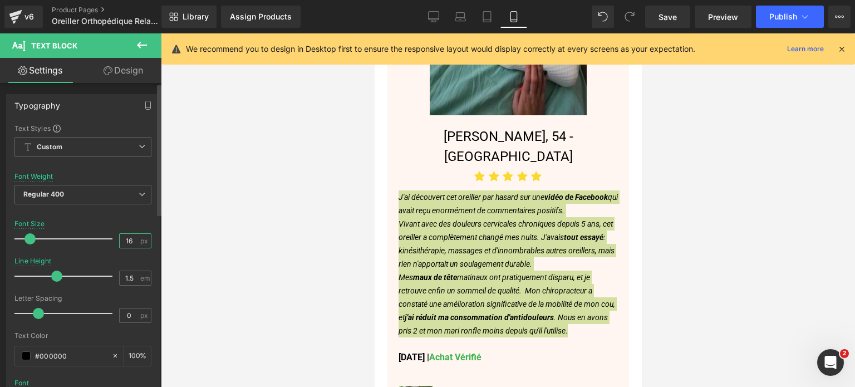
click at [131, 241] on input "16" at bounding box center [129, 241] width 19 height 14
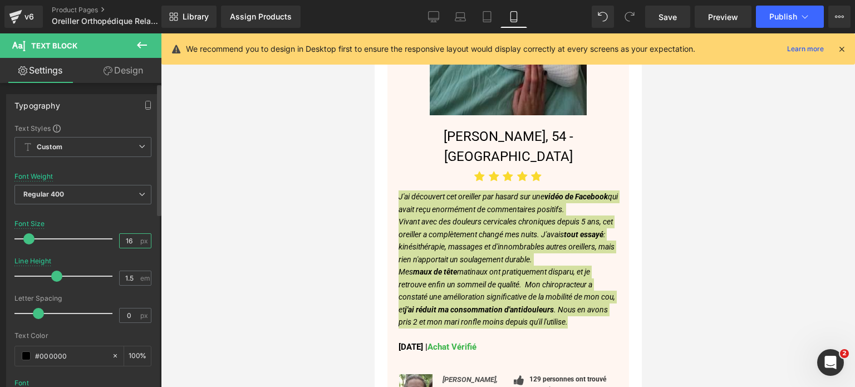
type input "15"
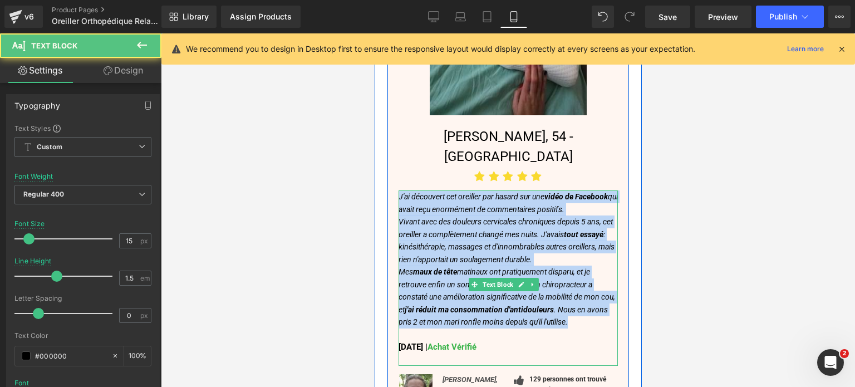
click at [449, 190] on p "J'ai découvert cet oreiller par hasard sur une vidéo de Facebook qui avait reçu…" at bounding box center [507, 202] width 219 height 25
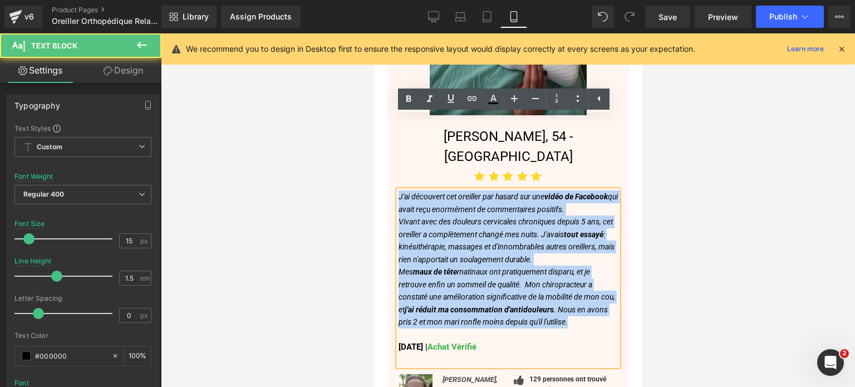
click at [432, 190] on p "J'ai découvert cet oreiller par hasard sur une vidéo de Facebook qui avait reçu…" at bounding box center [507, 202] width 219 height 25
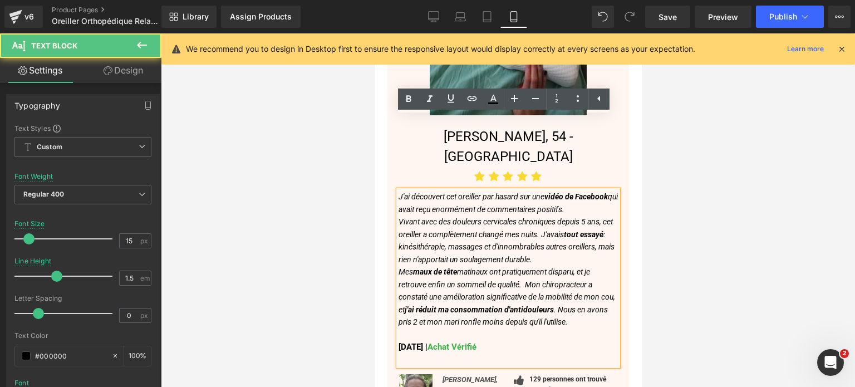
click at [589, 216] on p "Vivant avec des douleurs cervicales chroniques depuis 5 ans, cet oreiller a com…" at bounding box center [507, 241] width 219 height 50
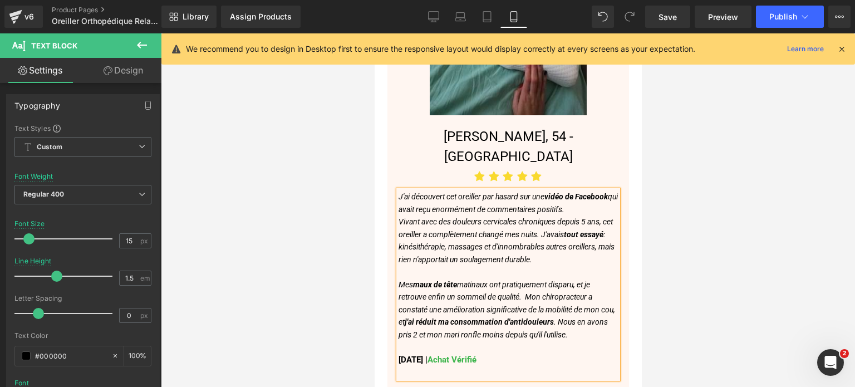
click at [488, 190] on div "J'ai découvert cet oreiller par hasard sur une vidéo de Facebook qui avait reçu…" at bounding box center [507, 284] width 219 height 188
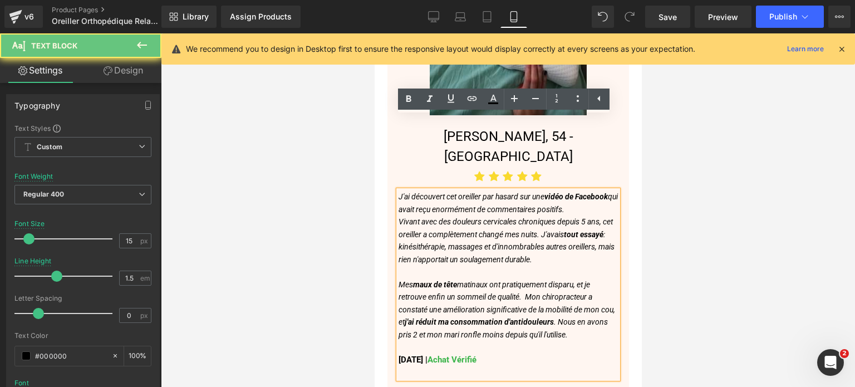
click at [460, 190] on p "J'ai découvert cet oreiller par hasard sur une vidéo de Facebook qui avait reçu…" at bounding box center [507, 202] width 219 height 25
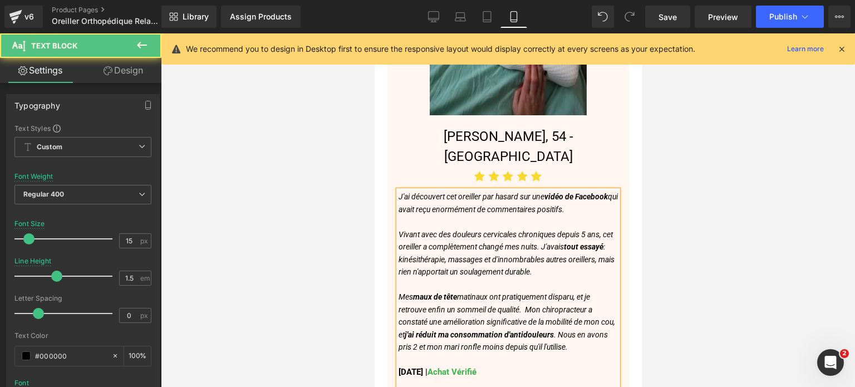
click at [450, 278] on p at bounding box center [507, 284] width 219 height 13
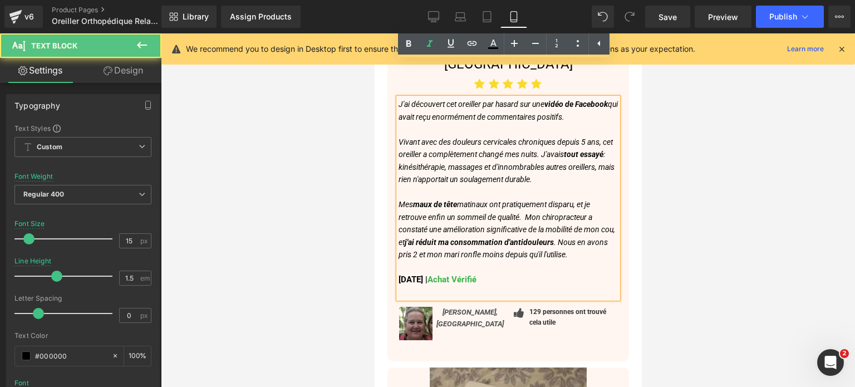
scroll to position [5683, 0]
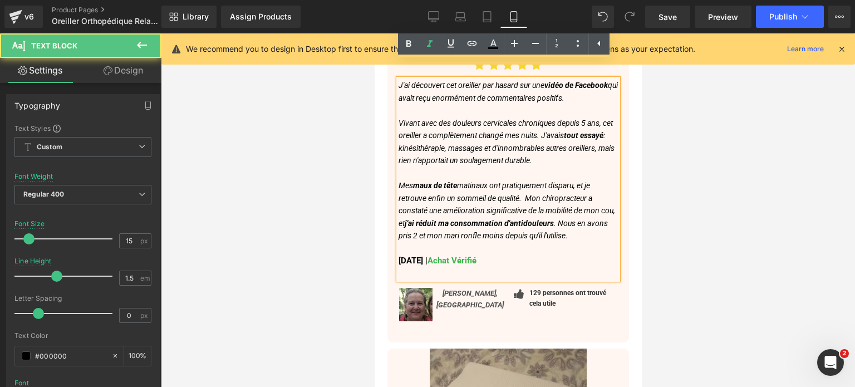
click at [444, 256] on strong "[DATE] | Achat Vérifié" at bounding box center [437, 261] width 78 height 10
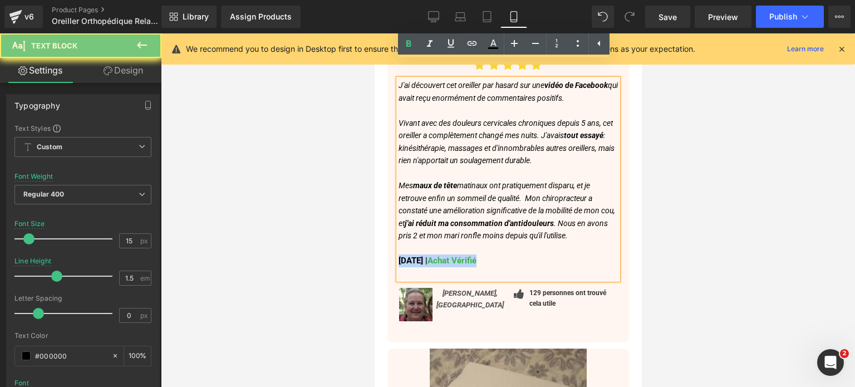
click at [444, 256] on strong "[DATE] | Achat Vérifié" at bounding box center [437, 261] width 78 height 10
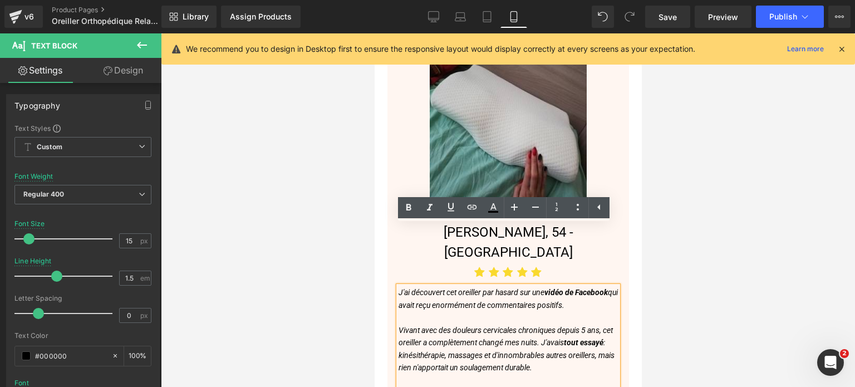
scroll to position [5461, 0]
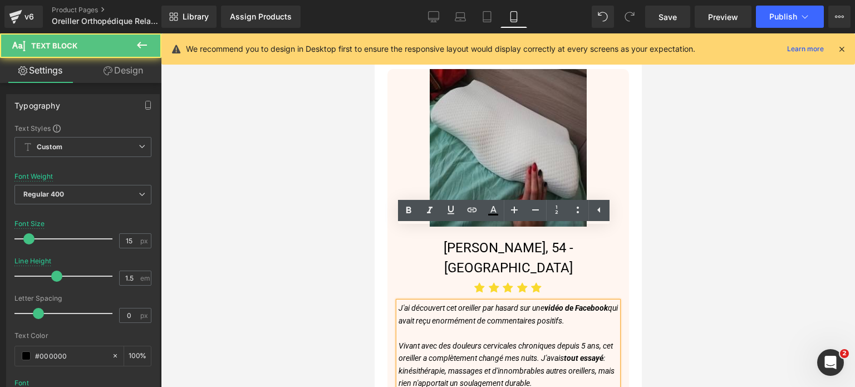
click at [478, 341] on icon "Vivant avec des douleurs cervicales chroniques depuis 5 ans, cet oreiller a com…" at bounding box center [506, 364] width 216 height 47
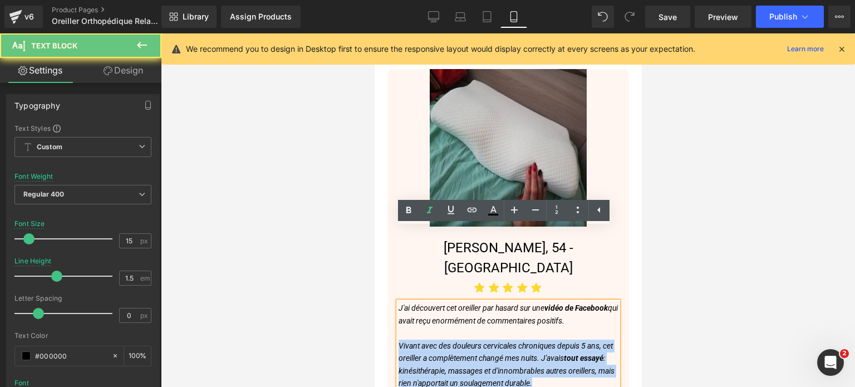
click at [478, 341] on icon "Vivant avec des douleurs cervicales chroniques depuis 5 ans, cet oreiller a com…" at bounding box center [506, 364] width 216 height 47
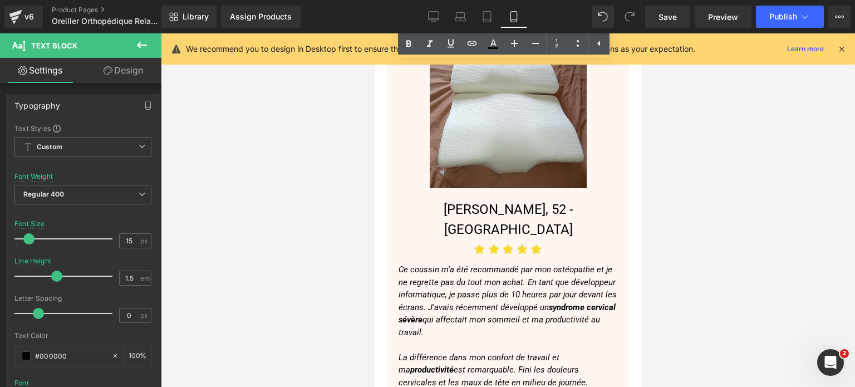
scroll to position [6519, 0]
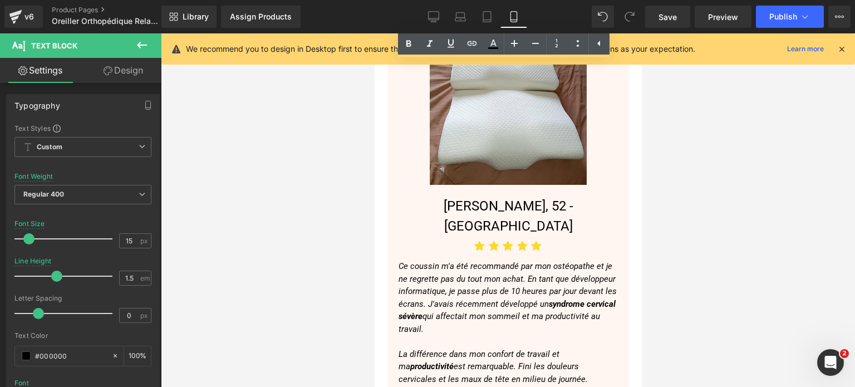
click at [478, 299] on strong "syndrome cervical sévère" at bounding box center [506, 310] width 217 height 23
click at [477, 299] on strong "syndrome cervical sévère" at bounding box center [506, 310] width 217 height 23
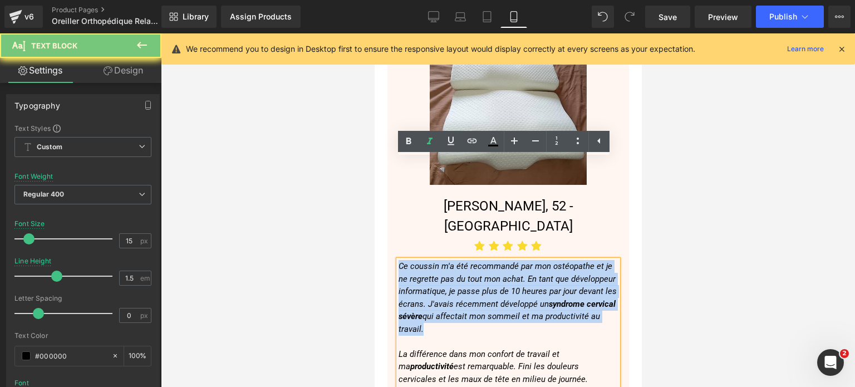
click at [477, 299] on strong "syndrome cervical sévère" at bounding box center [506, 310] width 217 height 23
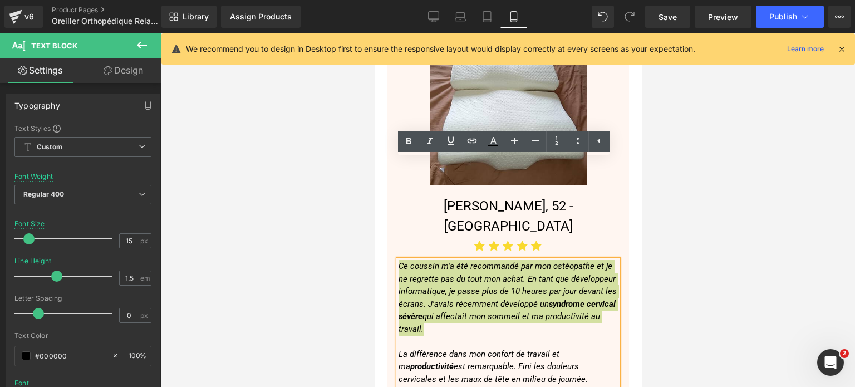
click at [342, 227] on div at bounding box center [508, 210] width 694 height 354
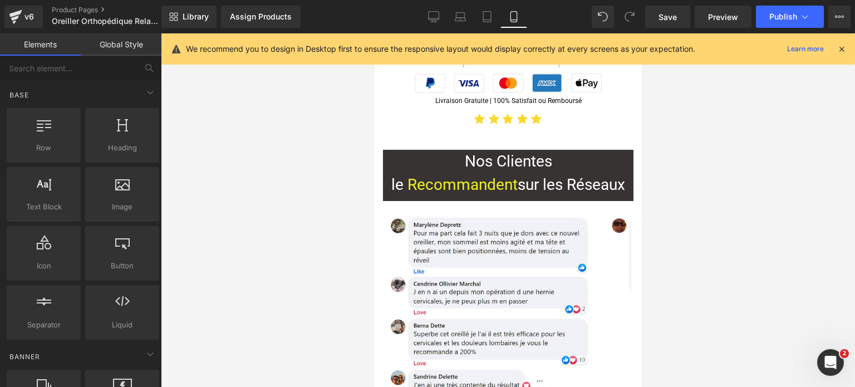
scroll to position [7076, 0]
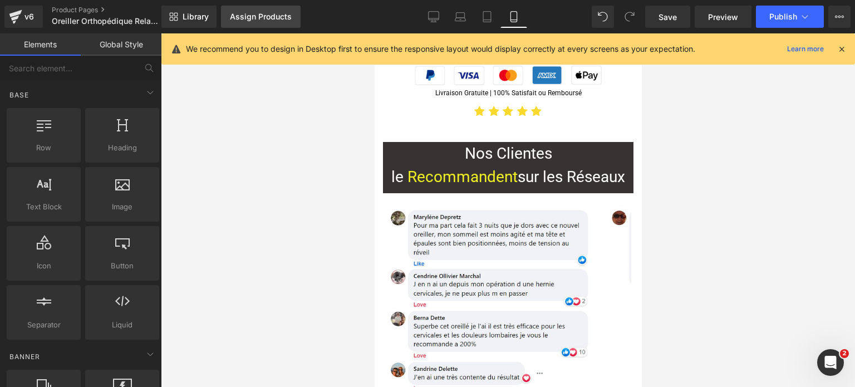
click at [263, 17] on div "Assign Products" at bounding box center [261, 16] width 62 height 9
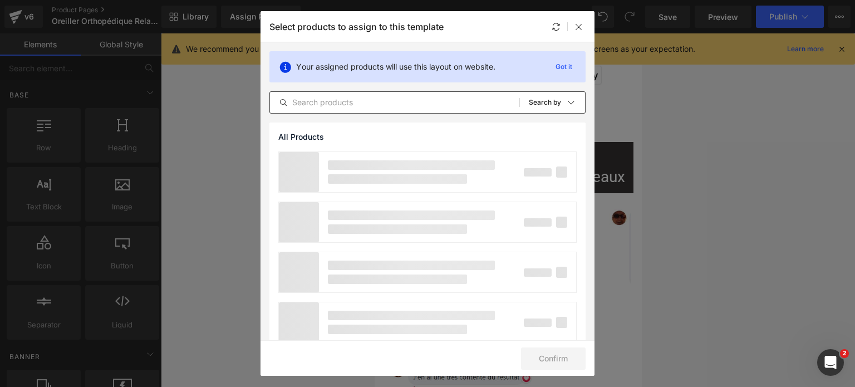
click at [350, 108] on input "text" at bounding box center [394, 102] width 249 height 13
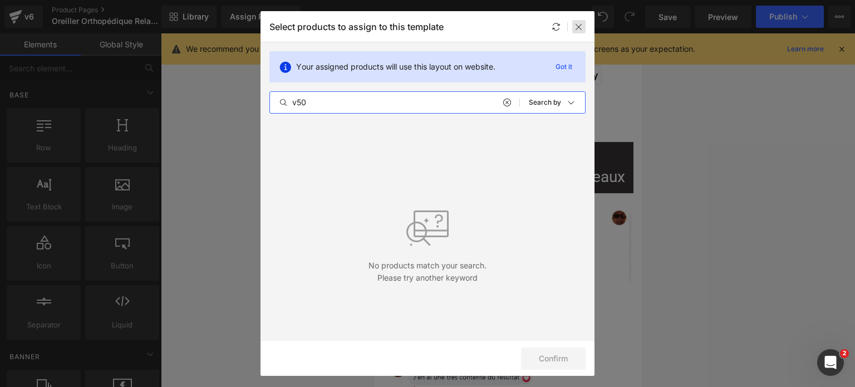
type input "v50"
click at [582, 26] on icon at bounding box center [579, 26] width 9 height 9
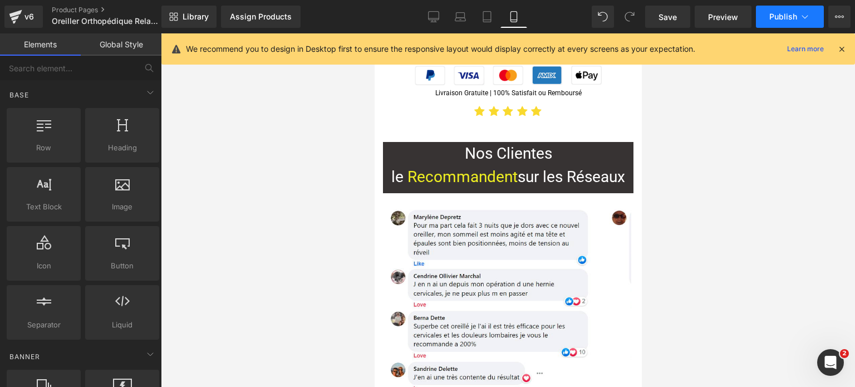
click at [801, 19] on icon at bounding box center [805, 16] width 11 height 11
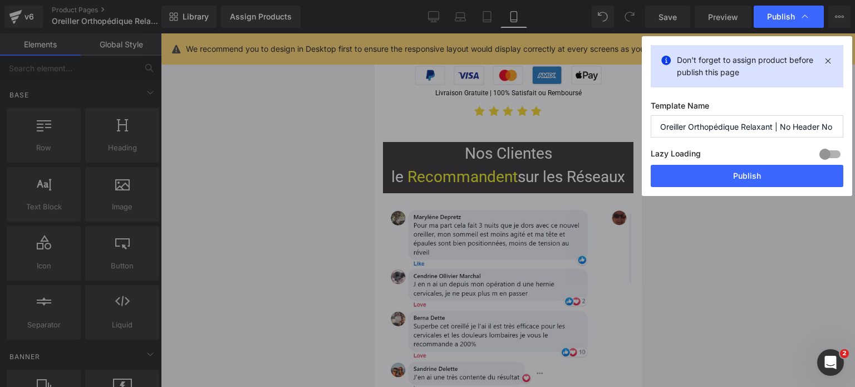
click at [754, 179] on button "Publish" at bounding box center [747, 176] width 193 height 22
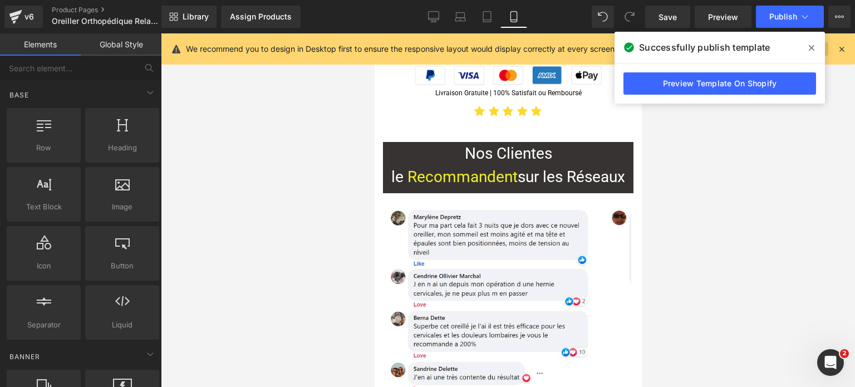
click at [812, 45] on icon at bounding box center [812, 47] width 6 height 9
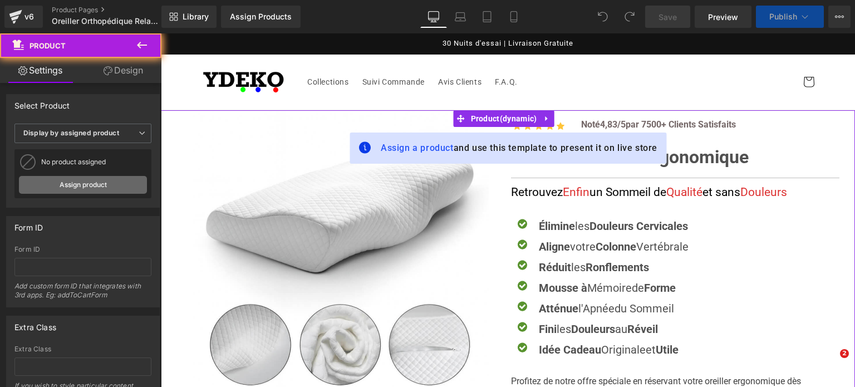
click at [72, 187] on link "Assign product" at bounding box center [83, 185] width 128 height 18
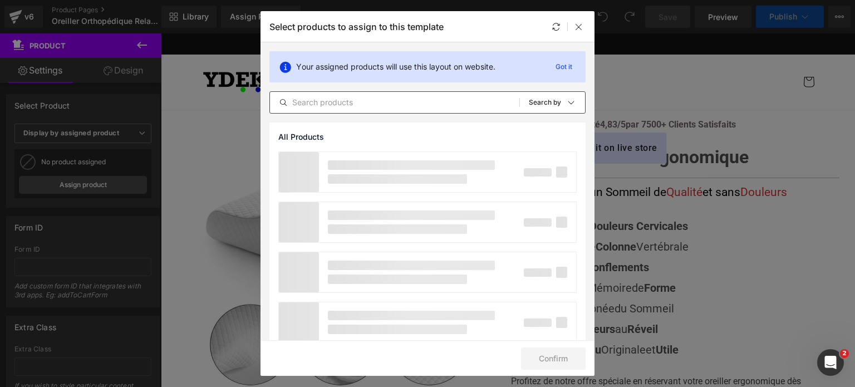
click at [340, 105] on input "text" at bounding box center [394, 102] width 249 height 13
click at [339, 100] on input "text" at bounding box center [394, 102] width 249 height 13
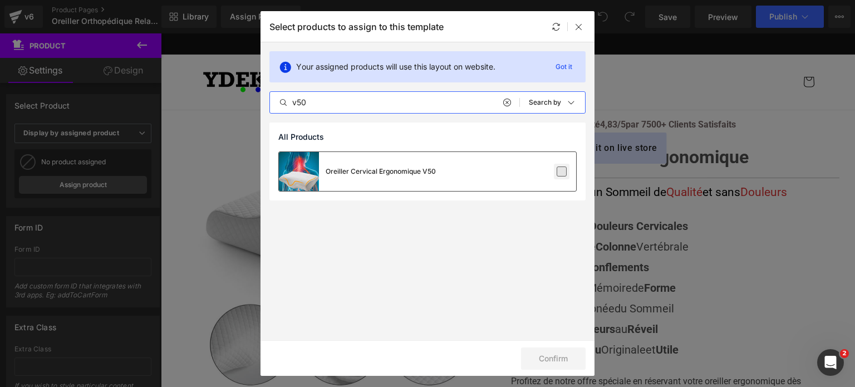
type input "v50"
click at [560, 175] on label at bounding box center [562, 172] width 10 height 10
click at [562, 172] on input "checkbox" at bounding box center [562, 172] width 0 height 0
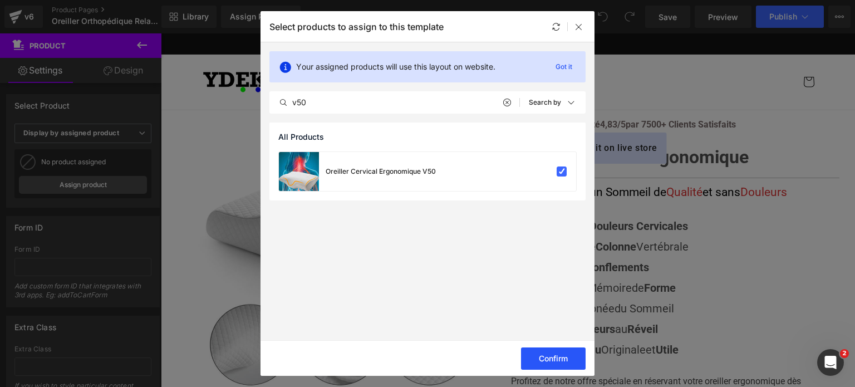
click at [565, 356] on button "Confirm" at bounding box center [553, 358] width 65 height 22
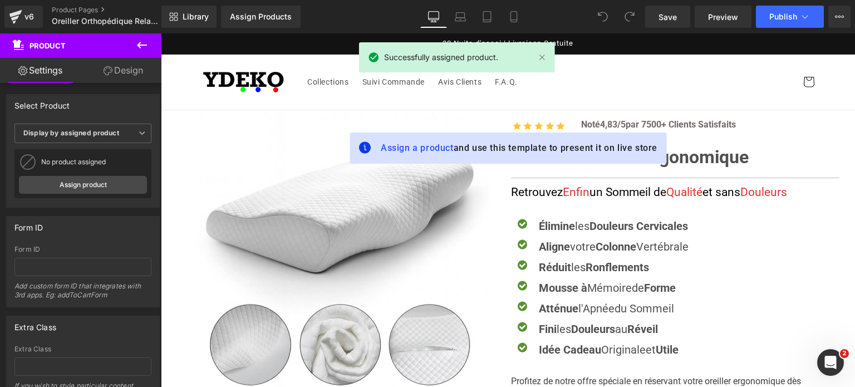
click at [559, 356] on div "Idée Cadeau Originale et Utile Text Block" at bounding box center [612, 350] width 153 height 18
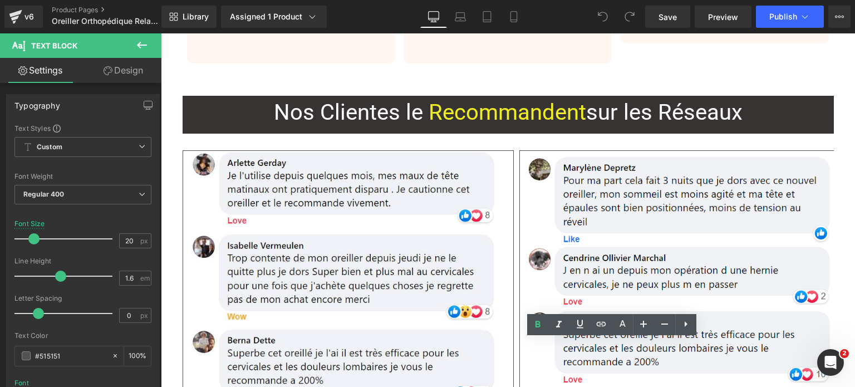
scroll to position [4036, 0]
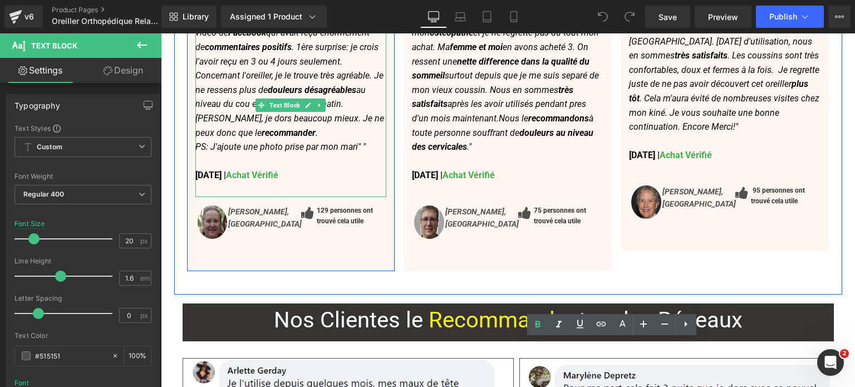
click at [228, 183] on p at bounding box center [291, 190] width 192 height 14
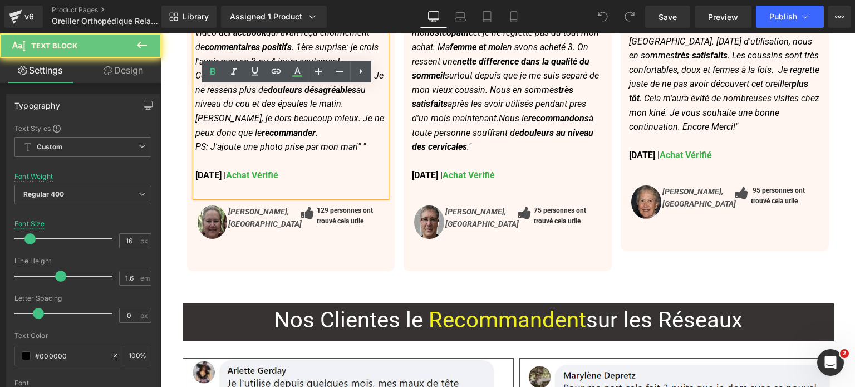
click at [211, 170] on strong "26 Aout, 2025 | Achat Vérifié" at bounding box center [236, 175] width 83 height 11
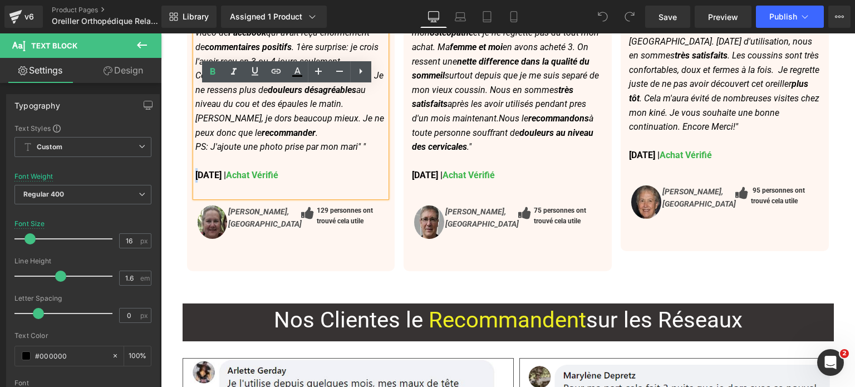
click at [195, 170] on strong "26 Aout, 2025 | Achat Vérifié" at bounding box center [236, 175] width 83 height 11
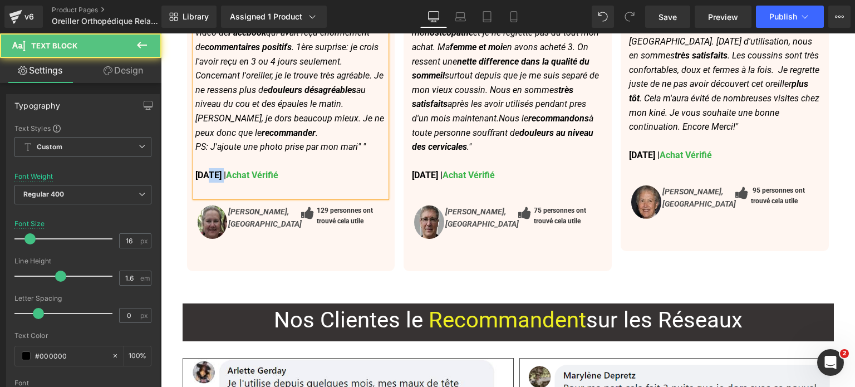
drag, startPoint x: 203, startPoint y: 100, endPoint x: 222, endPoint y: 100, distance: 19.5
click at [222, 170] on strong "16 Aout, 2025 | Achat Vérifié" at bounding box center [236, 175] width 83 height 11
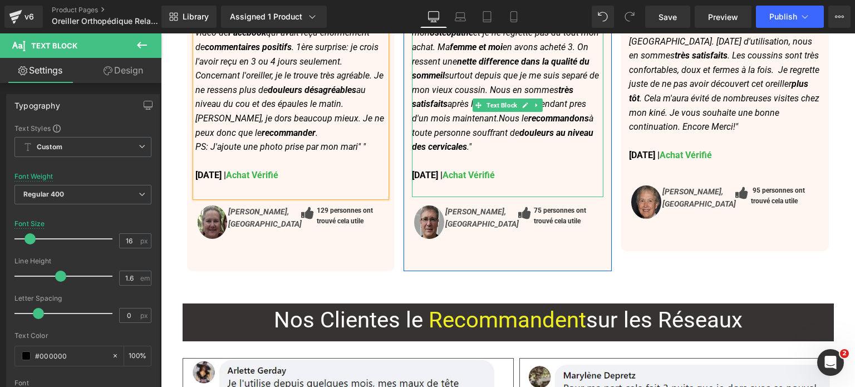
click at [399, 118] on div "Image Eric R., 48 - Bruxelles Heading Icon Icon Icon Icon Icon Icon List Hoz “C…" at bounding box center [507, 6] width 217 height 527
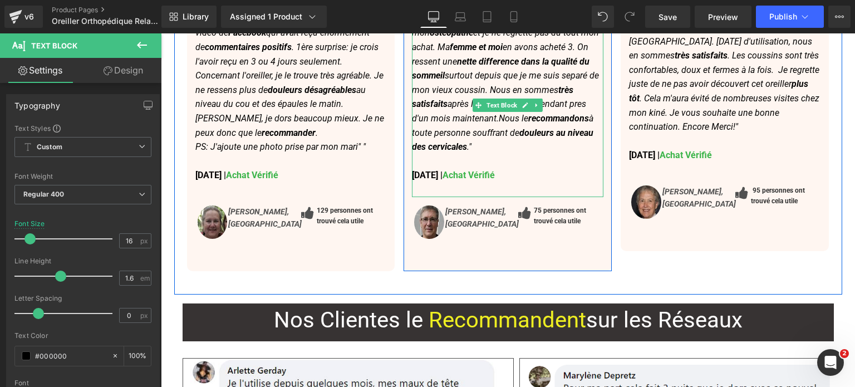
click at [420, 170] on strong "30 Août, 2025 | Achat Vérifié" at bounding box center [453, 175] width 83 height 11
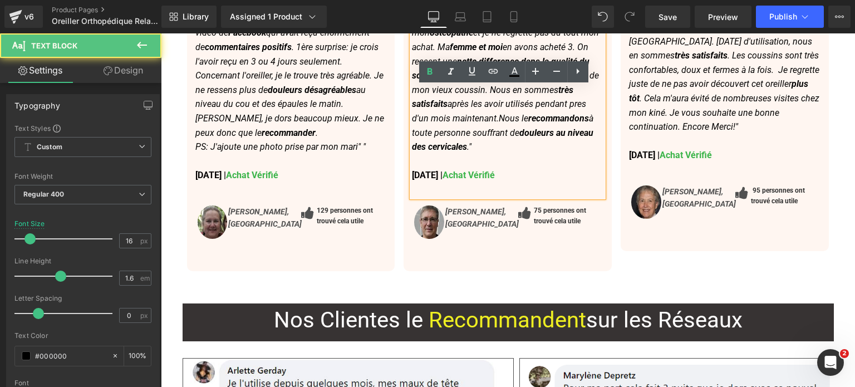
click at [417, 170] on strong "30 Août, 2025 | Achat Vérifié" at bounding box center [453, 175] width 83 height 11
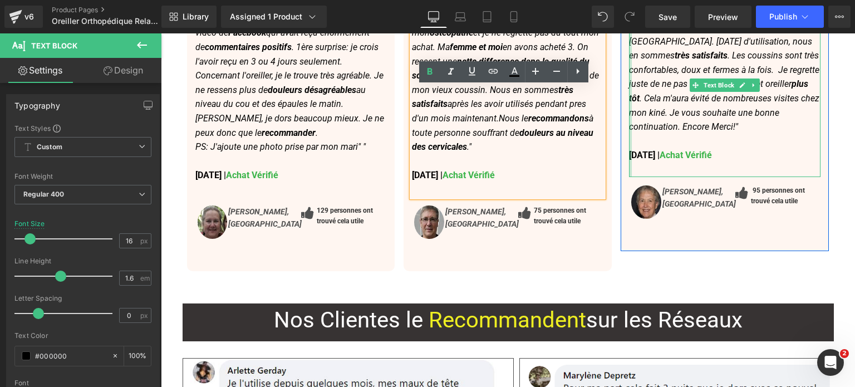
click at [629, 116] on div at bounding box center [630, 84] width 3 height 185
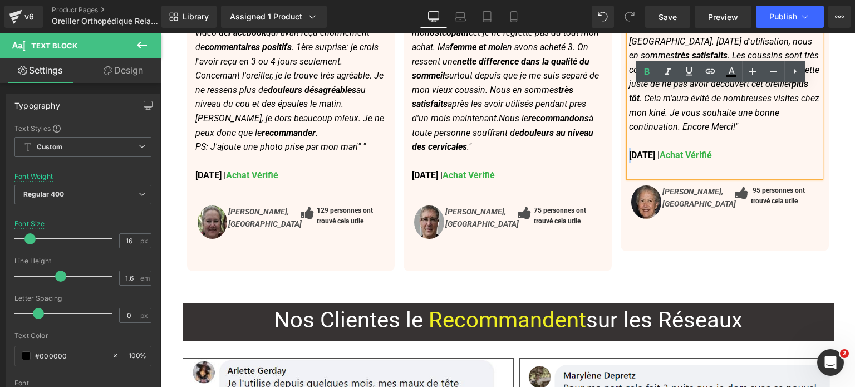
click at [629, 150] on strong "21 Août, 2025 | Achat Vérifié" at bounding box center [670, 155] width 83 height 11
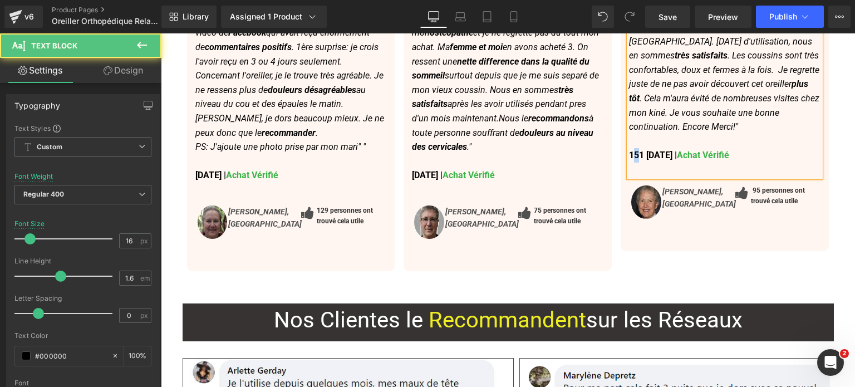
click at [633, 150] on strong "151 Août, 2025 | Achat Vérifié" at bounding box center [679, 155] width 100 height 11
click at [637, 150] on strong "101 Août, 2025 | Achat Vérifié" at bounding box center [679, 155] width 100 height 11
drag, startPoint x: 638, startPoint y: 115, endPoint x: 656, endPoint y: 115, distance: 18.4
click at [656, 150] on strong "10 Août, 2025 | Achat Vérifié" at bounding box center [670, 155] width 83 height 11
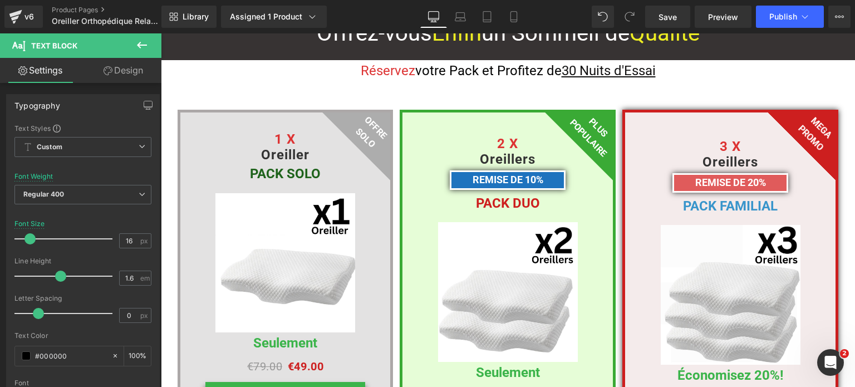
scroll to position [5484, 0]
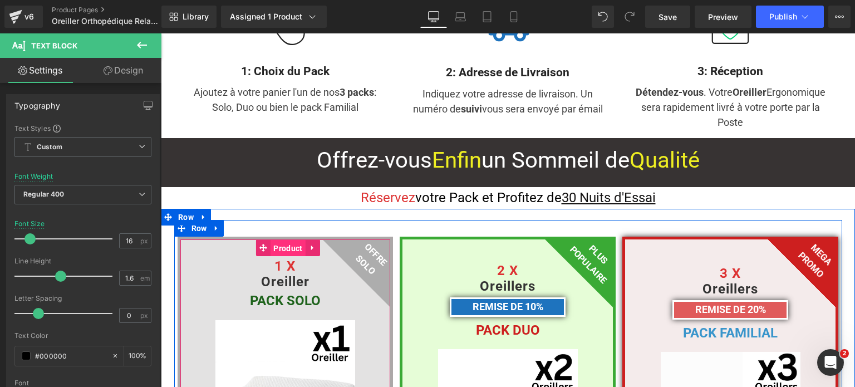
click at [280, 240] on span "Product" at bounding box center [288, 248] width 35 height 17
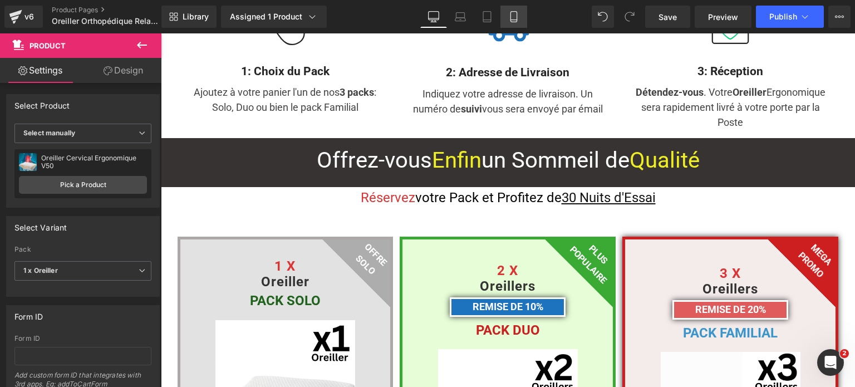
click at [512, 21] on icon at bounding box center [513, 16] width 11 height 11
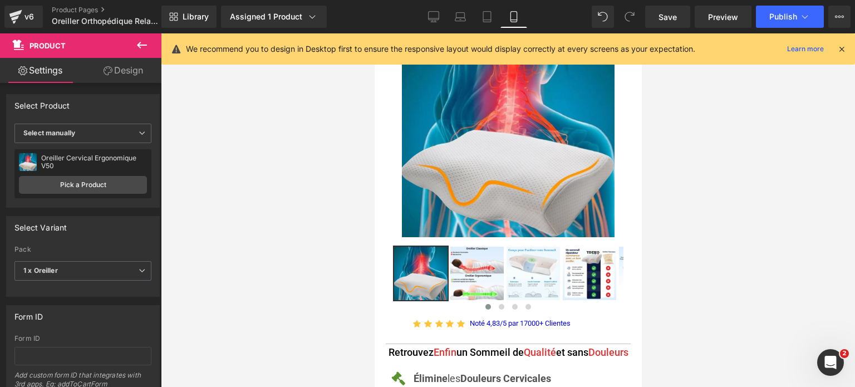
scroll to position [0, 0]
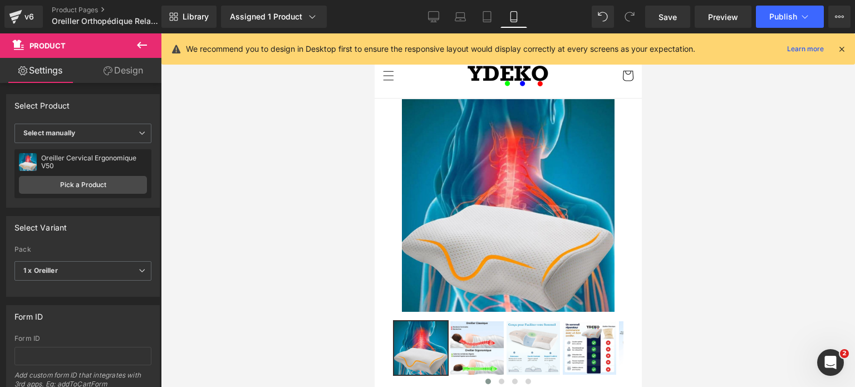
click at [508, 209] on div "(P) Image" at bounding box center [508, 205] width 251 height 213
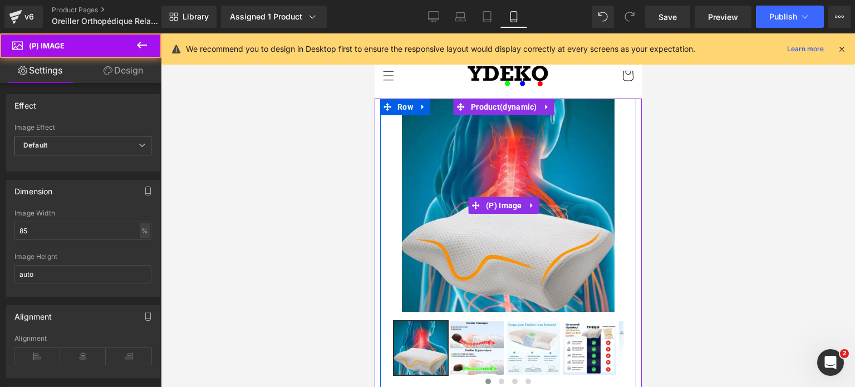
click at [468, 164] on img at bounding box center [508, 205] width 213 height 213
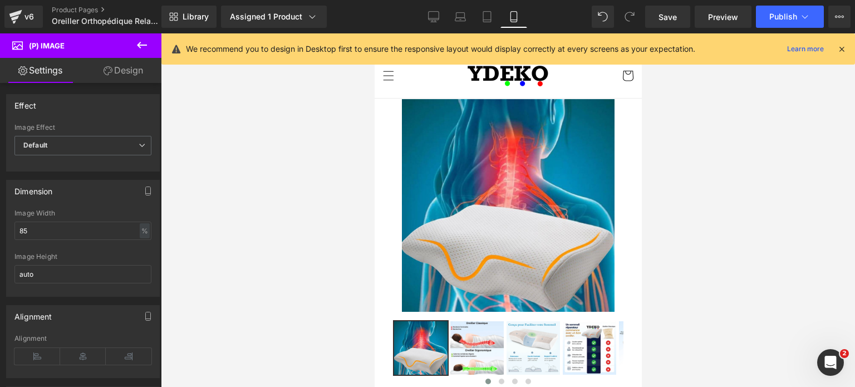
click at [273, 159] on div at bounding box center [508, 210] width 694 height 354
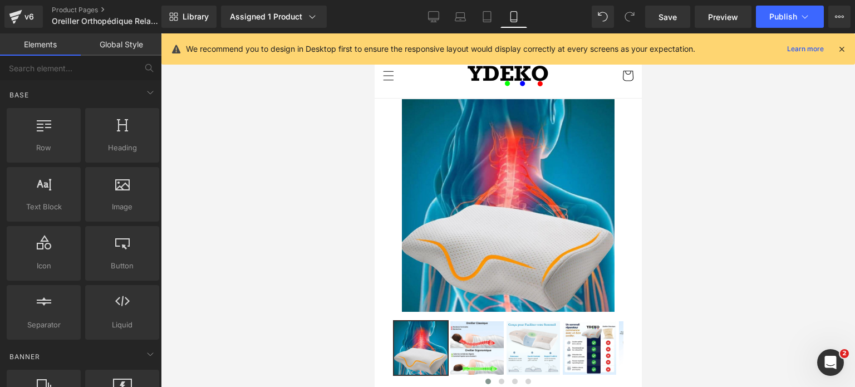
click at [478, 153] on img at bounding box center [508, 205] width 213 height 213
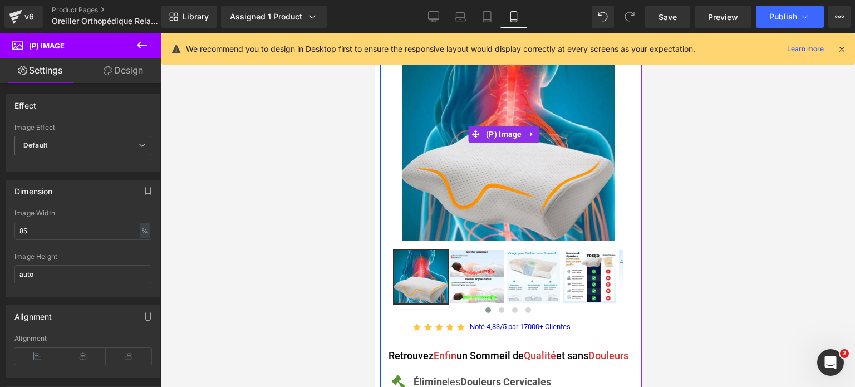
scroll to position [56, 0]
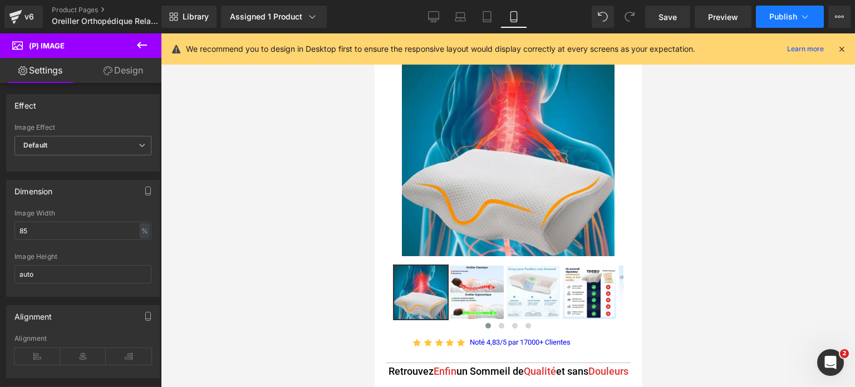
click at [787, 17] on span "Publish" at bounding box center [784, 16] width 28 height 9
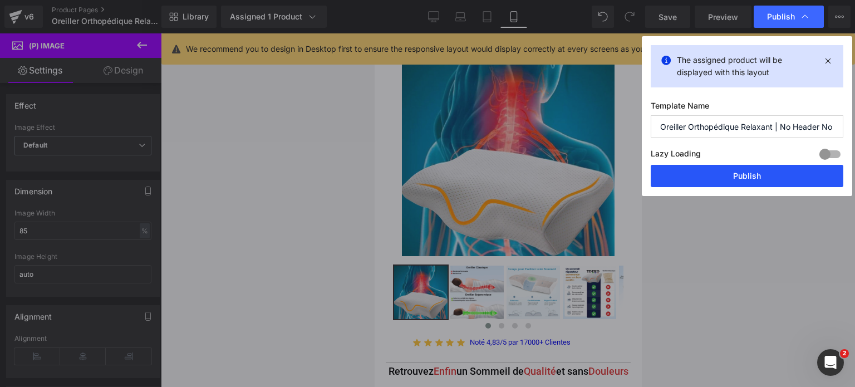
click at [752, 174] on button "Publish" at bounding box center [747, 176] width 193 height 22
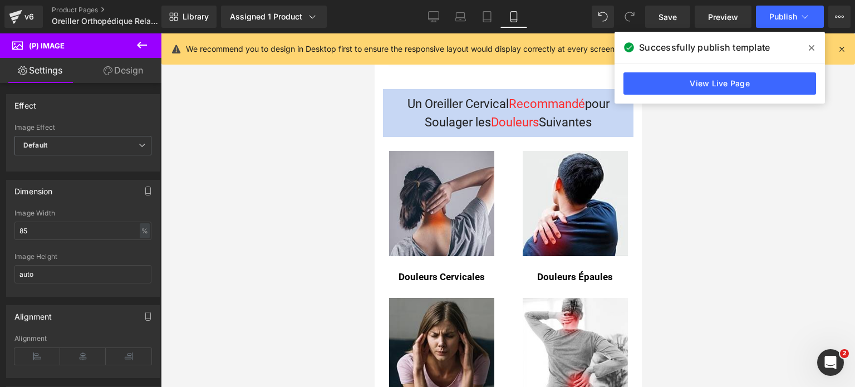
scroll to position [835, 0]
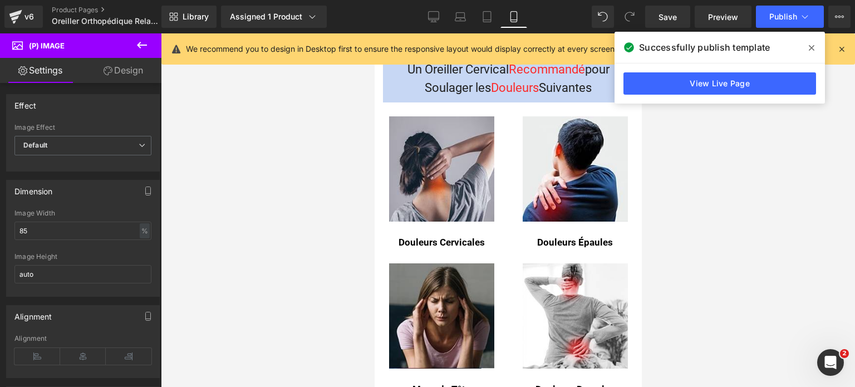
click at [811, 52] on span at bounding box center [812, 48] width 18 height 18
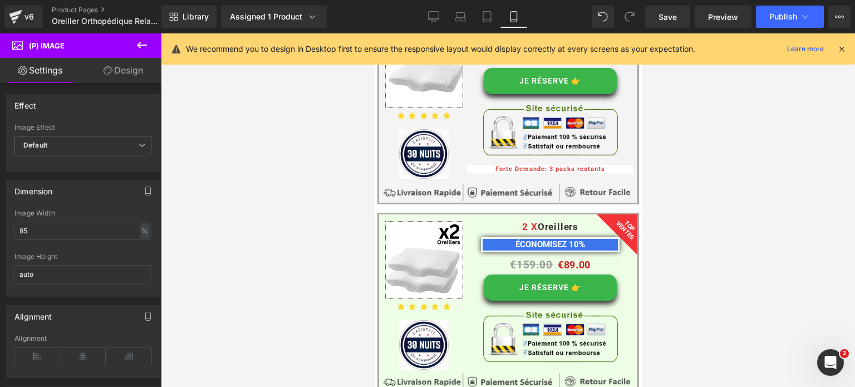
scroll to position [8650, 0]
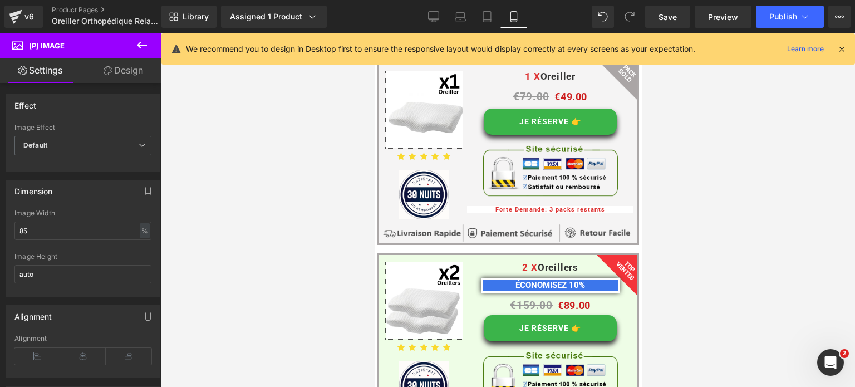
drag, startPoint x: 635, startPoint y: 66, endPoint x: 1021, endPoint y: 271, distance: 437.4
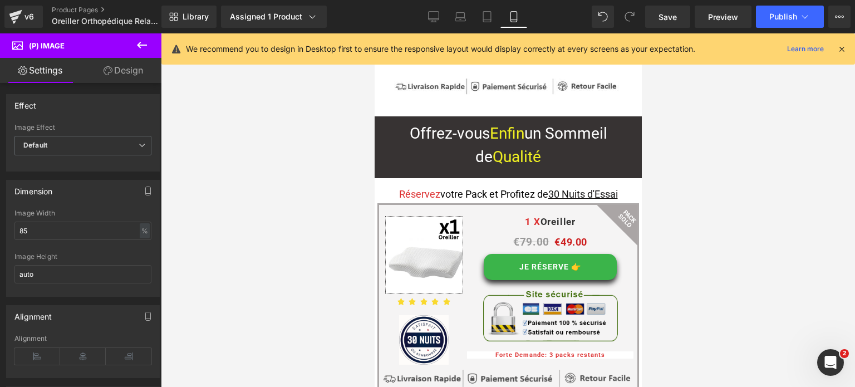
scroll to position [8483, 0]
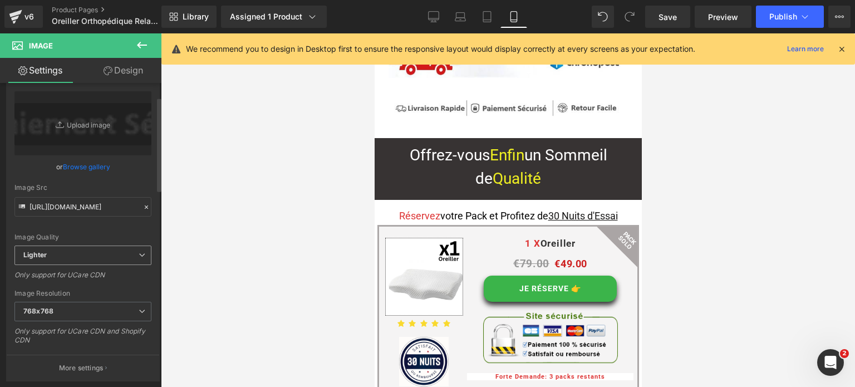
scroll to position [111, 0]
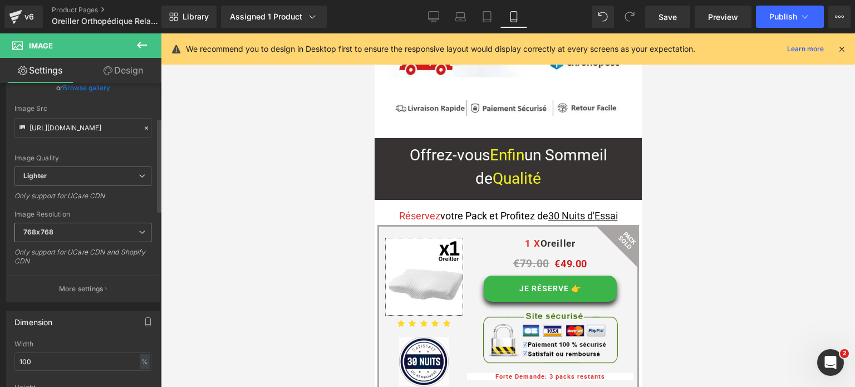
click at [94, 234] on span "768x768" at bounding box center [82, 232] width 137 height 19
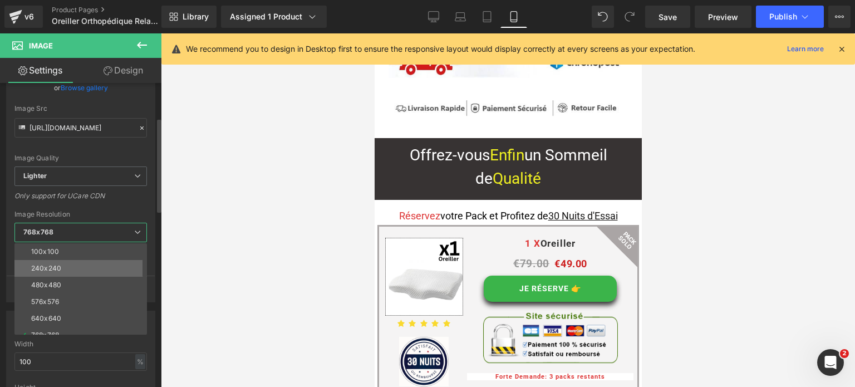
scroll to position [56, 0]
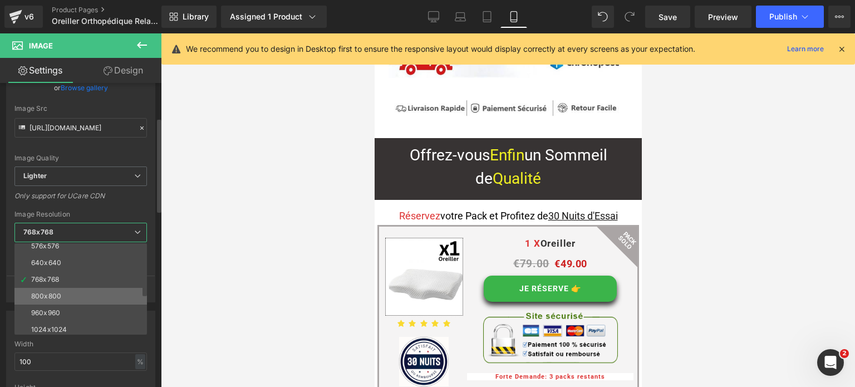
click at [79, 292] on li "800x800" at bounding box center [83, 296] width 138 height 17
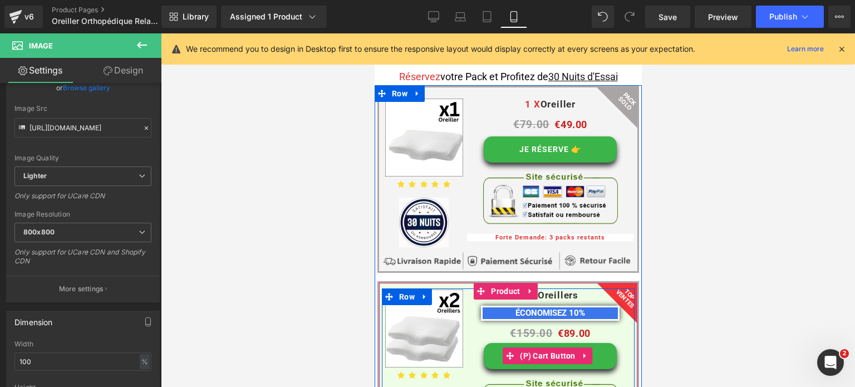
scroll to position [8650, 0]
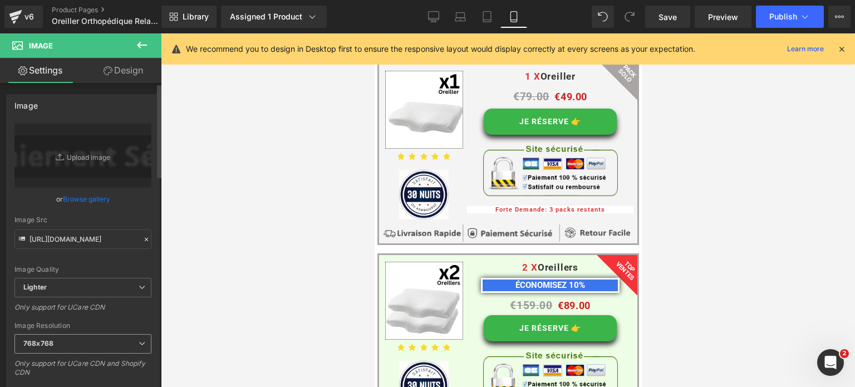
click at [77, 346] on span "768x768" at bounding box center [82, 343] width 137 height 19
click at [296, 241] on div at bounding box center [508, 210] width 694 height 354
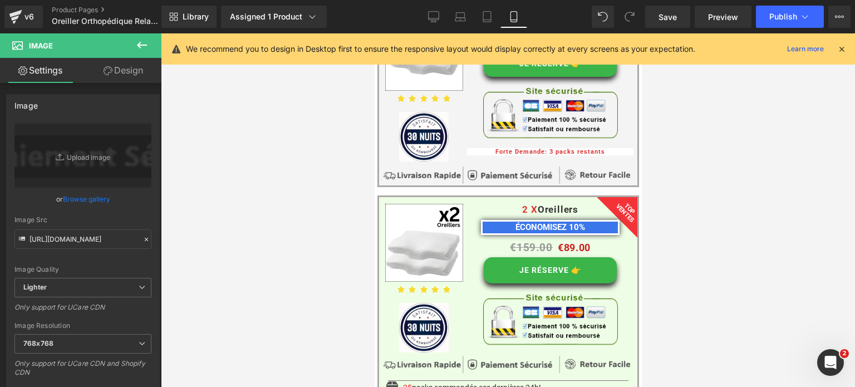
scroll to position [8761, 0]
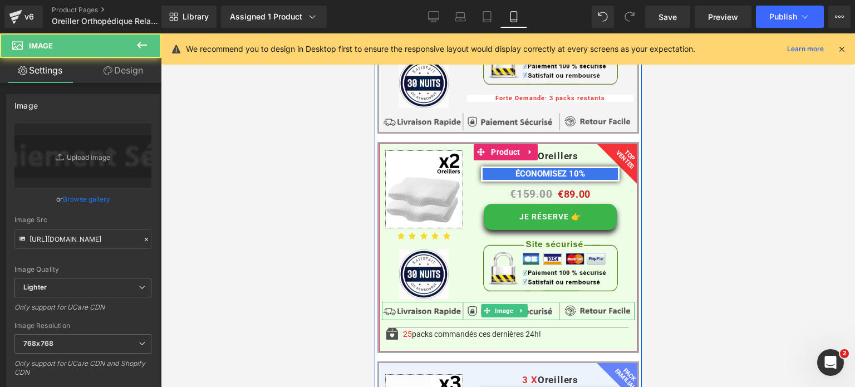
click at [424, 302] on img at bounding box center [507, 311] width 253 height 19
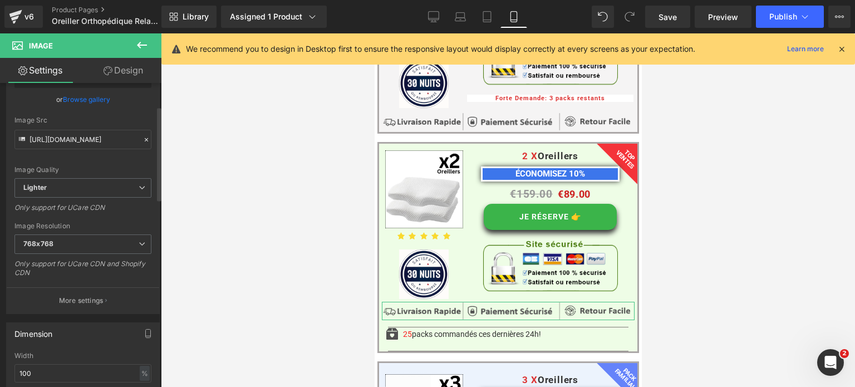
scroll to position [111, 0]
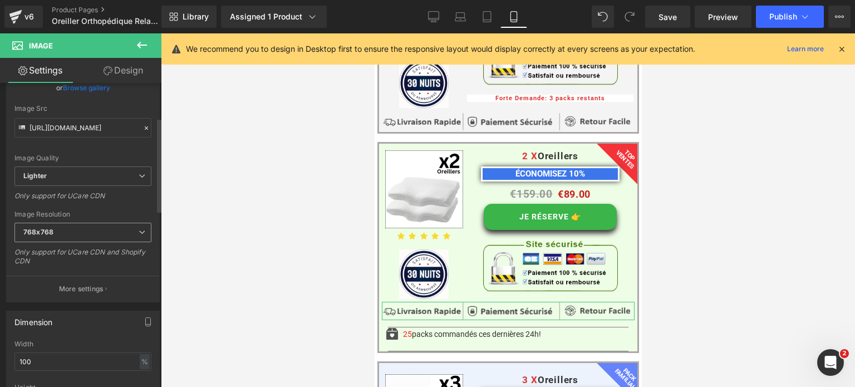
click at [98, 230] on span "768x768" at bounding box center [82, 232] width 137 height 19
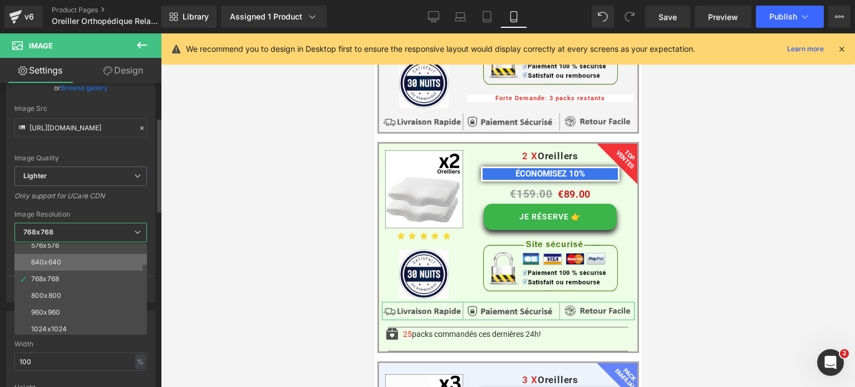
scroll to position [56, 0]
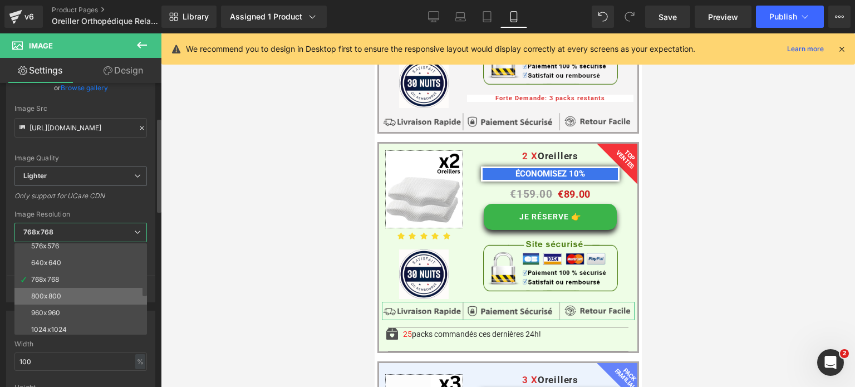
click at [74, 297] on li "800x800" at bounding box center [83, 296] width 138 height 17
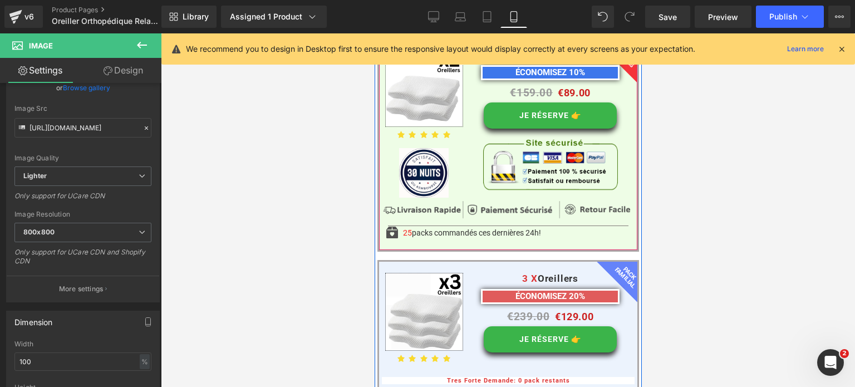
scroll to position [8873, 0]
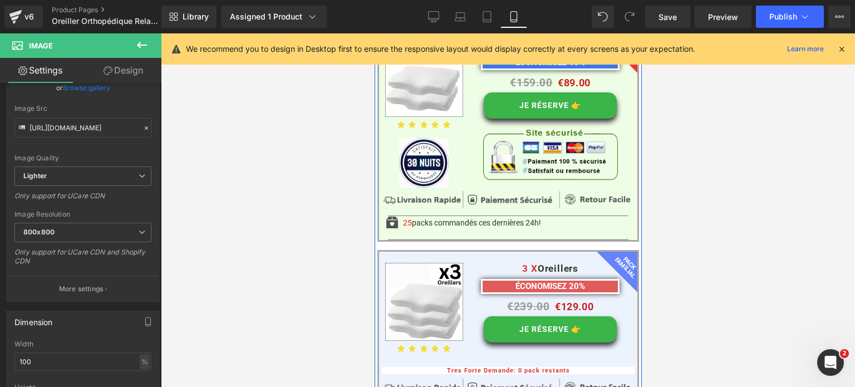
click at [524, 378] on div "Image" at bounding box center [507, 387] width 253 height 19
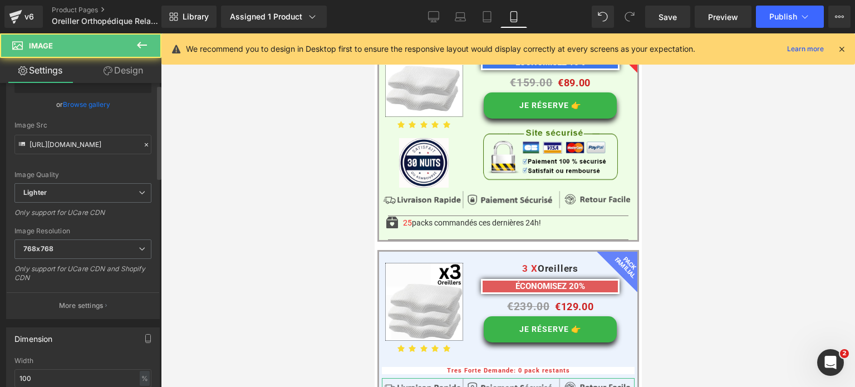
scroll to position [111, 0]
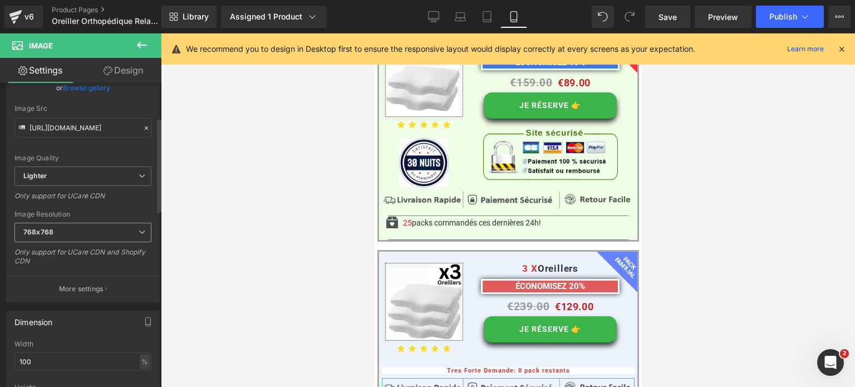
click at [80, 244] on div "768x768 100x100 240x240 480x480 576x576 640x640 768x768 800x800 960x960 1024x10…" at bounding box center [82, 235] width 137 height 25
click at [79, 237] on span "768x768" at bounding box center [82, 232] width 137 height 19
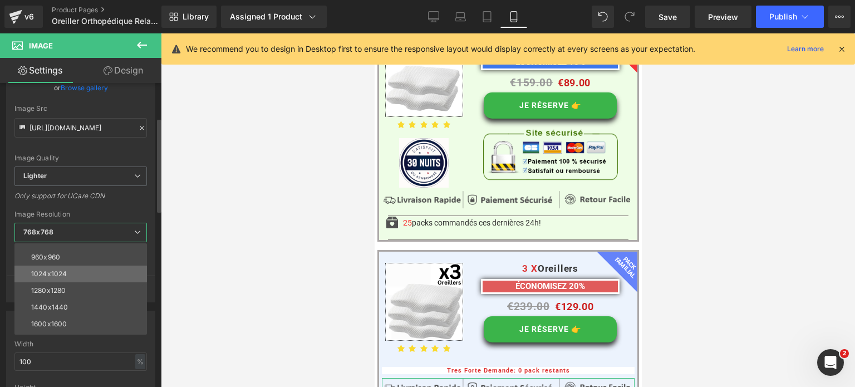
click at [78, 270] on li "1024x1024" at bounding box center [83, 274] width 138 height 17
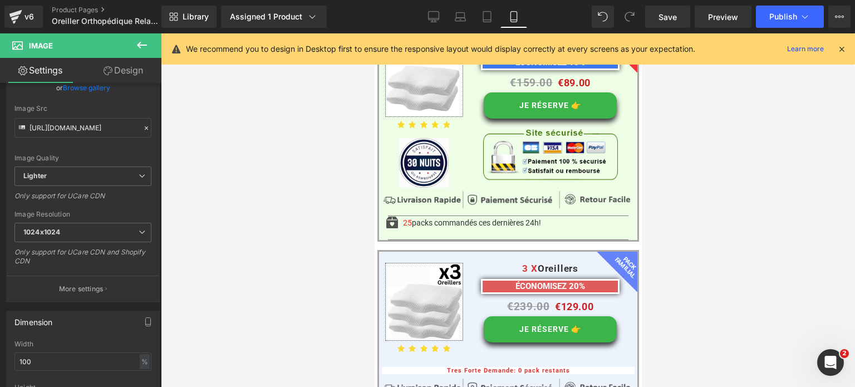
click at [218, 249] on div at bounding box center [508, 210] width 694 height 354
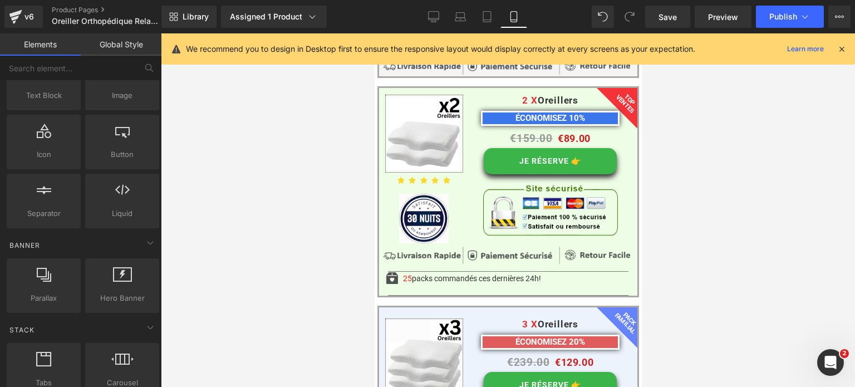
click at [292, 236] on div at bounding box center [508, 210] width 694 height 354
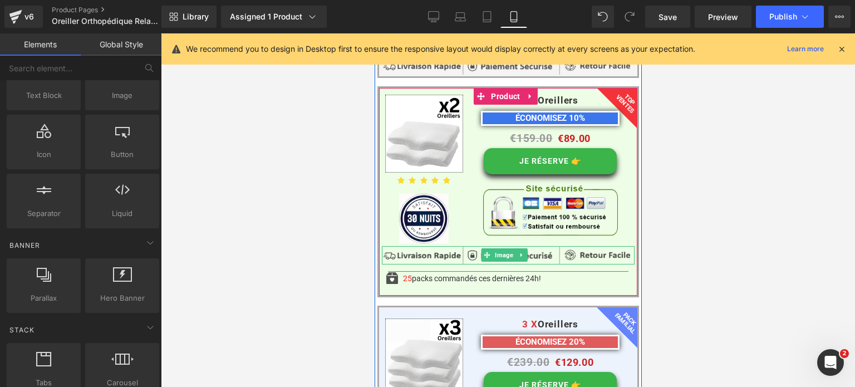
click at [411, 246] on img at bounding box center [507, 255] width 253 height 19
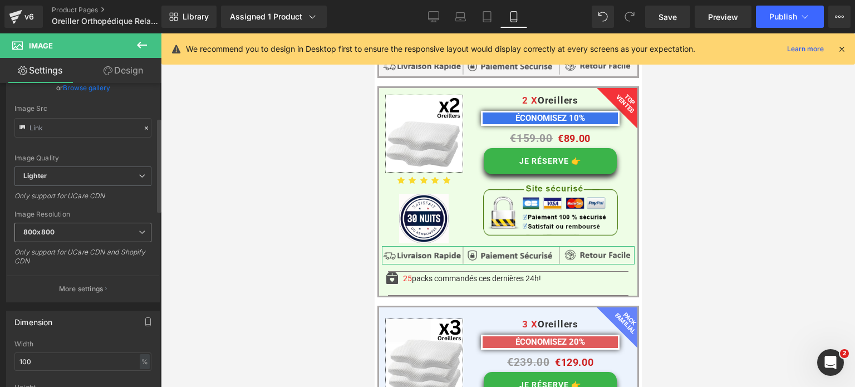
click at [78, 233] on span "800x800" at bounding box center [82, 232] width 137 height 19
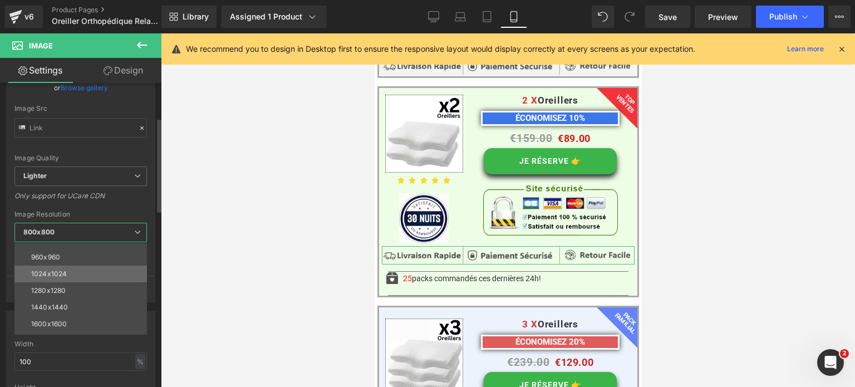
click at [65, 270] on div "1024x1024" at bounding box center [49, 274] width 36 height 8
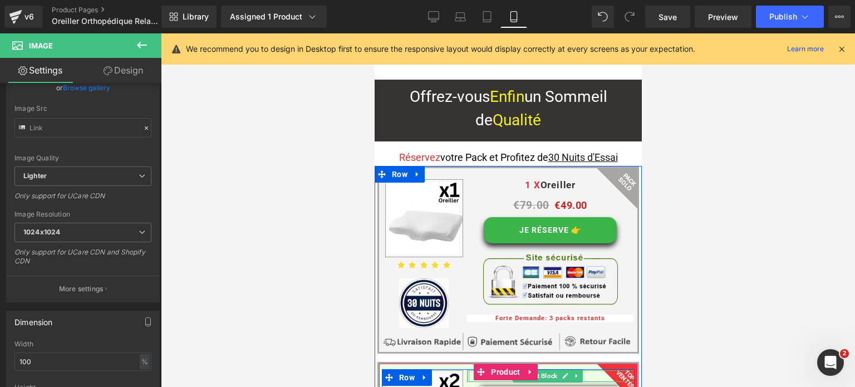
scroll to position [8539, 0]
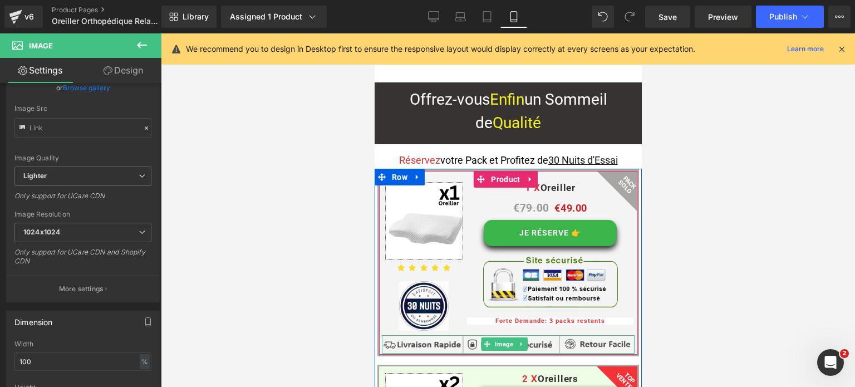
click at [447, 335] on img at bounding box center [507, 344] width 253 height 19
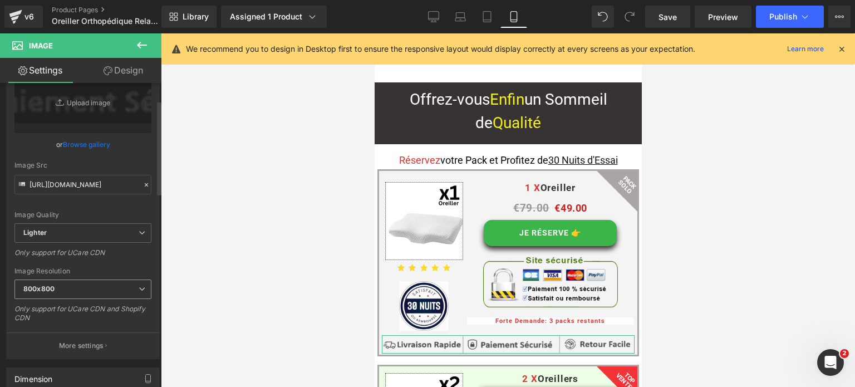
scroll to position [56, 0]
click at [59, 287] on span "800x800" at bounding box center [82, 287] width 137 height 19
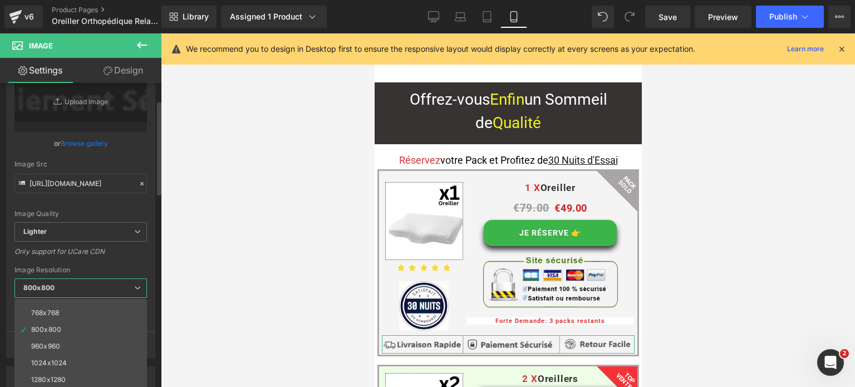
scroll to position [111, 0]
click at [62, 321] on li "1024x1024" at bounding box center [83, 329] width 138 height 17
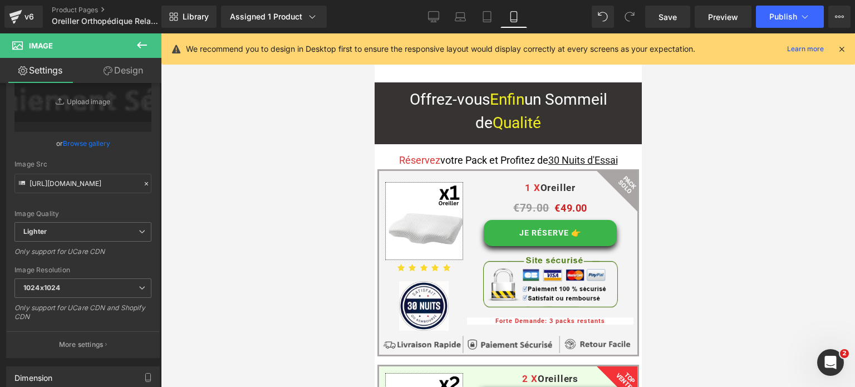
click at [295, 193] on div at bounding box center [508, 210] width 694 height 354
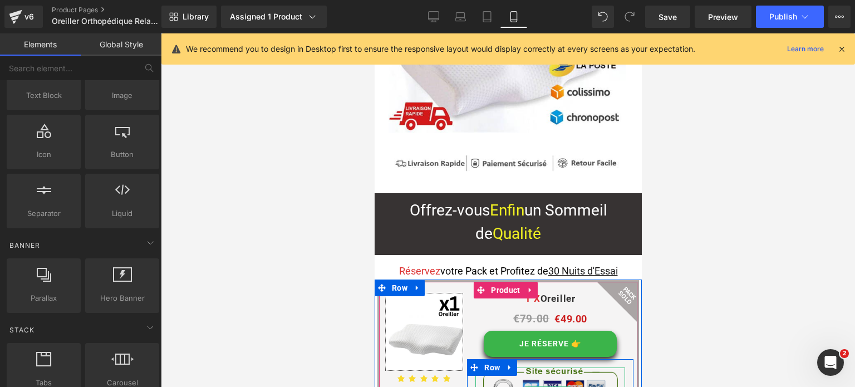
scroll to position [8427, 0]
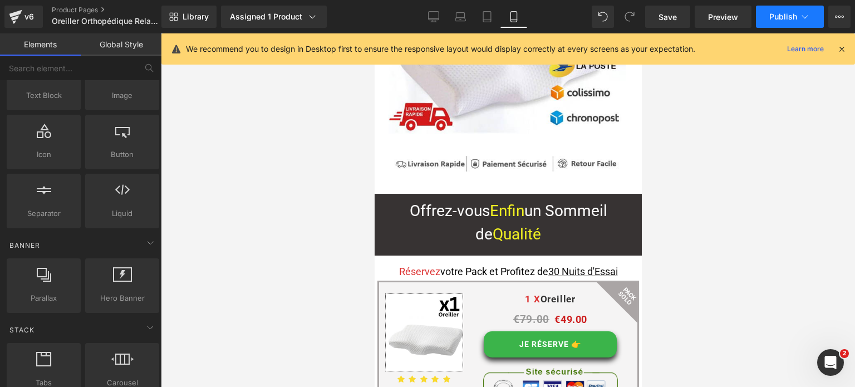
click at [766, 16] on button "Publish" at bounding box center [790, 17] width 68 height 22
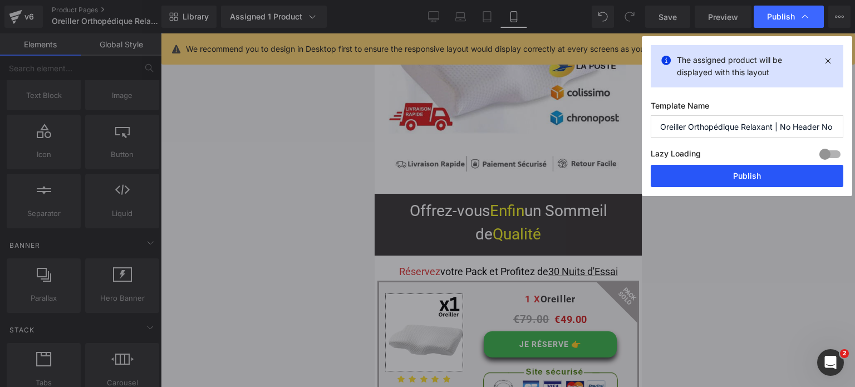
click at [725, 174] on button "Publish" at bounding box center [747, 176] width 193 height 22
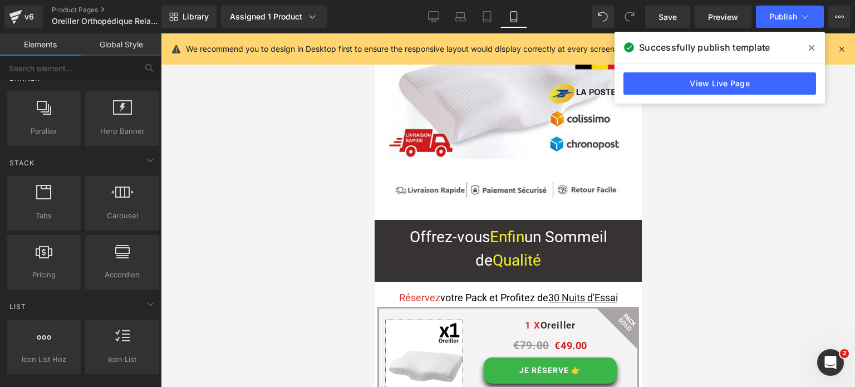
scroll to position [8316, 0]
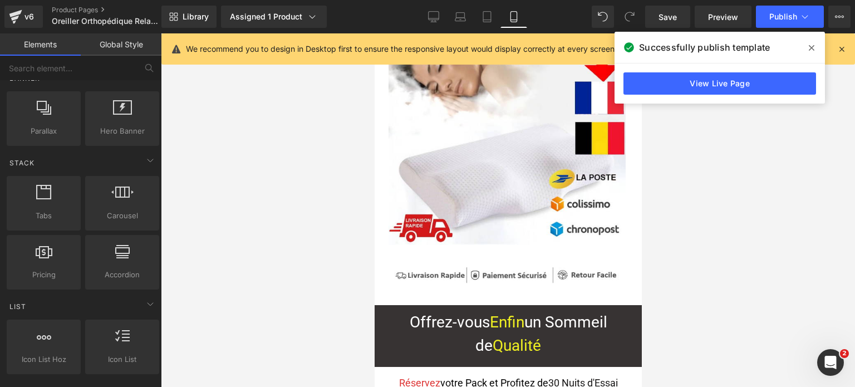
click at [812, 48] on icon at bounding box center [812, 48] width 6 height 6
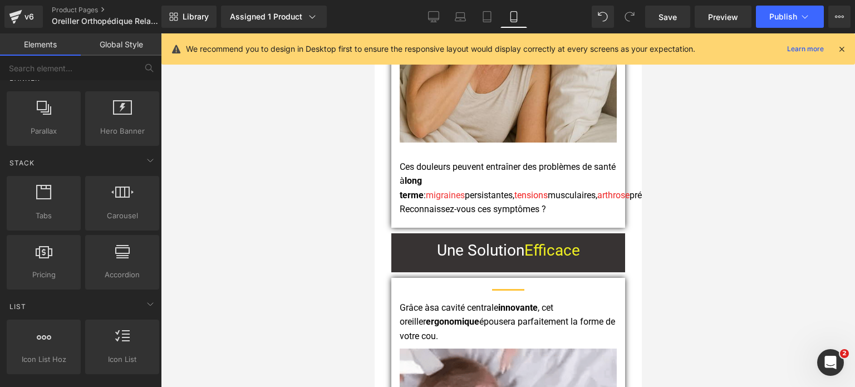
scroll to position [1383, 0]
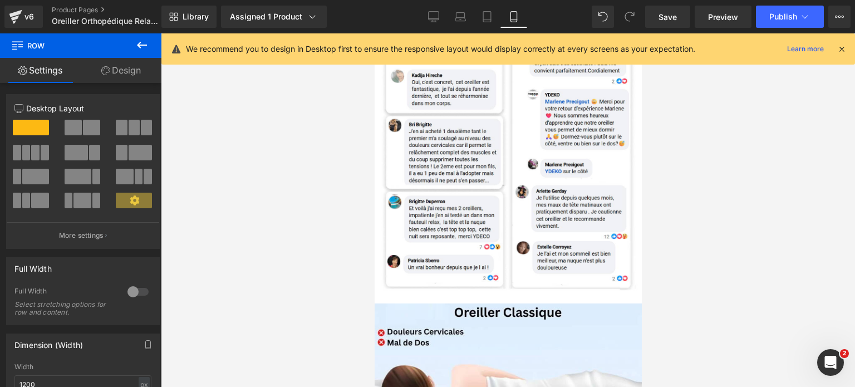
scroll to position [3585, 0]
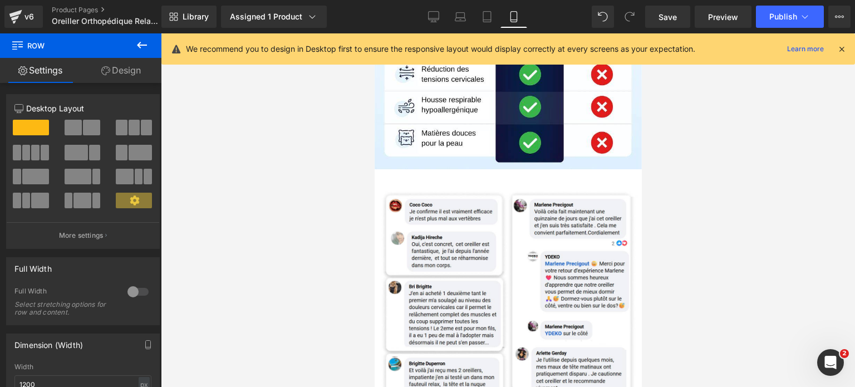
drag, startPoint x: 635, startPoint y: 72, endPoint x: 1046, endPoint y: 160, distance: 420.3
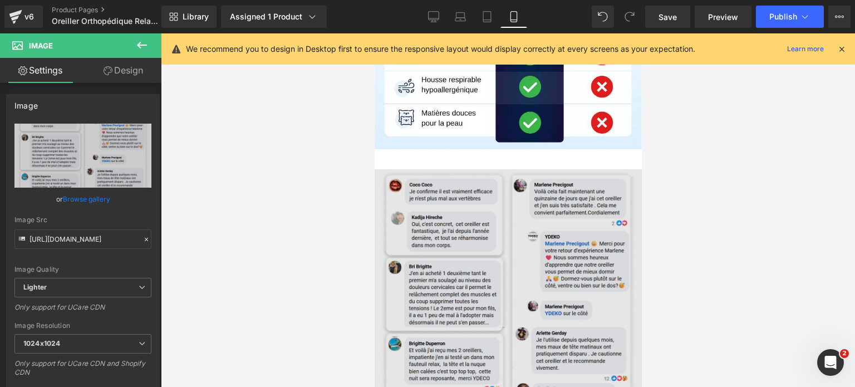
scroll to position [3640, 0]
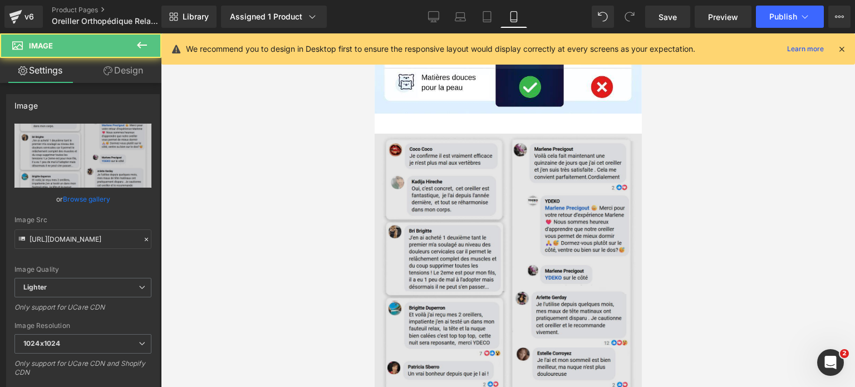
click at [515, 206] on img at bounding box center [507, 267] width 267 height 267
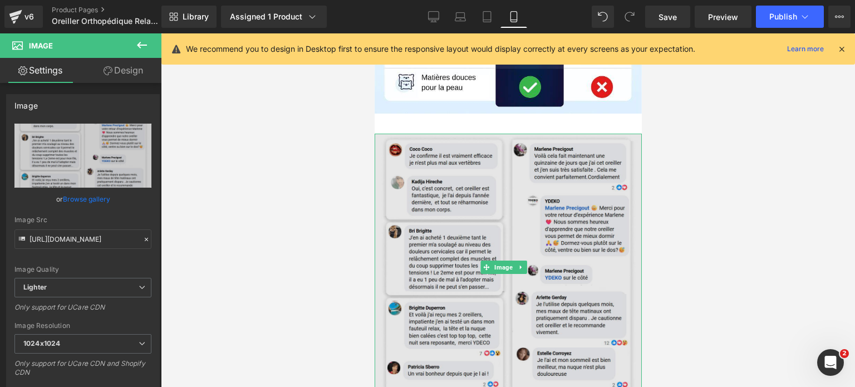
click at [491, 209] on img at bounding box center [507, 267] width 267 height 267
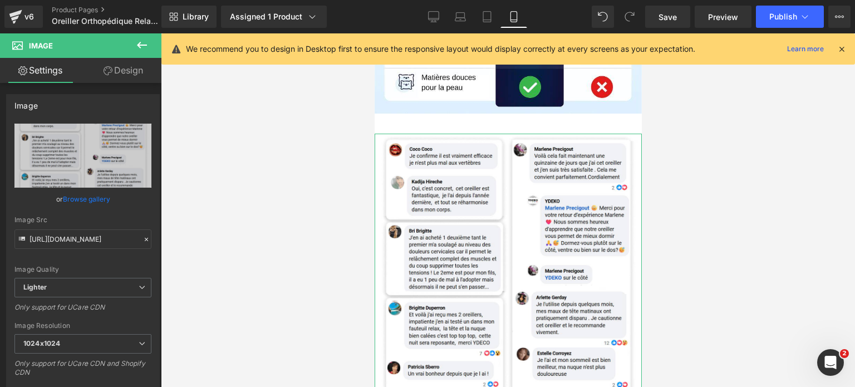
click at [127, 71] on link "Design" at bounding box center [123, 70] width 81 height 25
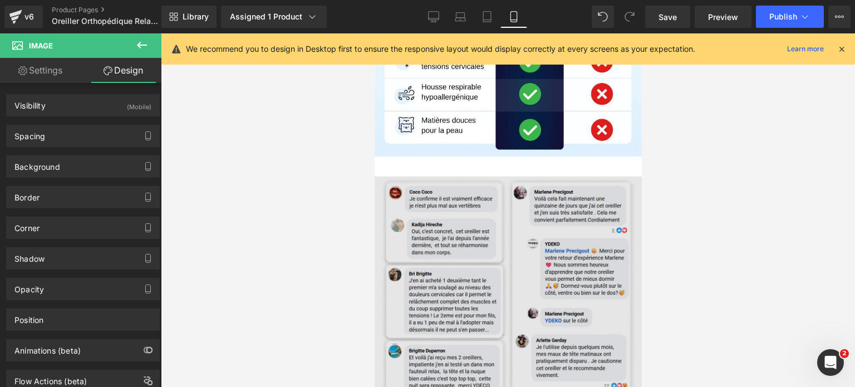
scroll to position [3585, 0]
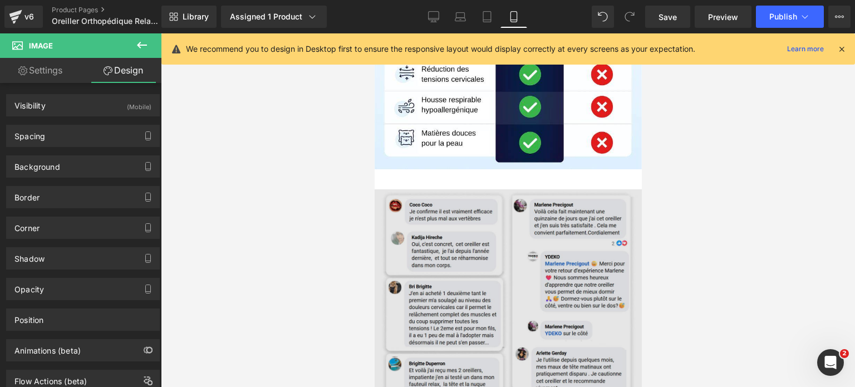
click at [536, 238] on img at bounding box center [507, 322] width 267 height 267
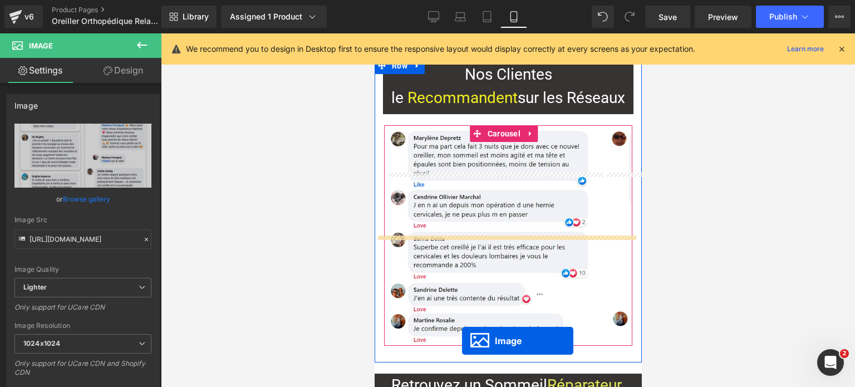
scroll to position [7004, 0]
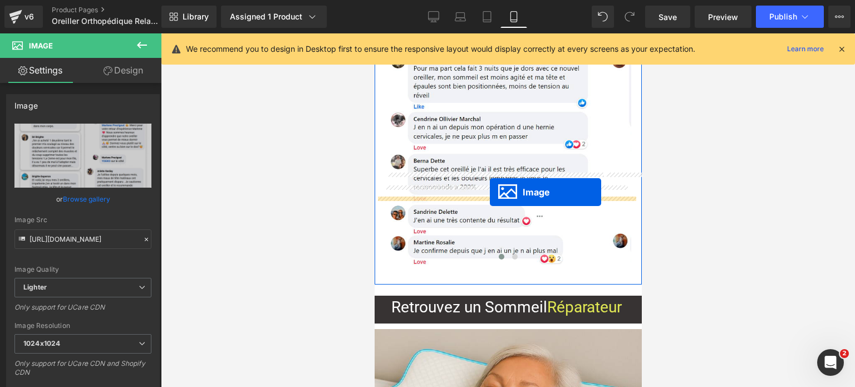
drag, startPoint x: 482, startPoint y: 304, endPoint x: 489, endPoint y: 192, distance: 112.2
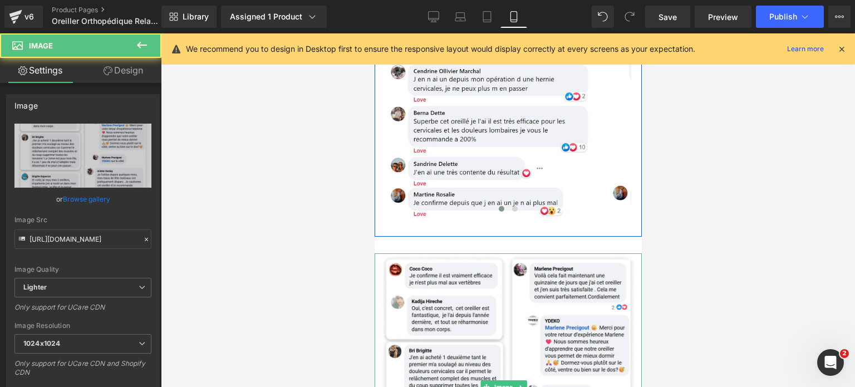
scroll to position [6957, 0]
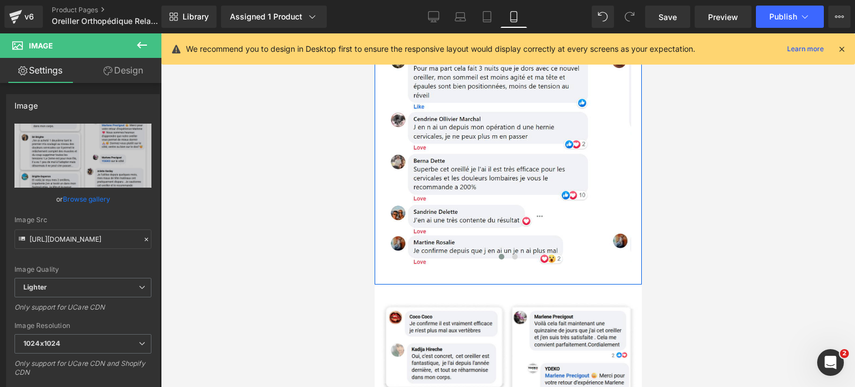
click at [742, 284] on div at bounding box center [508, 210] width 694 height 354
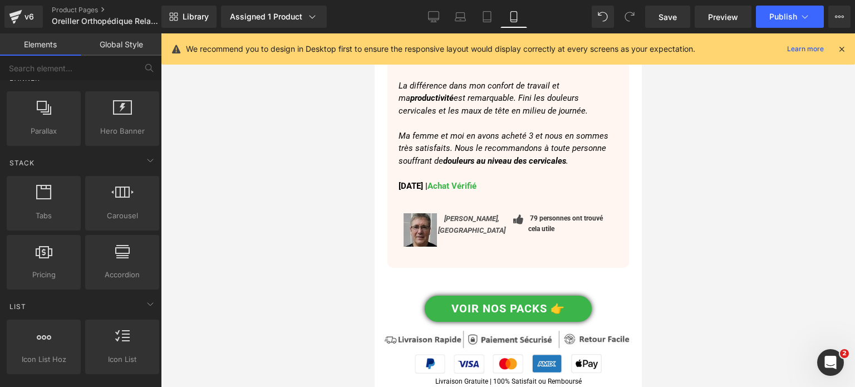
scroll to position [6288, 0]
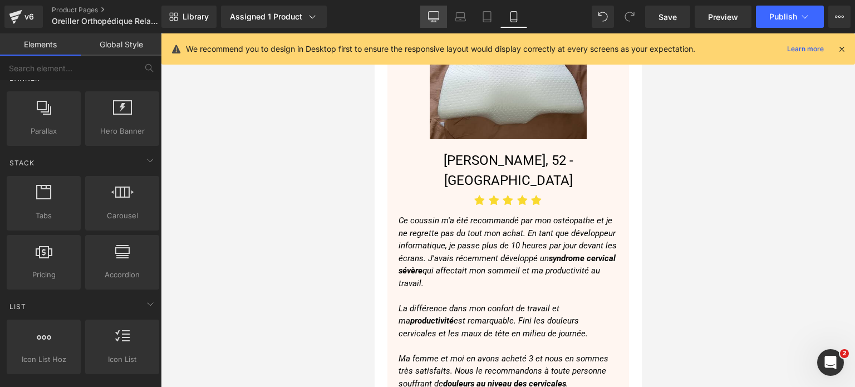
click at [432, 12] on icon at bounding box center [433, 16] width 11 height 11
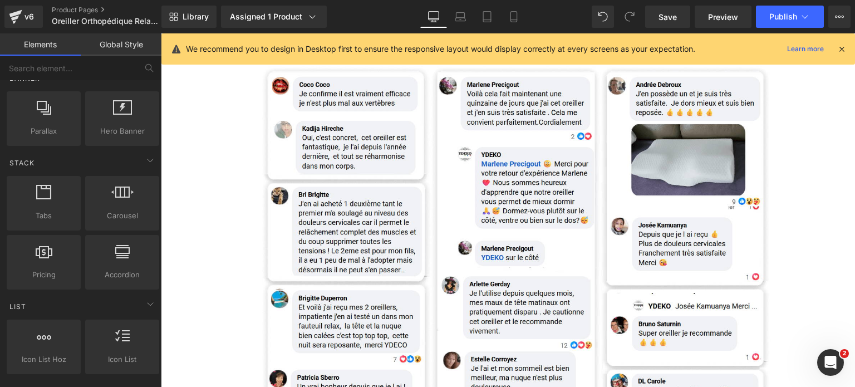
scroll to position [1539, 0]
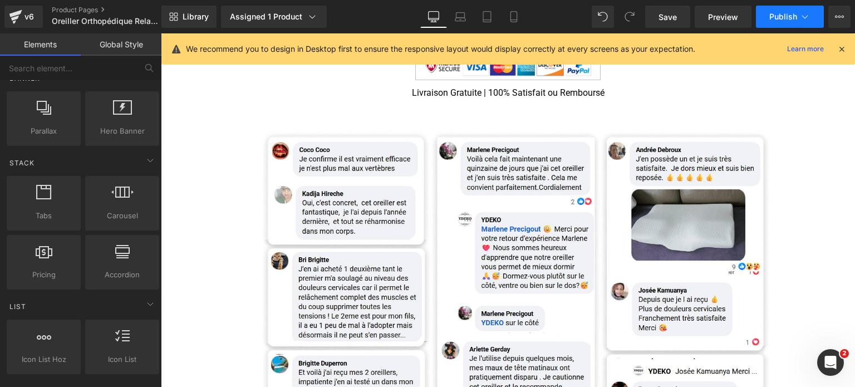
click at [796, 9] on button "Publish" at bounding box center [790, 17] width 68 height 22
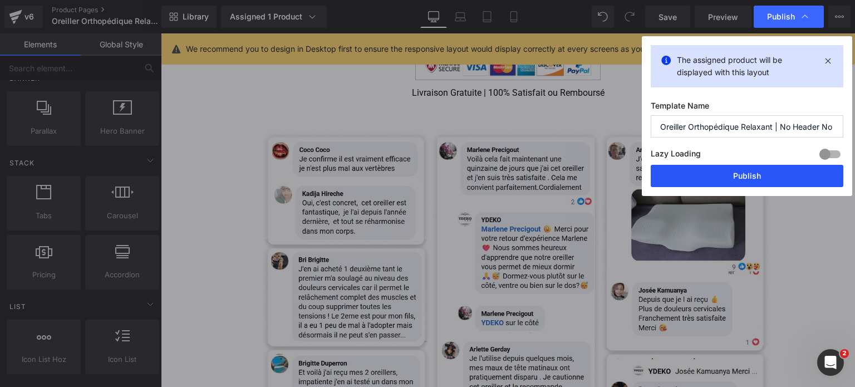
click at [757, 182] on button "Publish" at bounding box center [747, 176] width 193 height 22
